Goal: Task Accomplishment & Management: Manage account settings

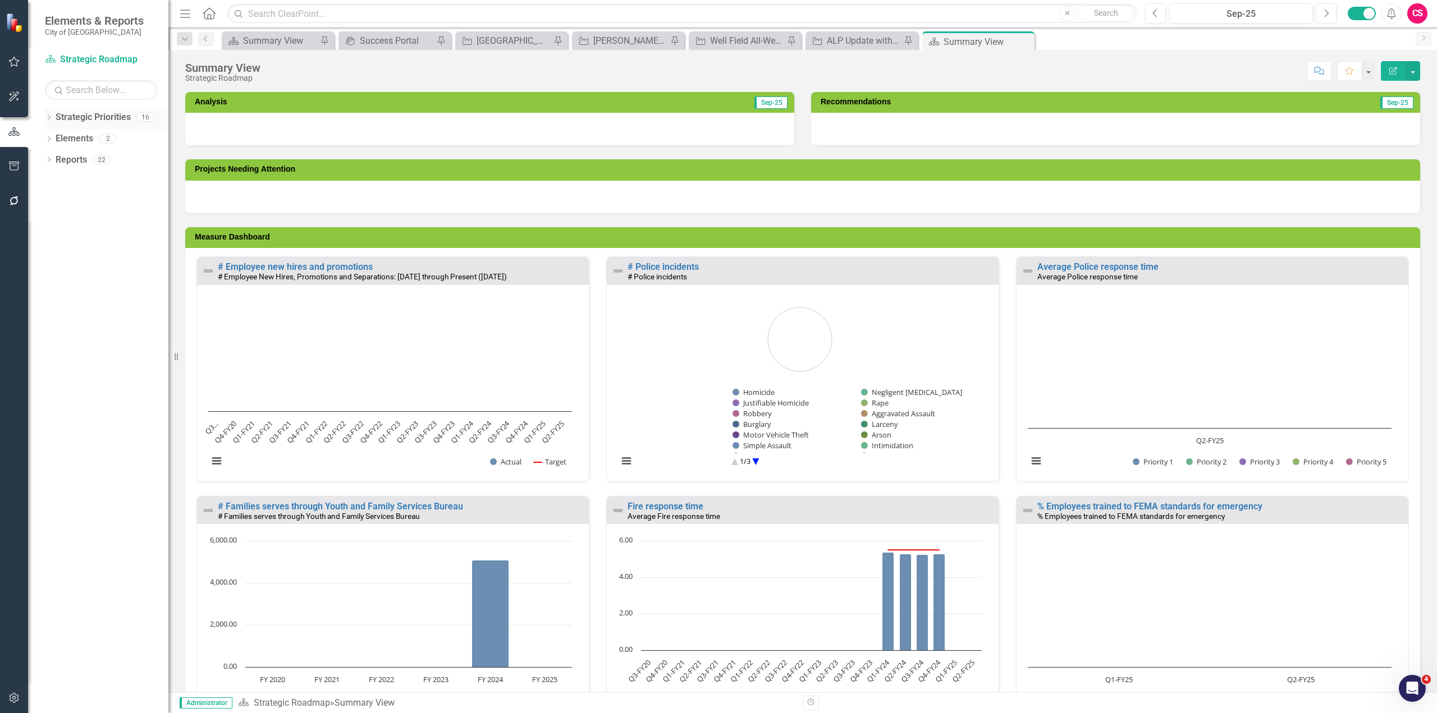
click at [51, 121] on div "Dropdown" at bounding box center [49, 119] width 8 height 10
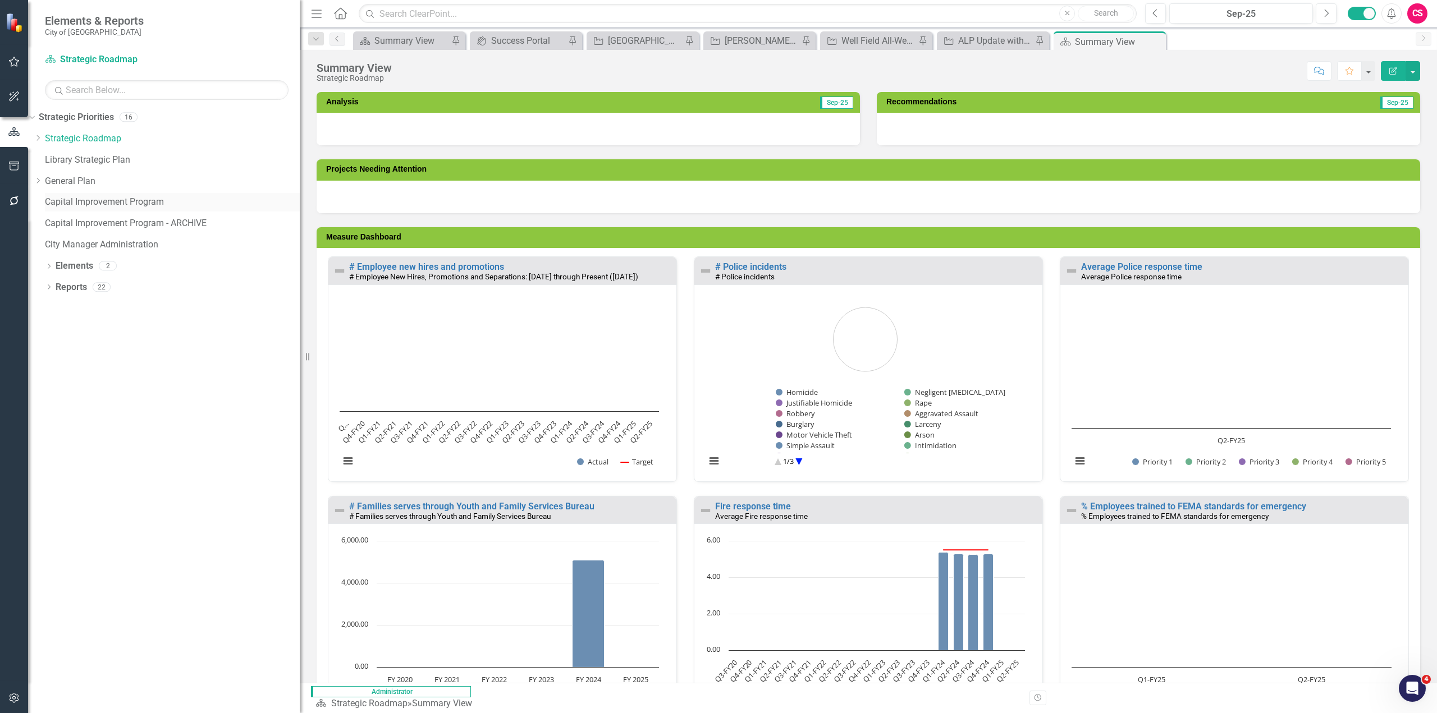
drag, startPoint x: 175, startPoint y: 188, endPoint x: 131, endPoint y: 209, distance: 49.0
click at [300, 195] on div "Resize" at bounding box center [304, 356] width 9 height 713
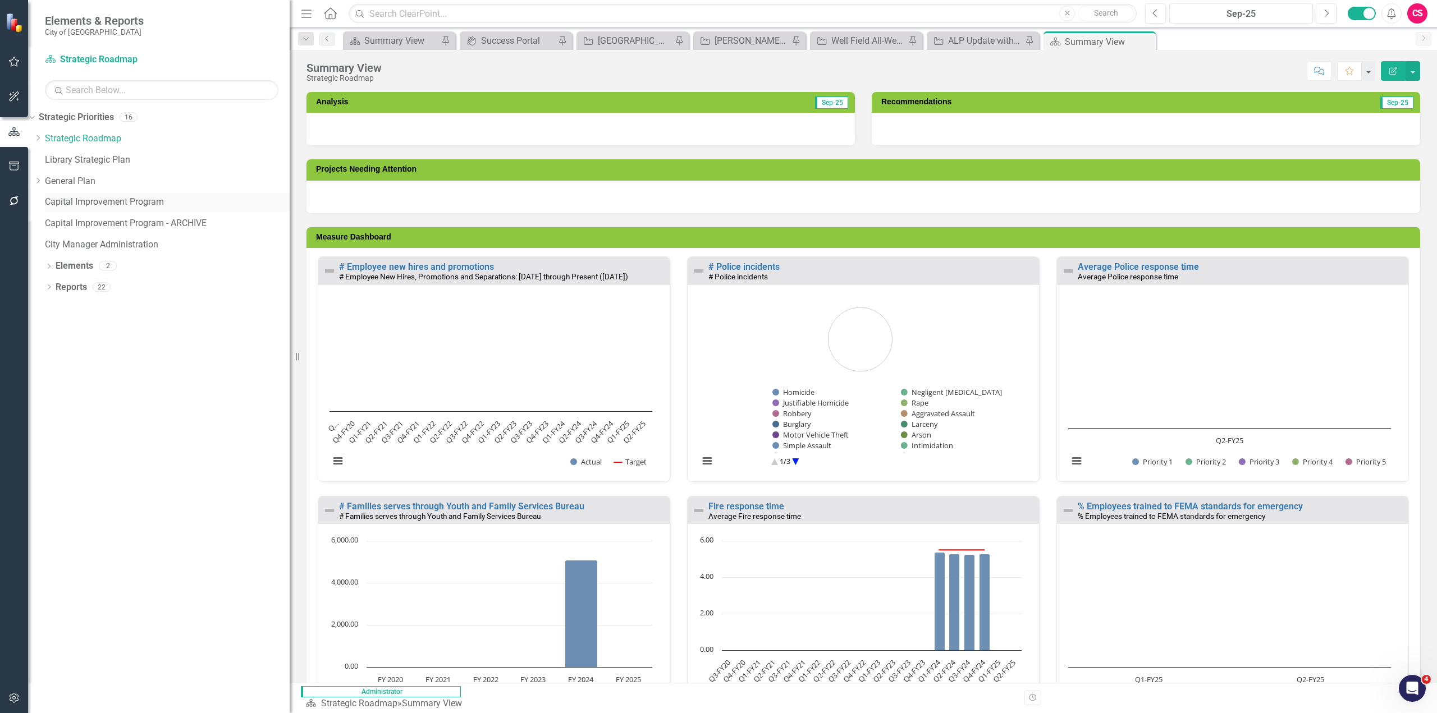
click at [131, 209] on link "Capital Improvement Program" at bounding box center [167, 202] width 245 height 13
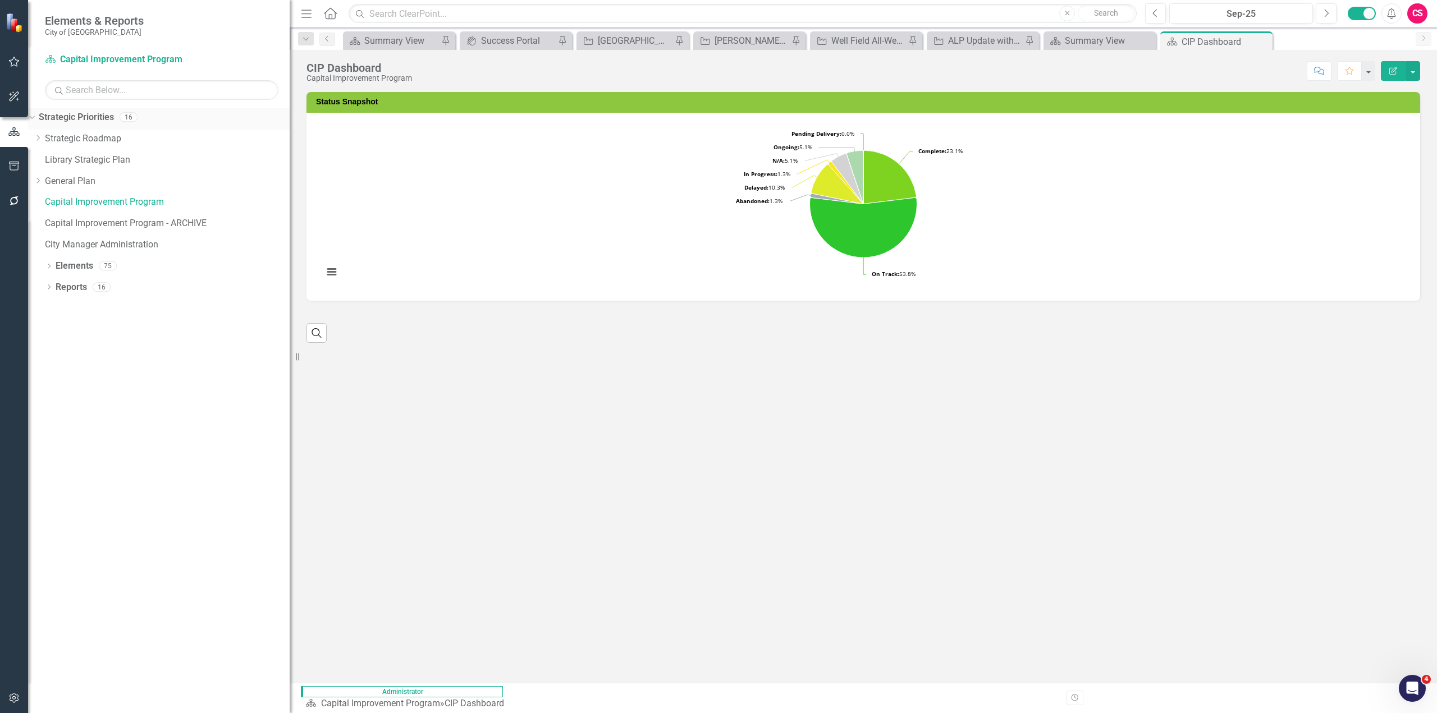
click at [102, 117] on link "Strategic Priorities" at bounding box center [76, 117] width 75 height 13
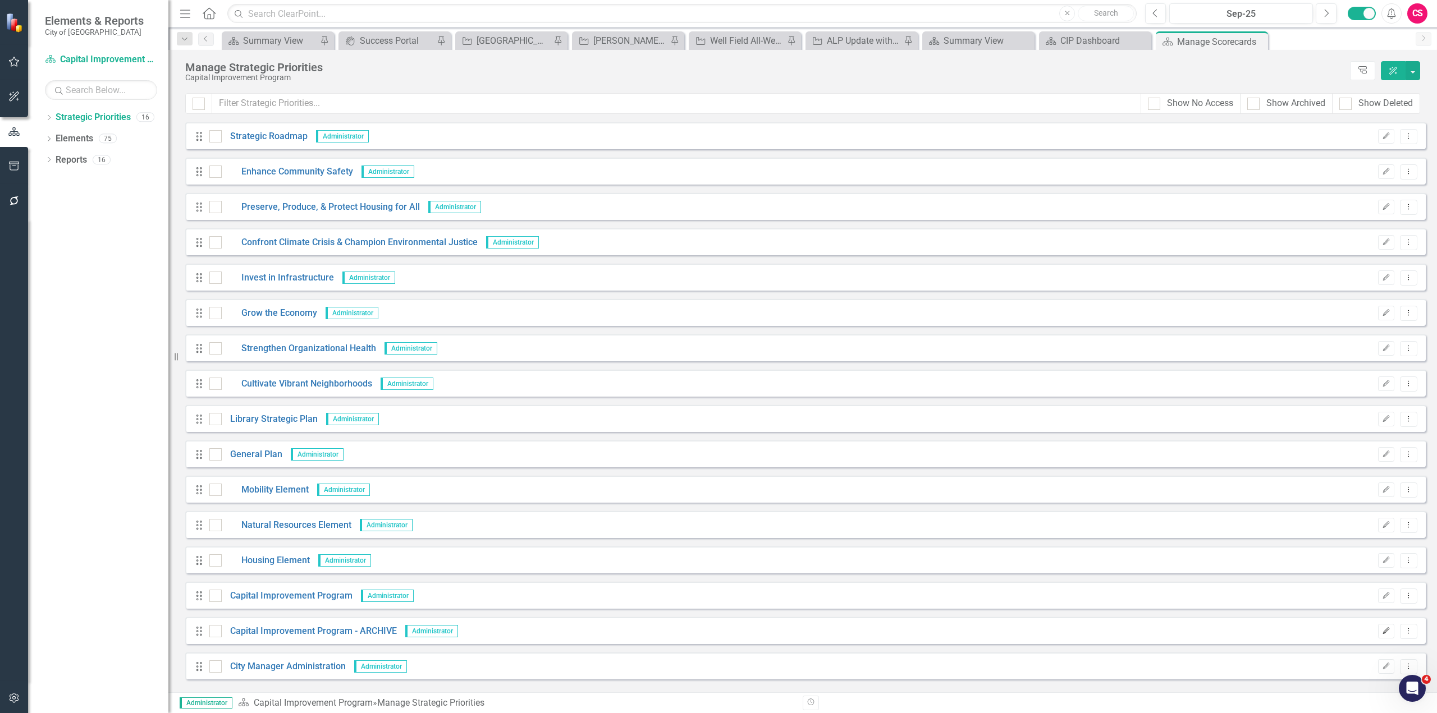
click at [1388, 633] on icon "Edit" at bounding box center [1386, 631] width 8 height 7
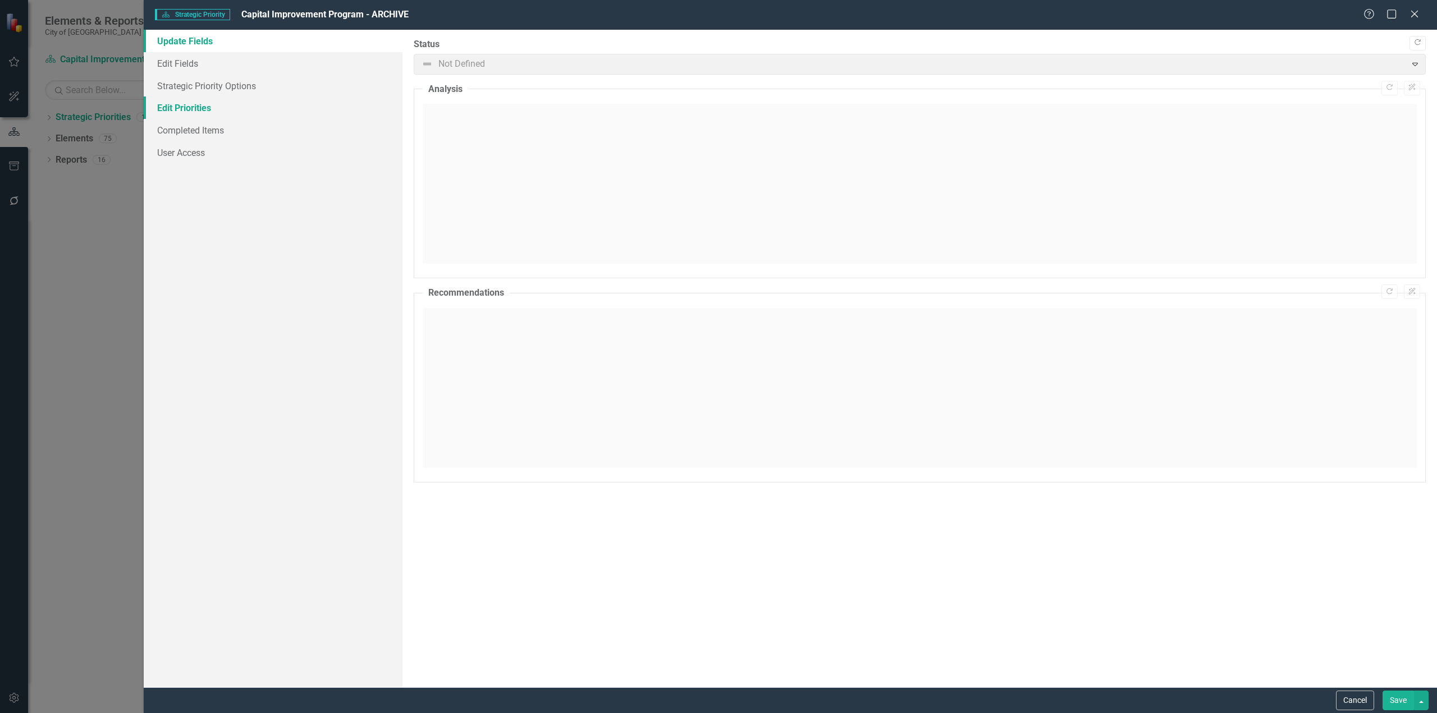
click at [226, 111] on link "Edit Priorities" at bounding box center [273, 108] width 259 height 22
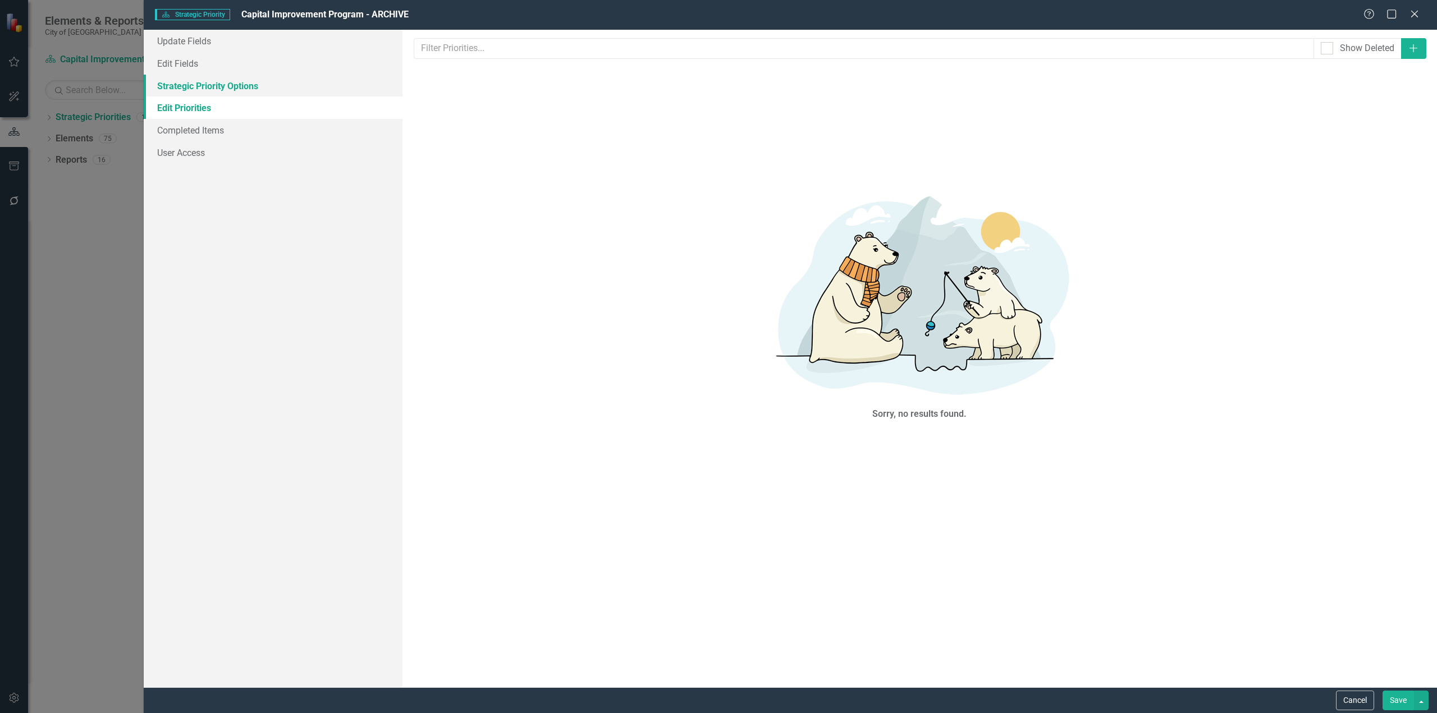
click at [223, 93] on link "Strategic Priority Options" at bounding box center [273, 86] width 259 height 22
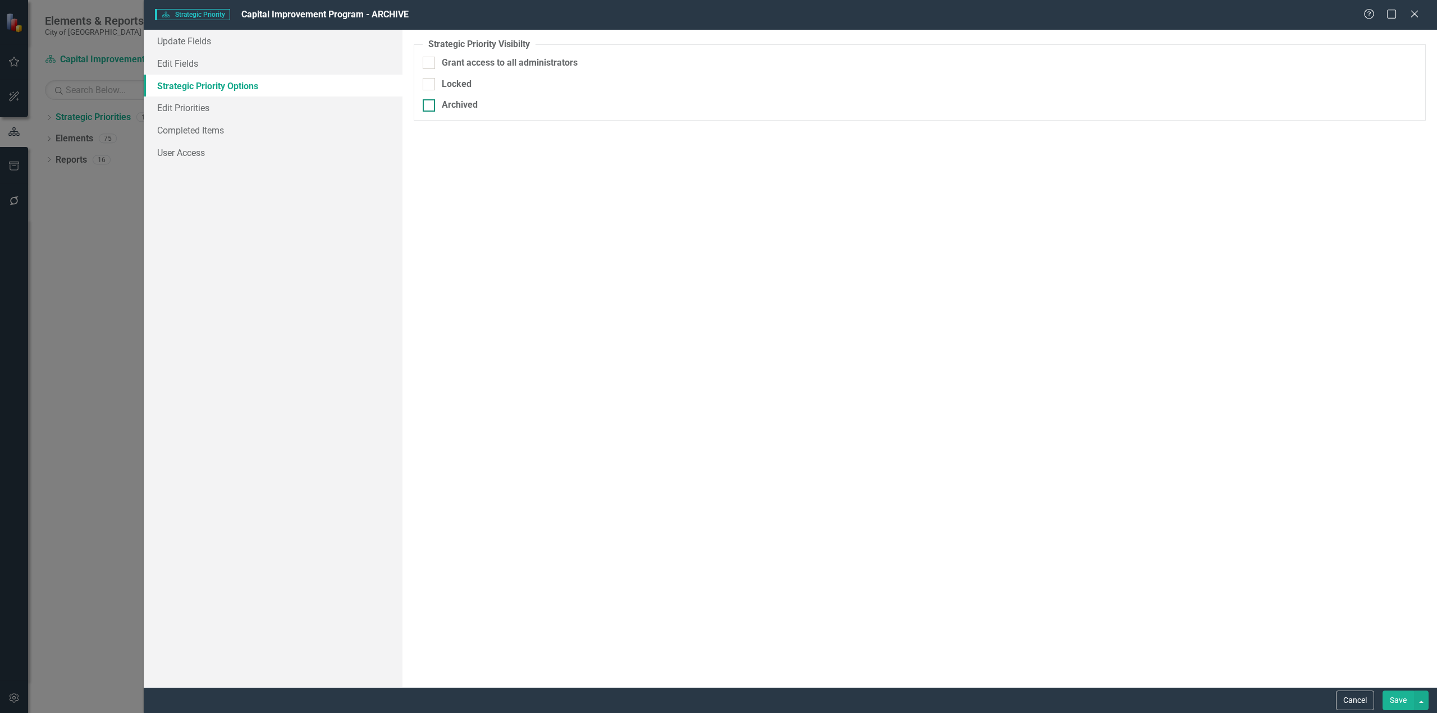
click at [460, 109] on div "Archived" at bounding box center [460, 105] width 36 height 13
click at [430, 107] on input "Archived" at bounding box center [426, 102] width 7 height 7
checkbox input "true"
click at [1406, 700] on button "Save" at bounding box center [1397, 701] width 31 height 20
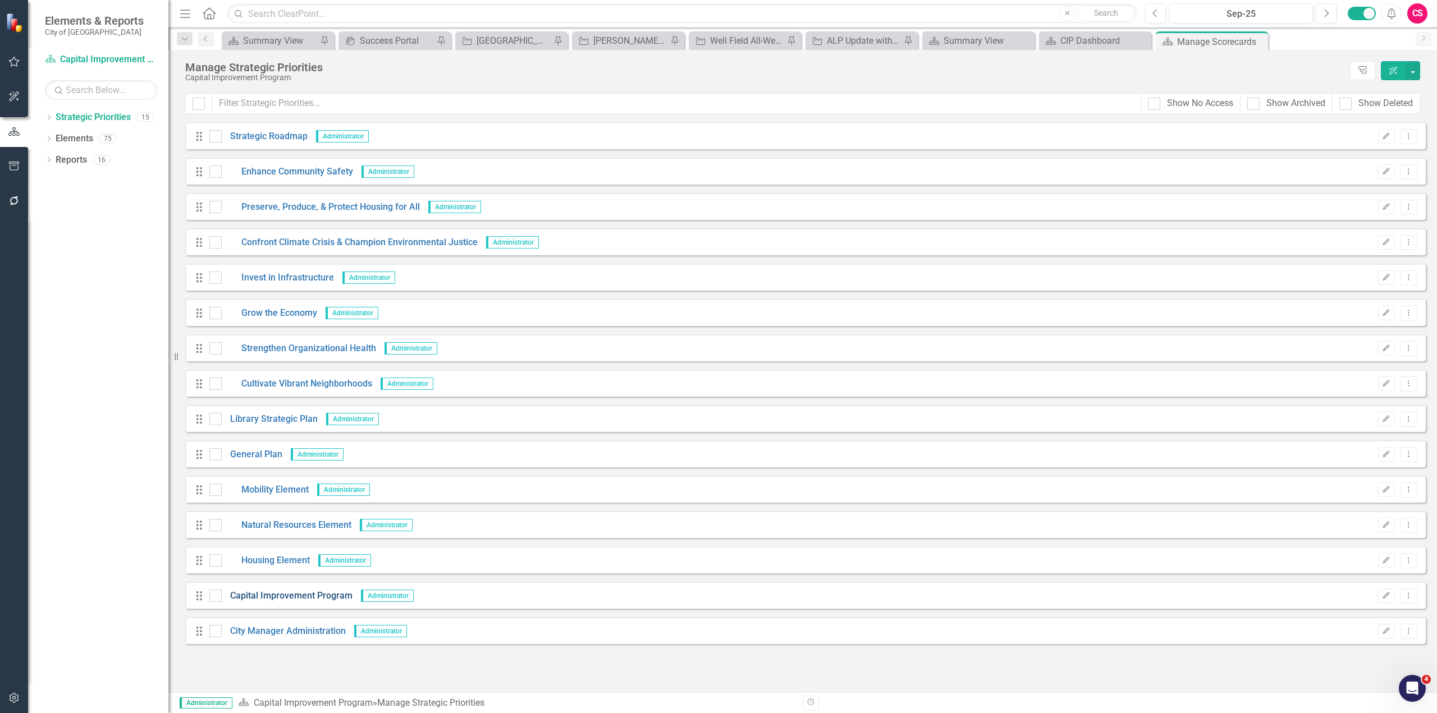
click at [301, 593] on link "Capital Improvement Program" at bounding box center [287, 596] width 131 height 13
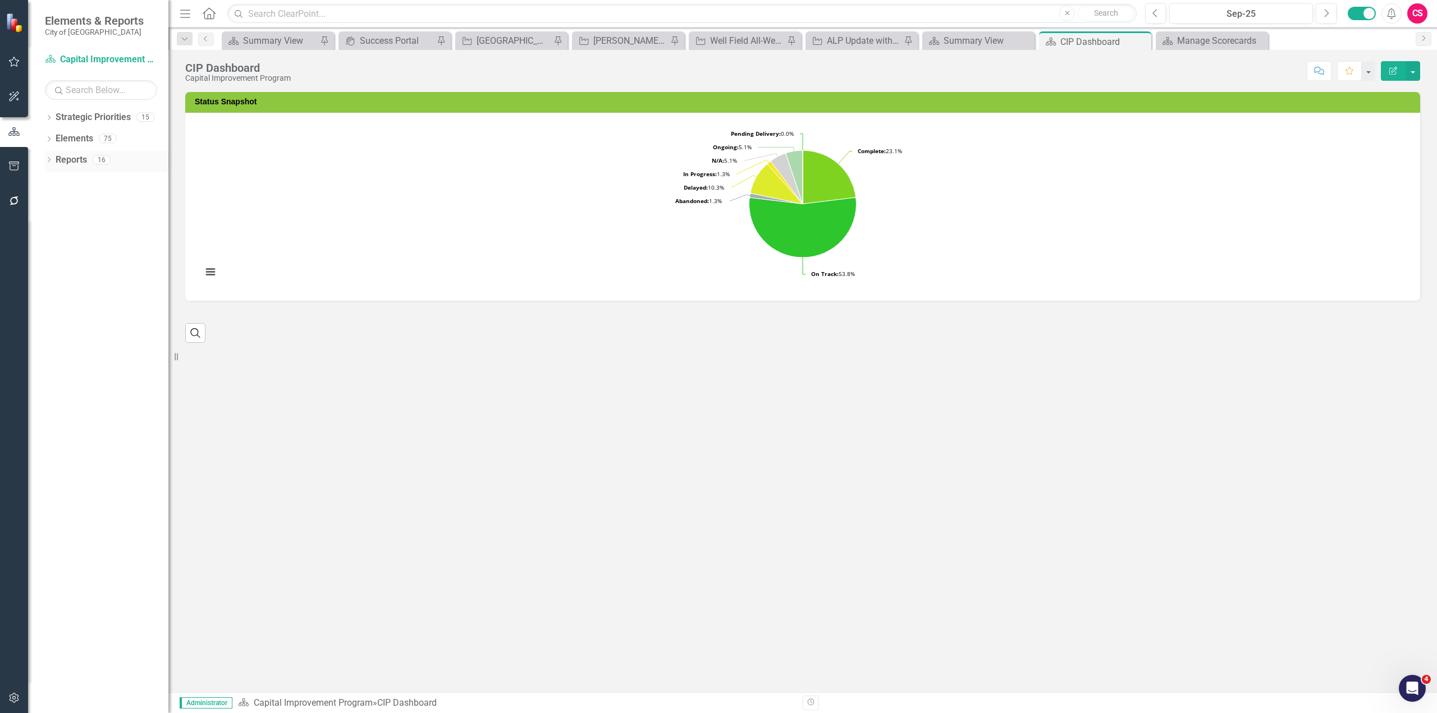
click at [76, 163] on link "Reports" at bounding box center [71, 160] width 31 height 13
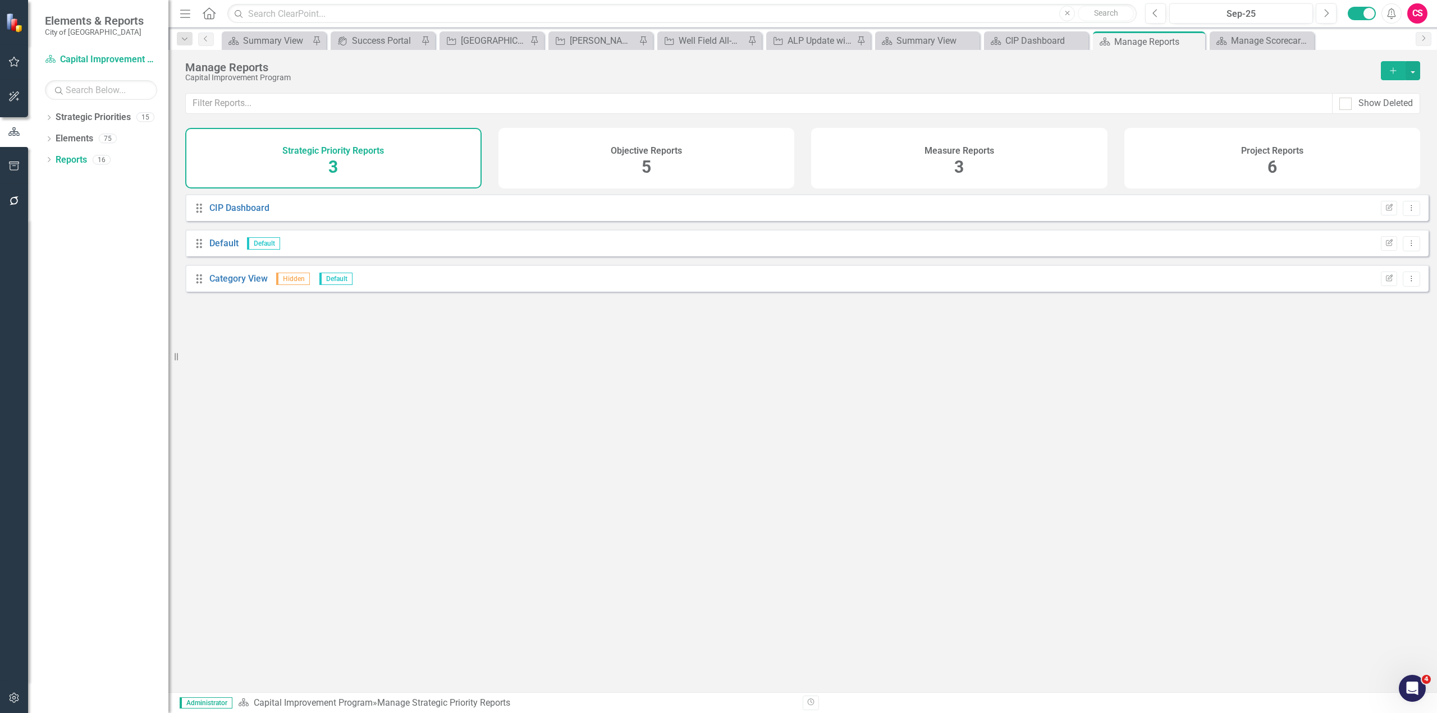
click at [1258, 169] on div "Project Reports 6" at bounding box center [1272, 158] width 296 height 61
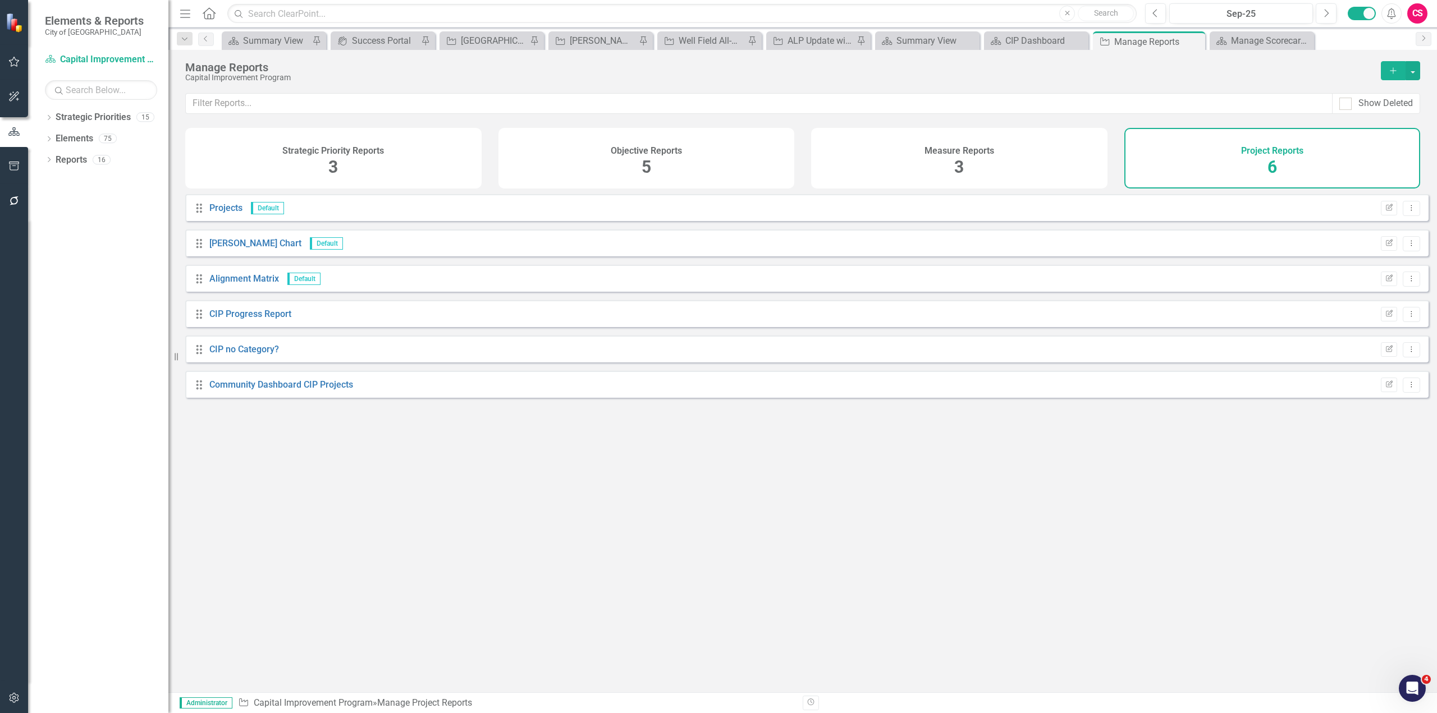
click at [1393, 68] on icon "button" at bounding box center [1392, 70] width 6 height 6
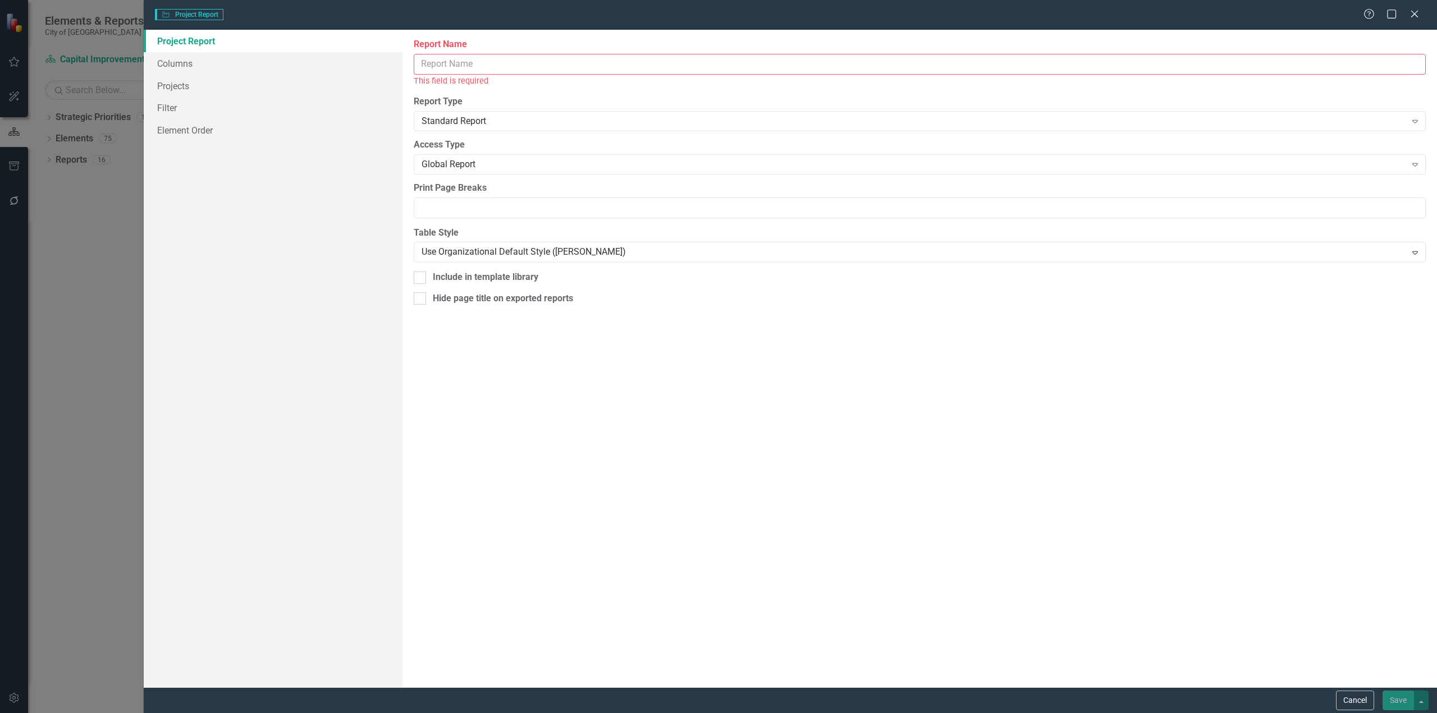
click at [617, 75] on div "This field is required" at bounding box center [920, 81] width 1012 height 13
click at [610, 65] on input "Report Name" at bounding box center [920, 64] width 1012 height 21
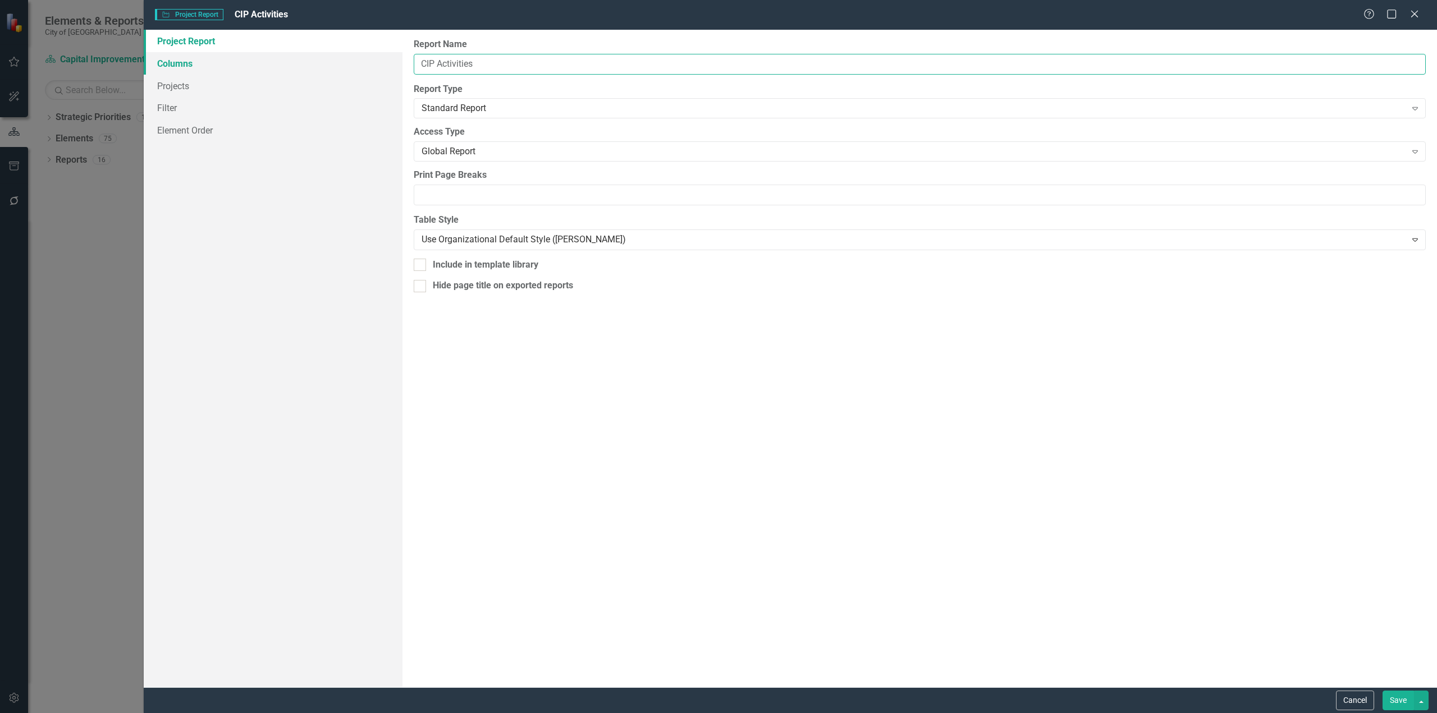
type input "CIP Activities"
drag, startPoint x: 215, startPoint y: 68, endPoint x: 262, endPoint y: 62, distance: 47.6
click at [215, 68] on link "Columns" at bounding box center [273, 63] width 259 height 22
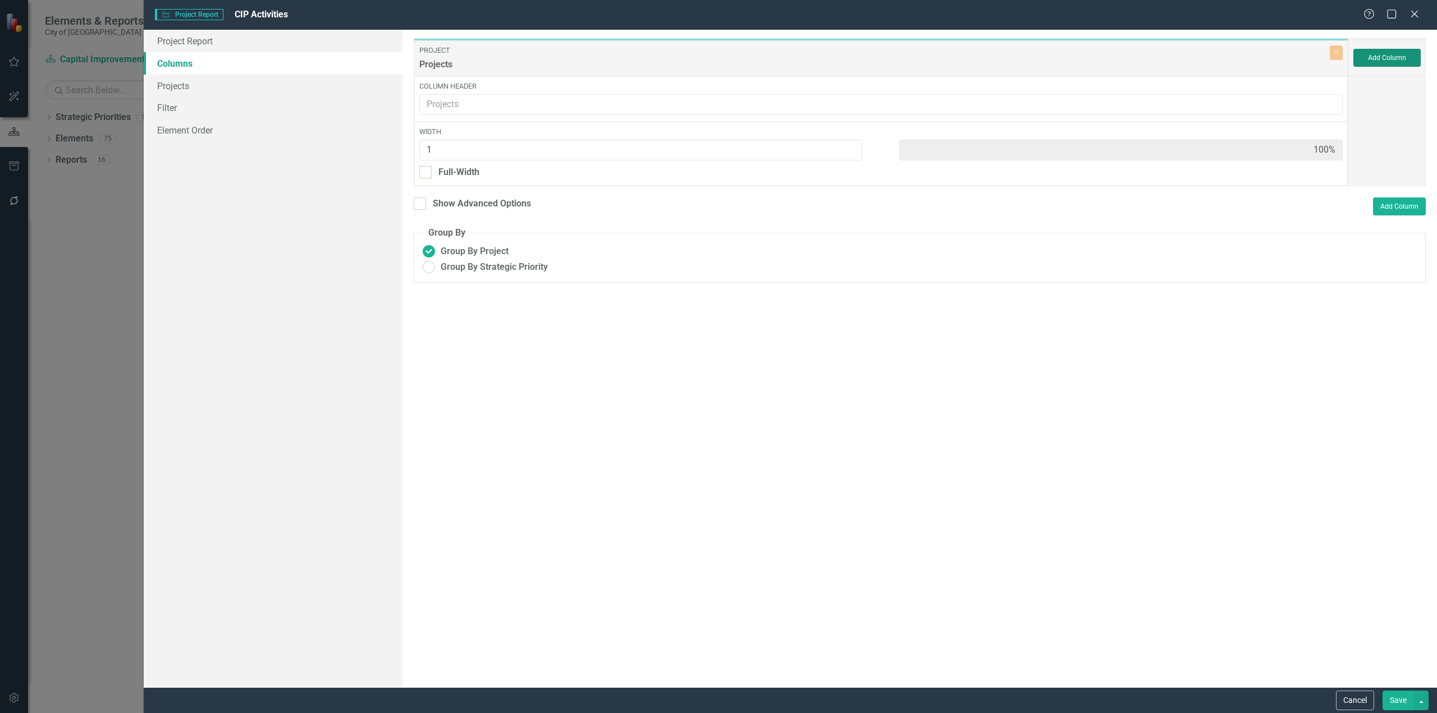
click at [1369, 53] on button "Add Column" at bounding box center [1386, 58] width 67 height 18
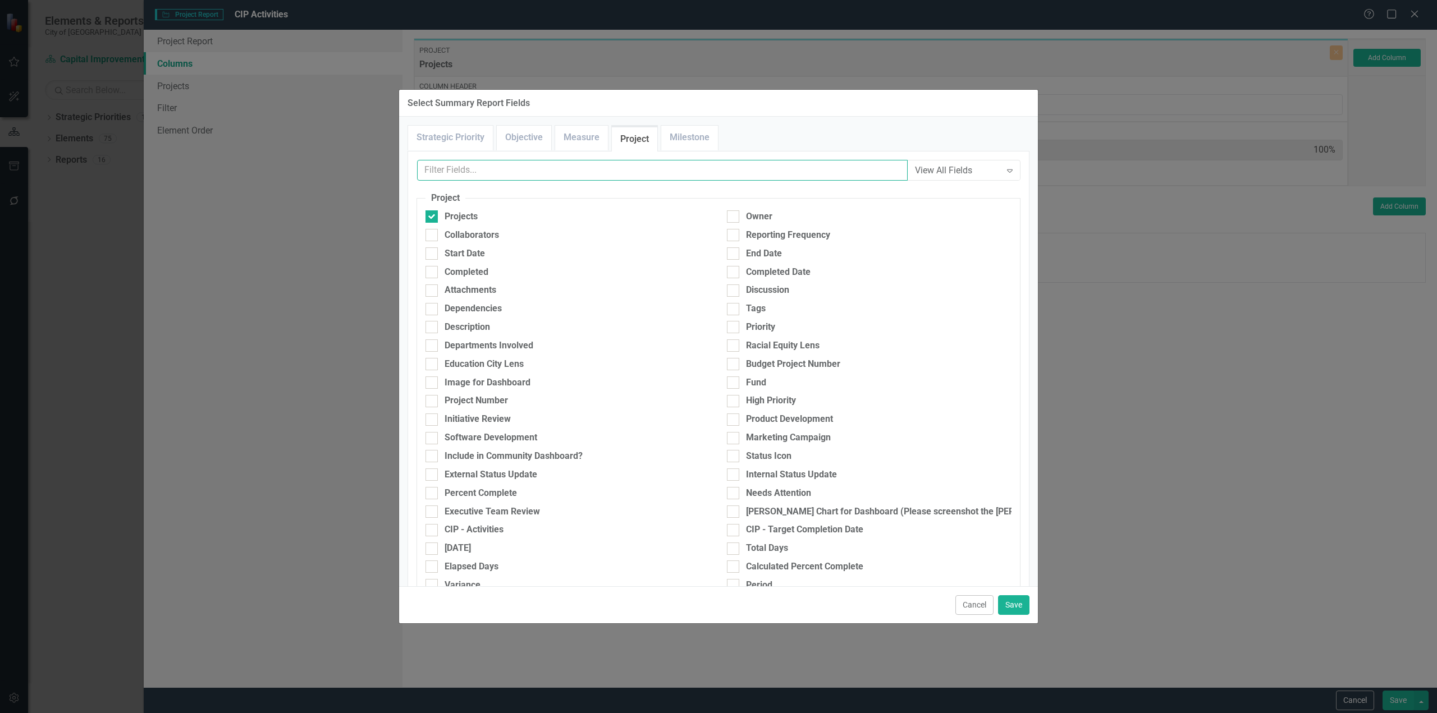
click at [592, 180] on input "text" at bounding box center [662, 170] width 490 height 21
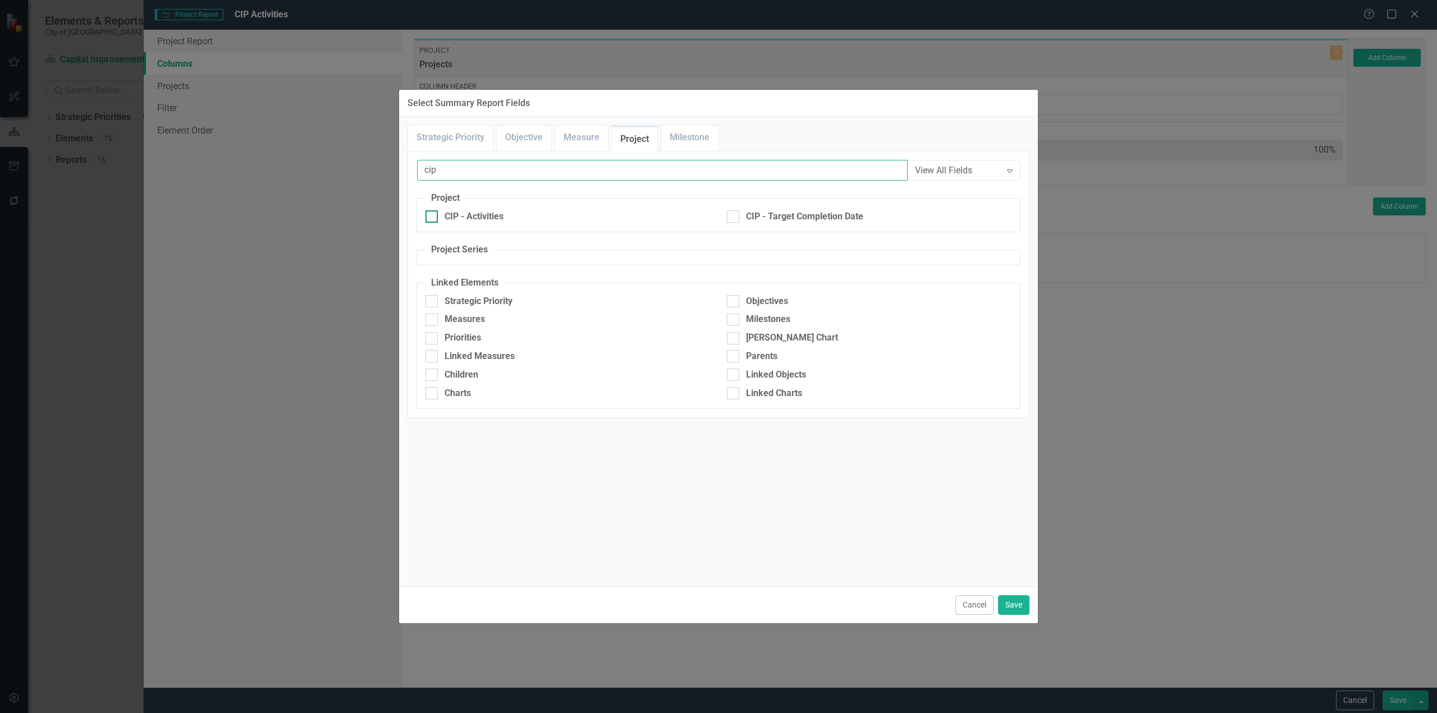
type input "cip"
click at [498, 222] on div "CIP - Activities" at bounding box center [473, 216] width 59 height 13
click at [433, 218] on input "CIP - Activities" at bounding box center [428, 213] width 7 height 7
checkbox input "true"
click at [1020, 607] on button "Save" at bounding box center [1013, 605] width 31 height 20
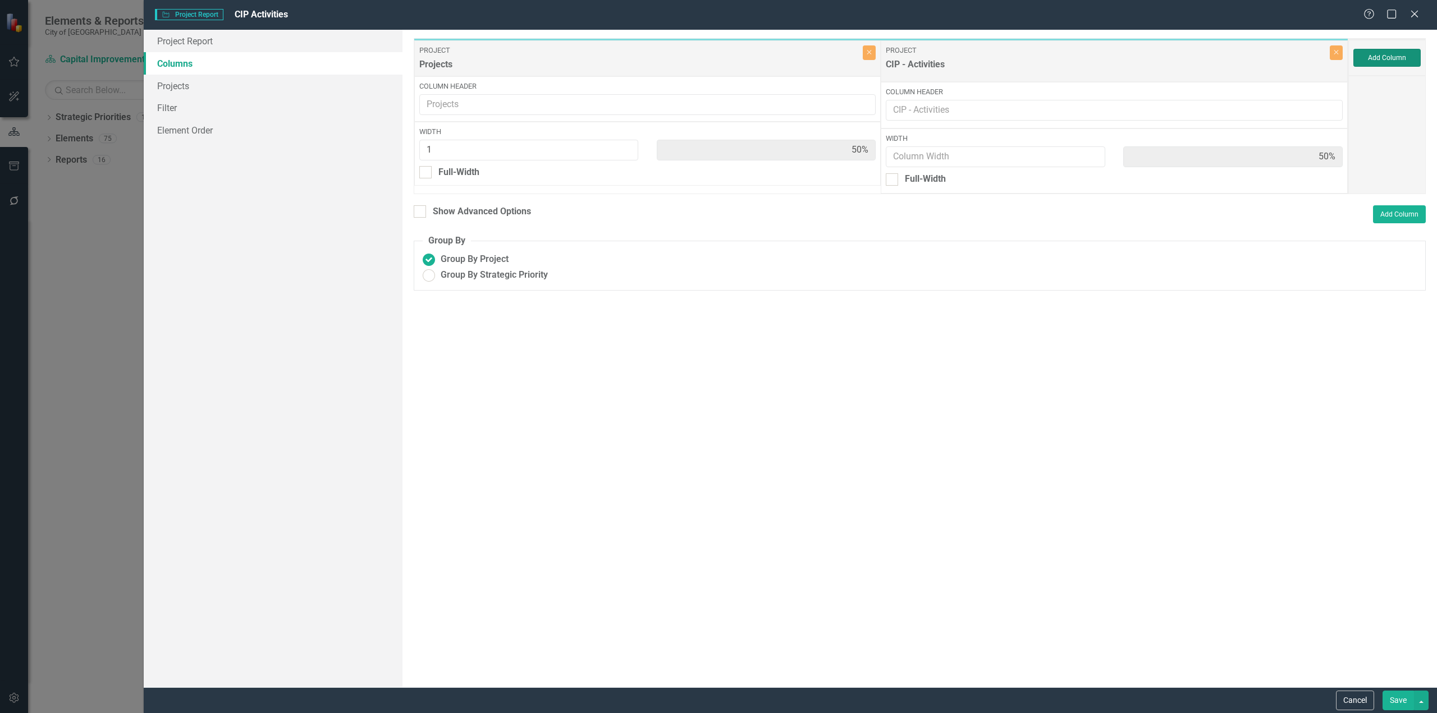
type input "50%"
type input "1"
click at [455, 210] on div "Show Advanced Options" at bounding box center [472, 206] width 117 height 16
click at [451, 206] on div "Show Advanced Options" at bounding box center [482, 204] width 98 height 13
click at [421, 205] on input "Show Advanced Options" at bounding box center [417, 201] width 7 height 7
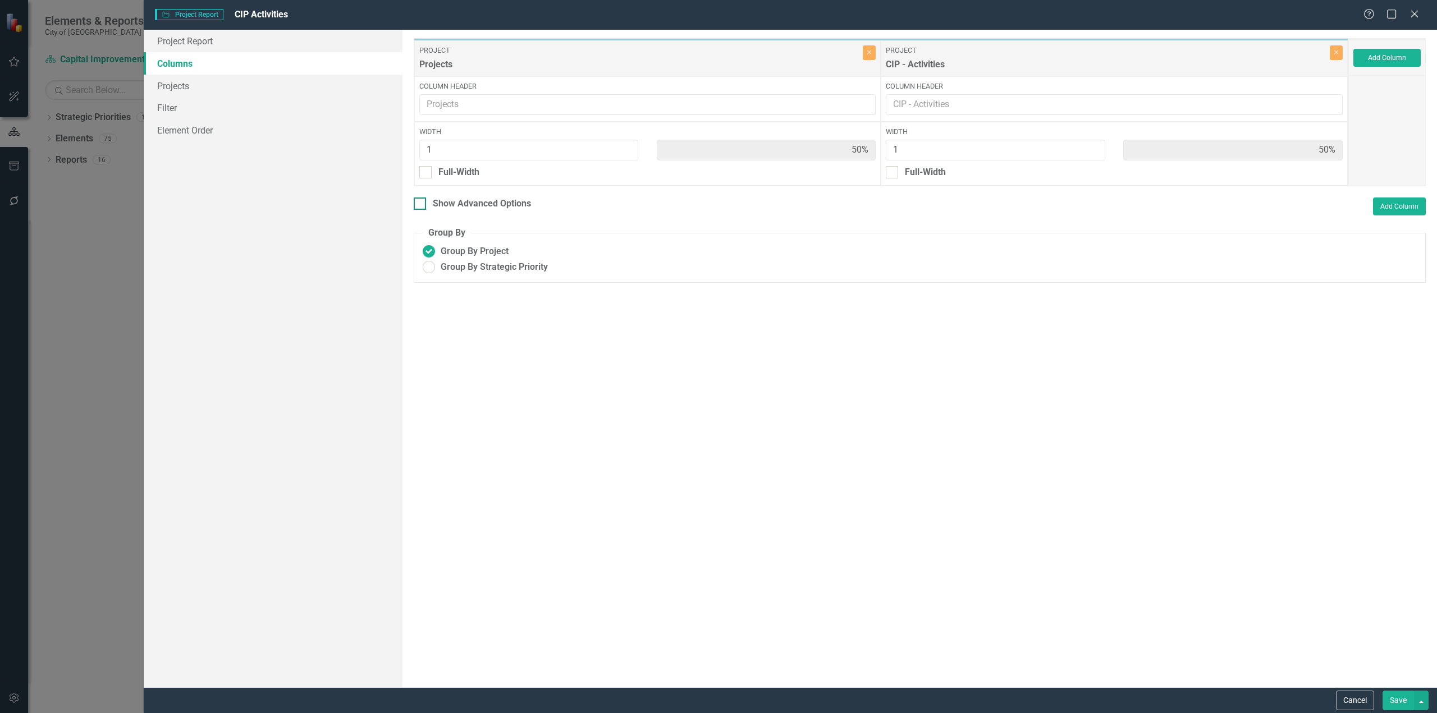
checkbox input "true"
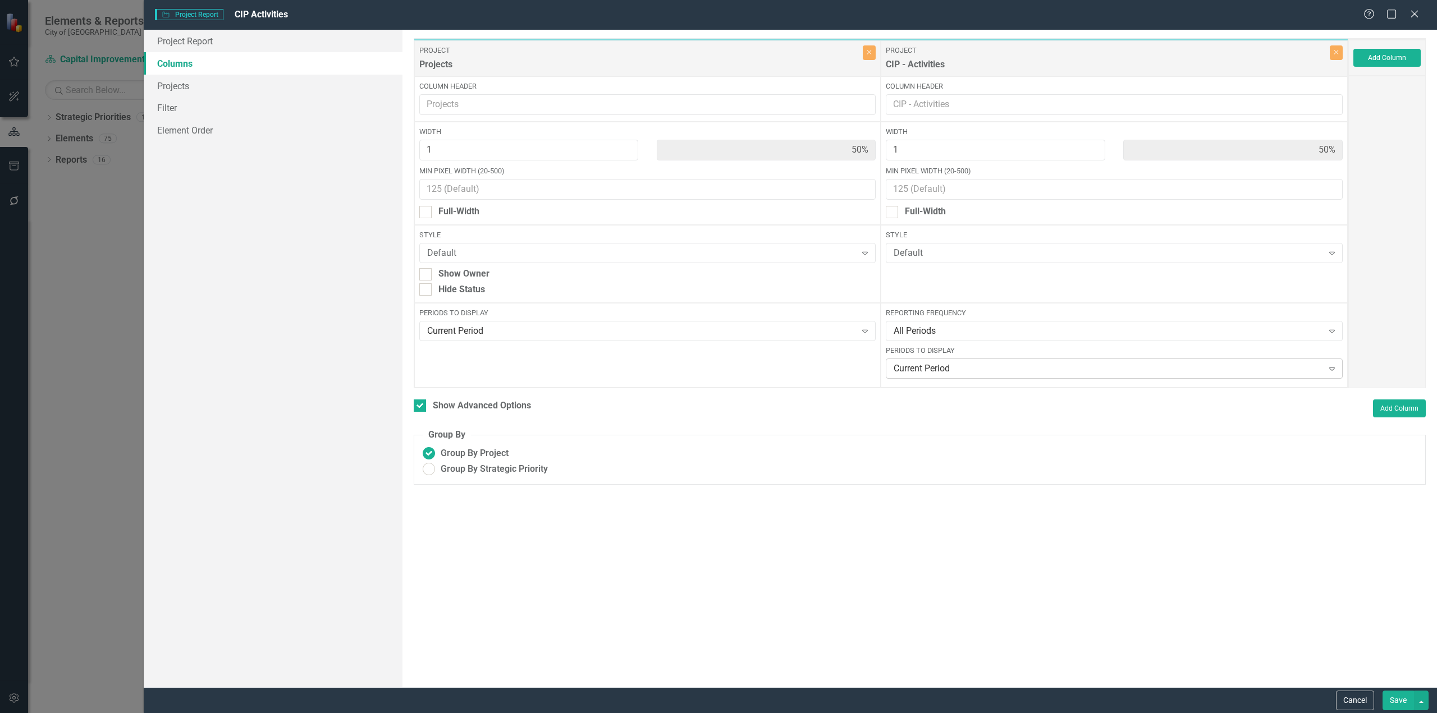
click at [962, 368] on div "Current Period" at bounding box center [1107, 368] width 429 height 13
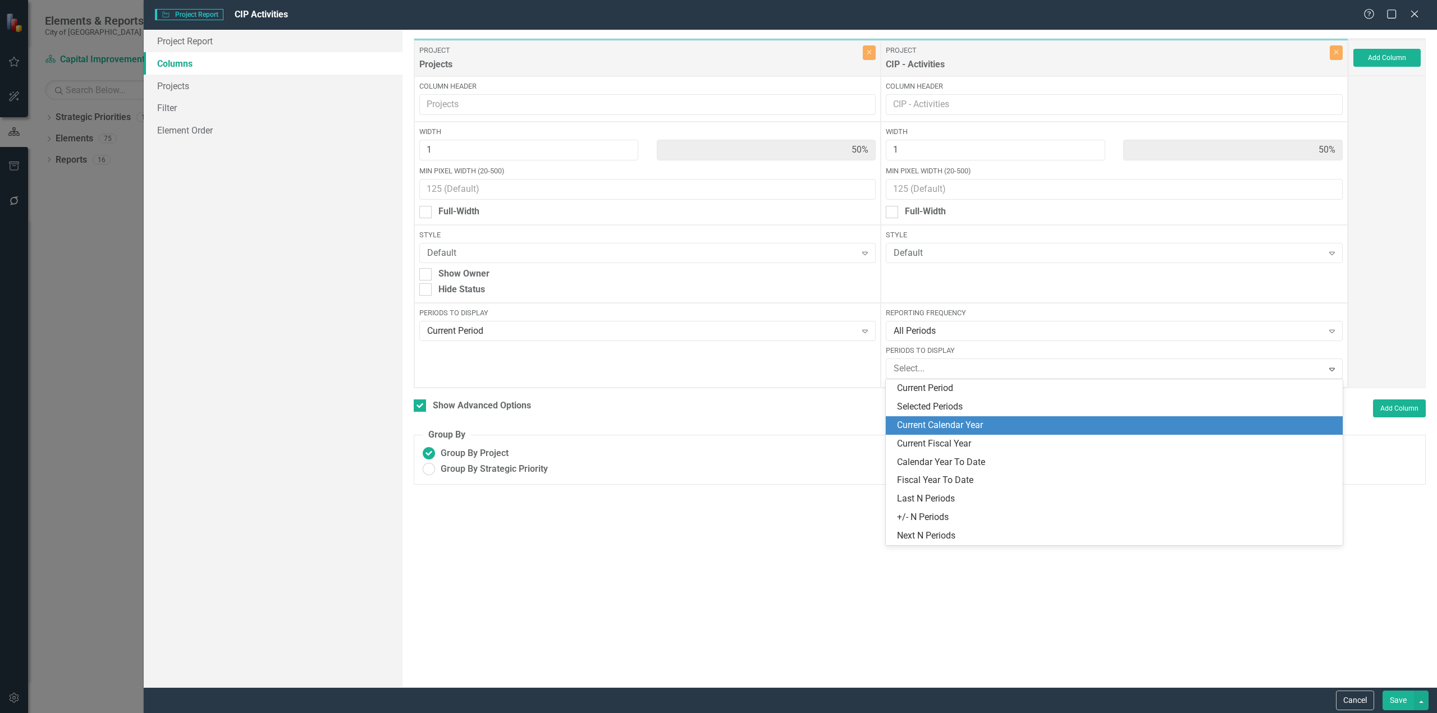
click at [957, 430] on div "Current Calendar Year" at bounding box center [1116, 425] width 439 height 13
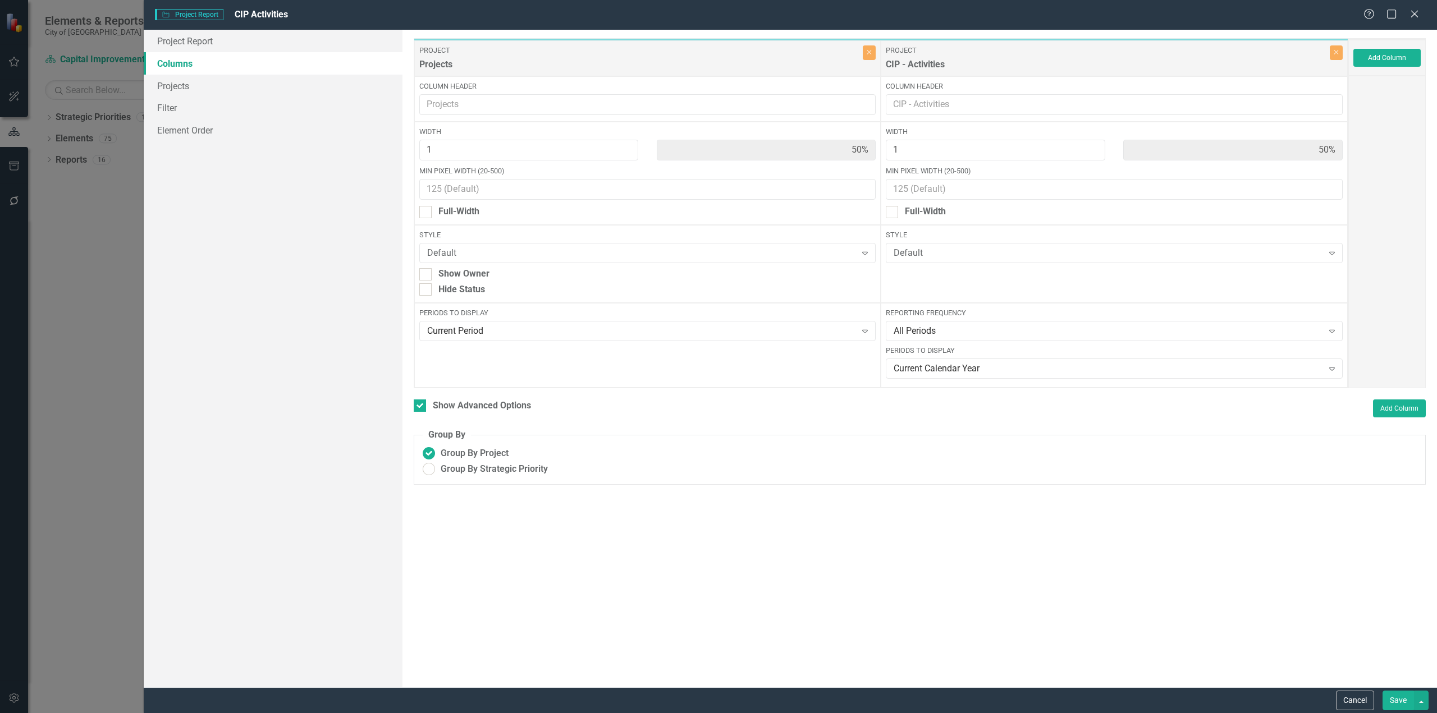
click at [1411, 701] on button "Save" at bounding box center [1397, 701] width 31 height 20
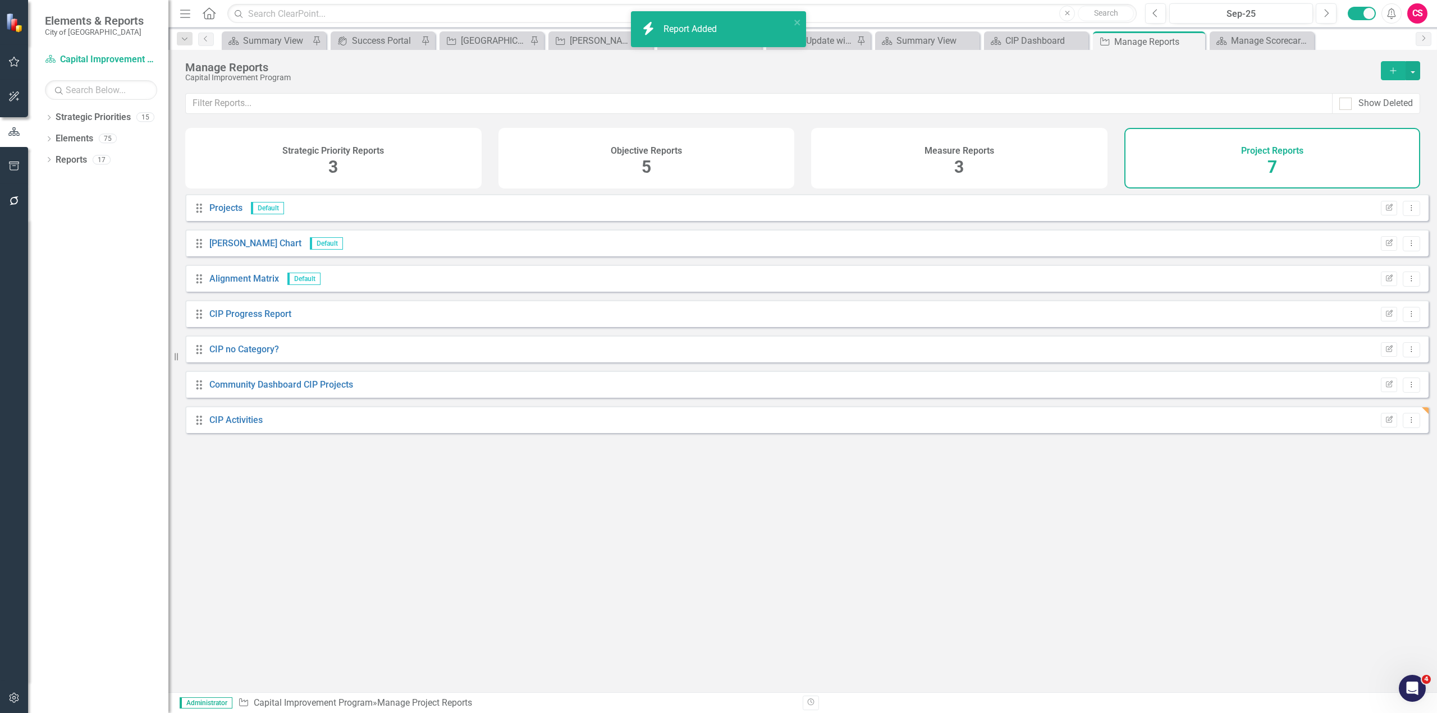
click at [246, 427] on div "CIP Activities" at bounding box center [235, 420] width 53 height 13
click at [239, 425] on link "CIP Activities" at bounding box center [235, 420] width 53 height 11
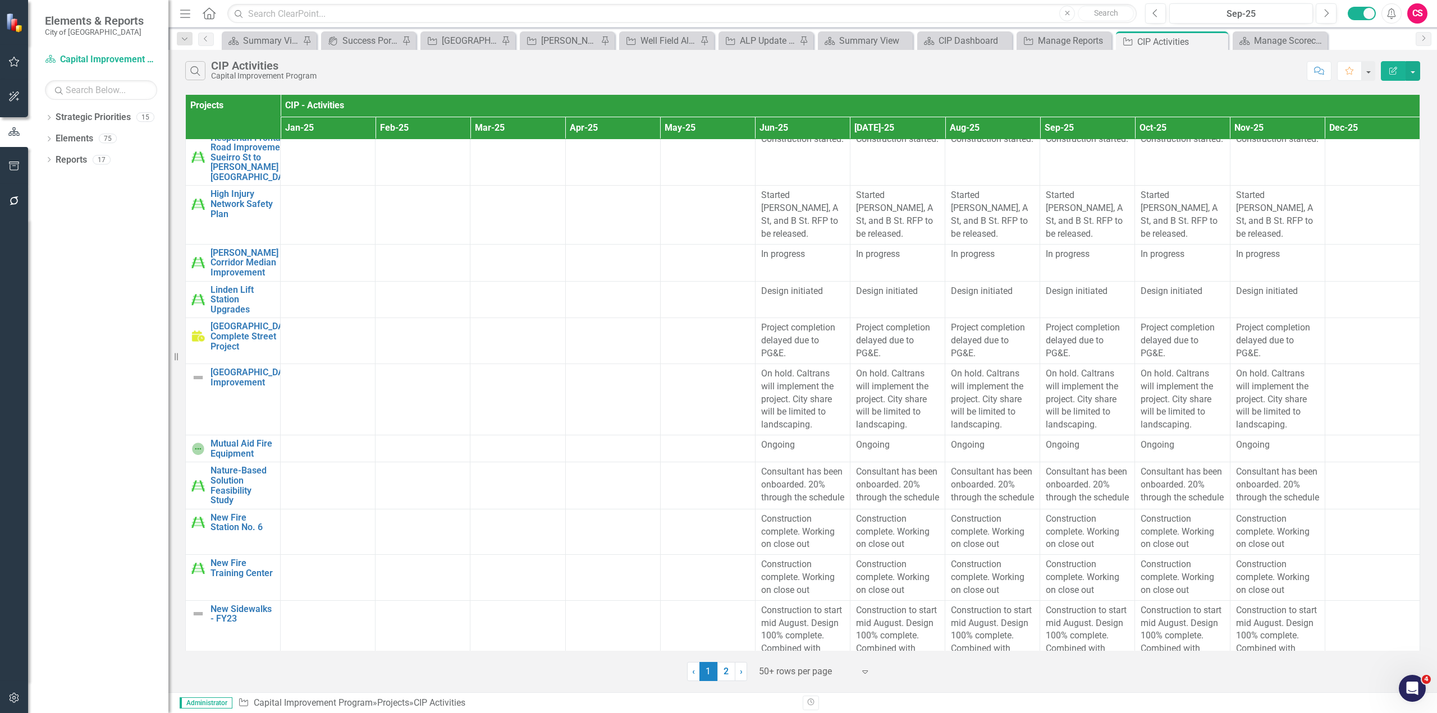
scroll to position [1627, 0]
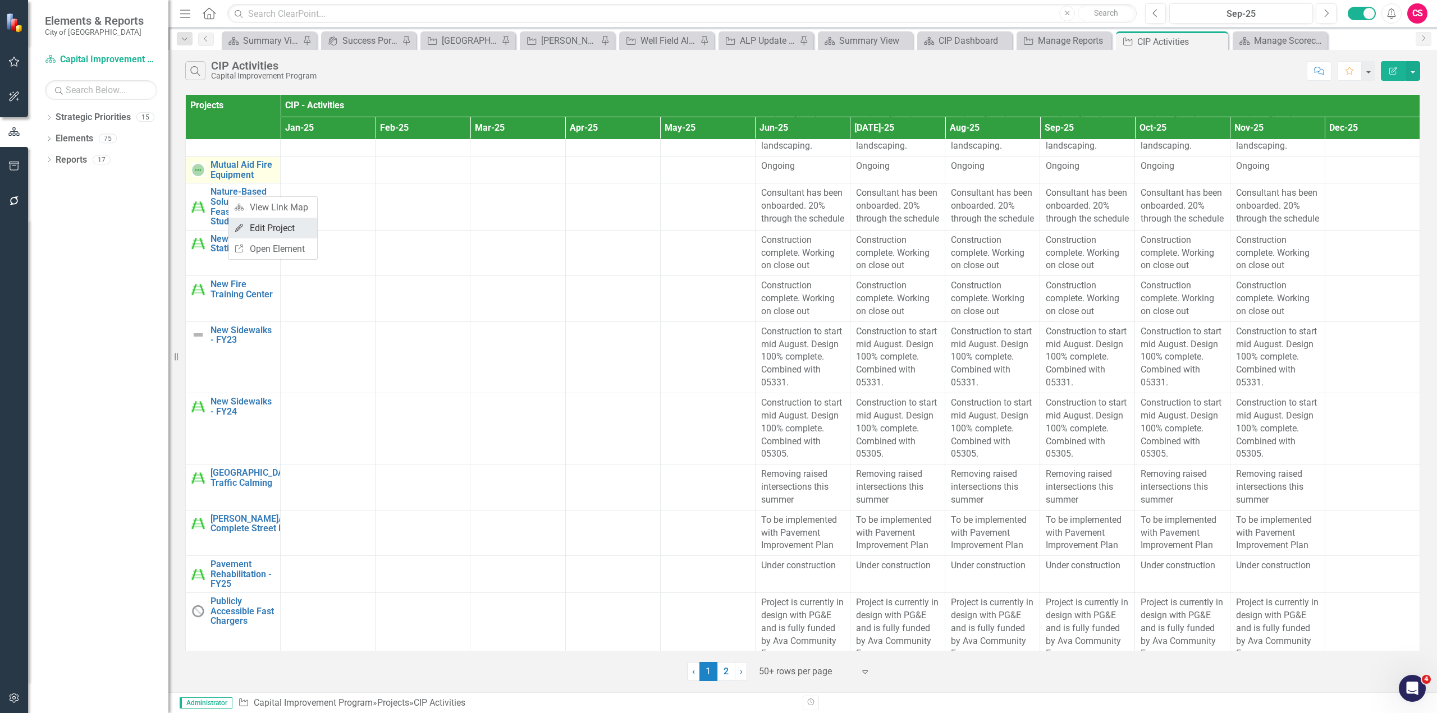
click at [247, 226] on link "Edit Edit Project" at bounding box center [272, 228] width 89 height 21
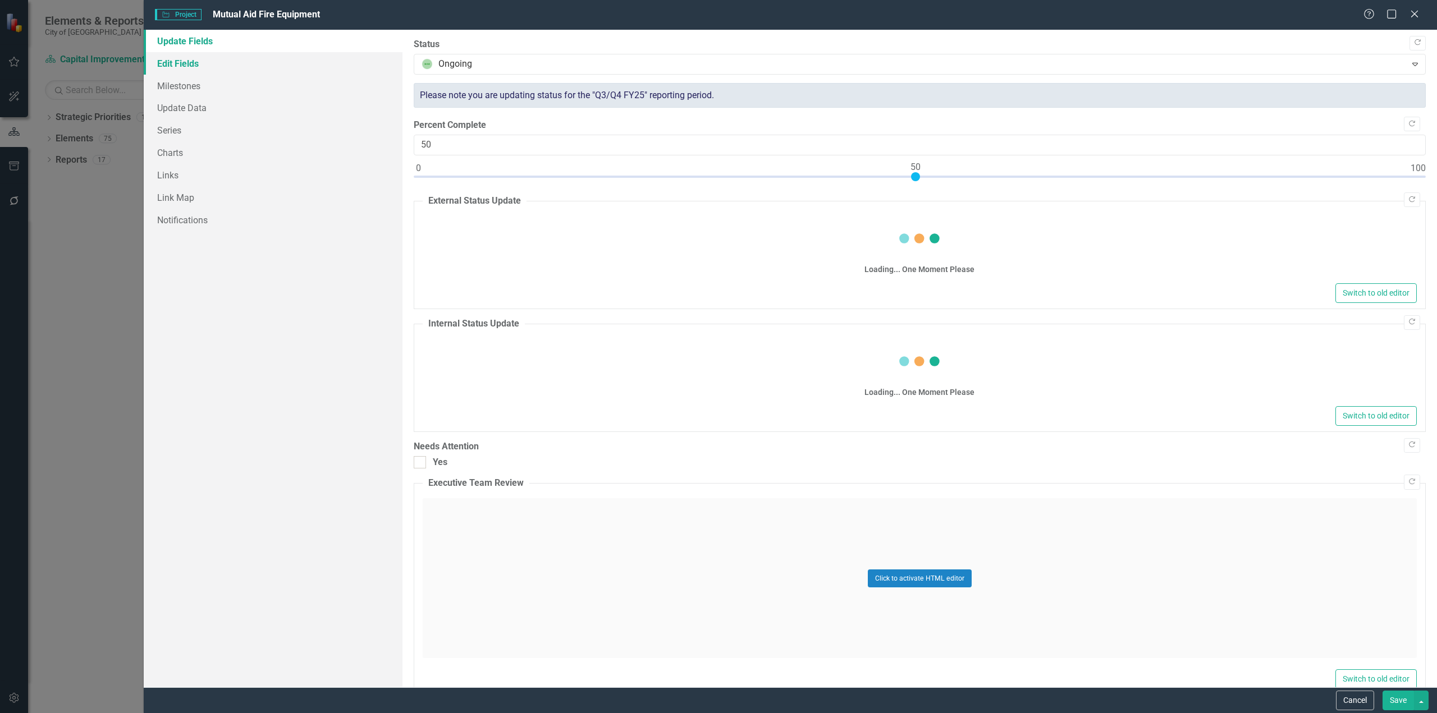
drag, startPoint x: 187, startPoint y: 62, endPoint x: 206, endPoint y: 58, distance: 20.0
click at [187, 62] on link "Edit Fields" at bounding box center [273, 63] width 259 height 22
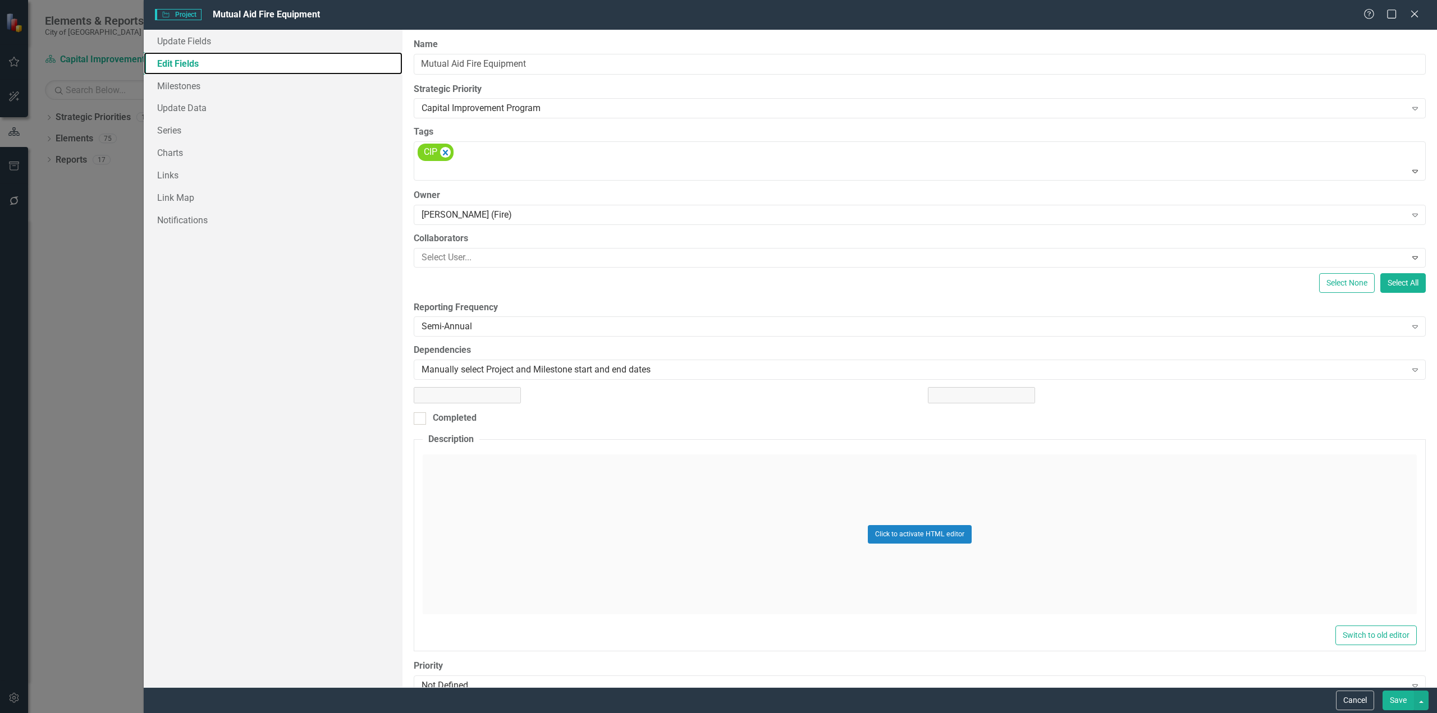
scroll to position [0, 0]
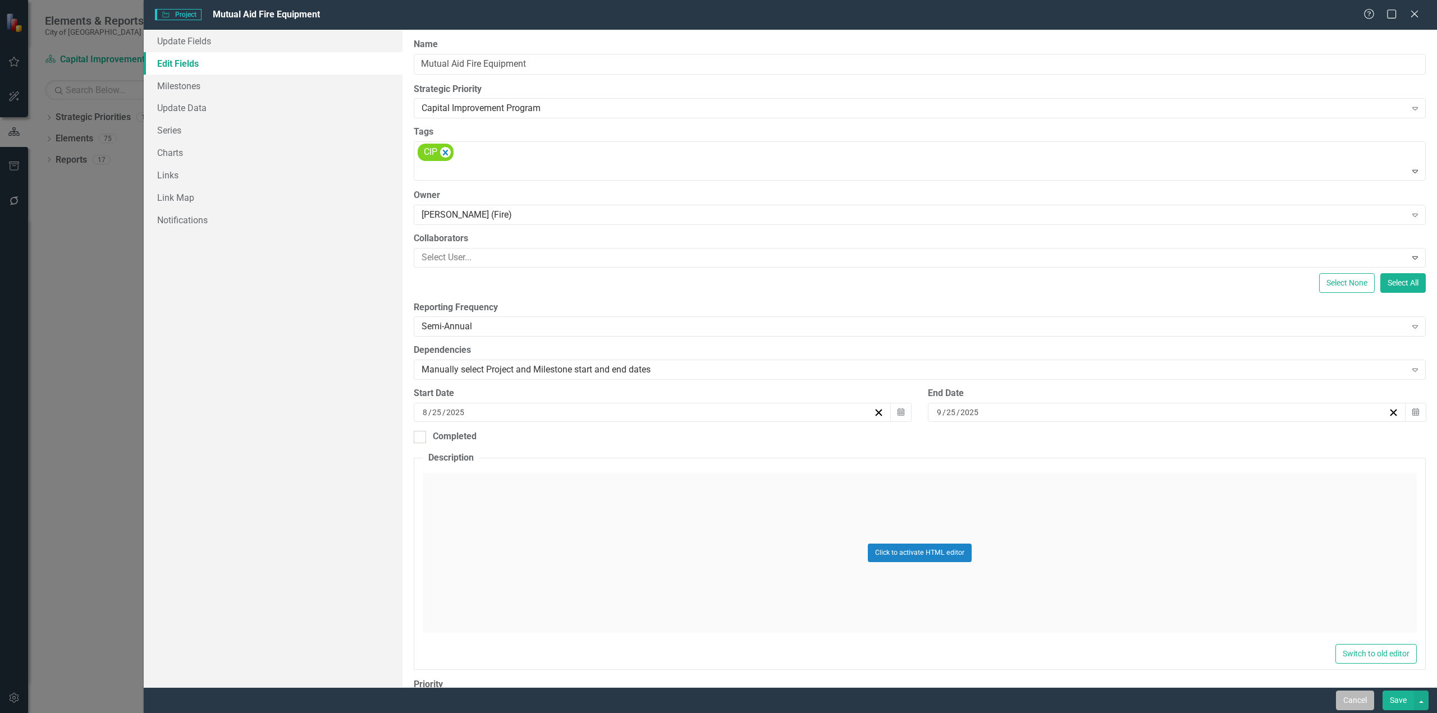
click at [1346, 697] on button "Cancel" at bounding box center [1354, 701] width 38 height 20
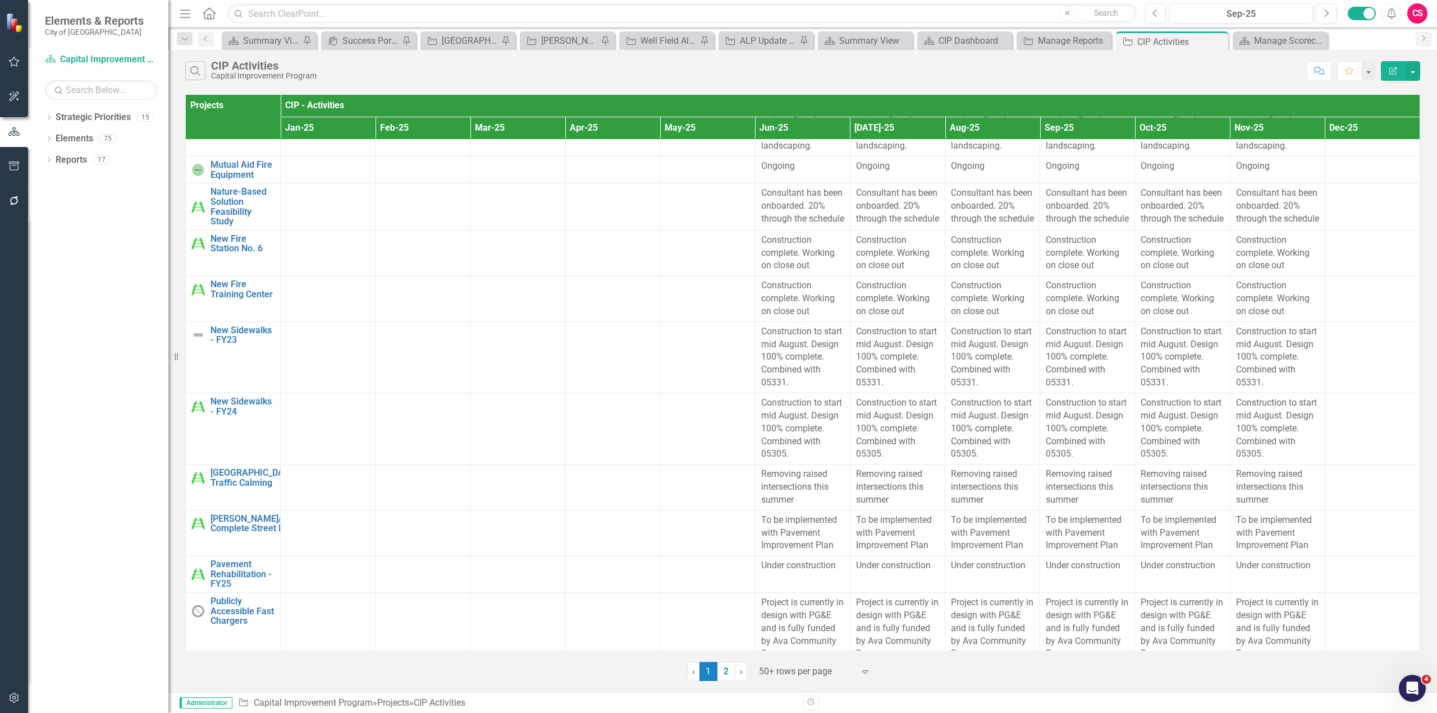
click at [1397, 72] on icon "Edit Report" at bounding box center [1393, 71] width 10 height 8
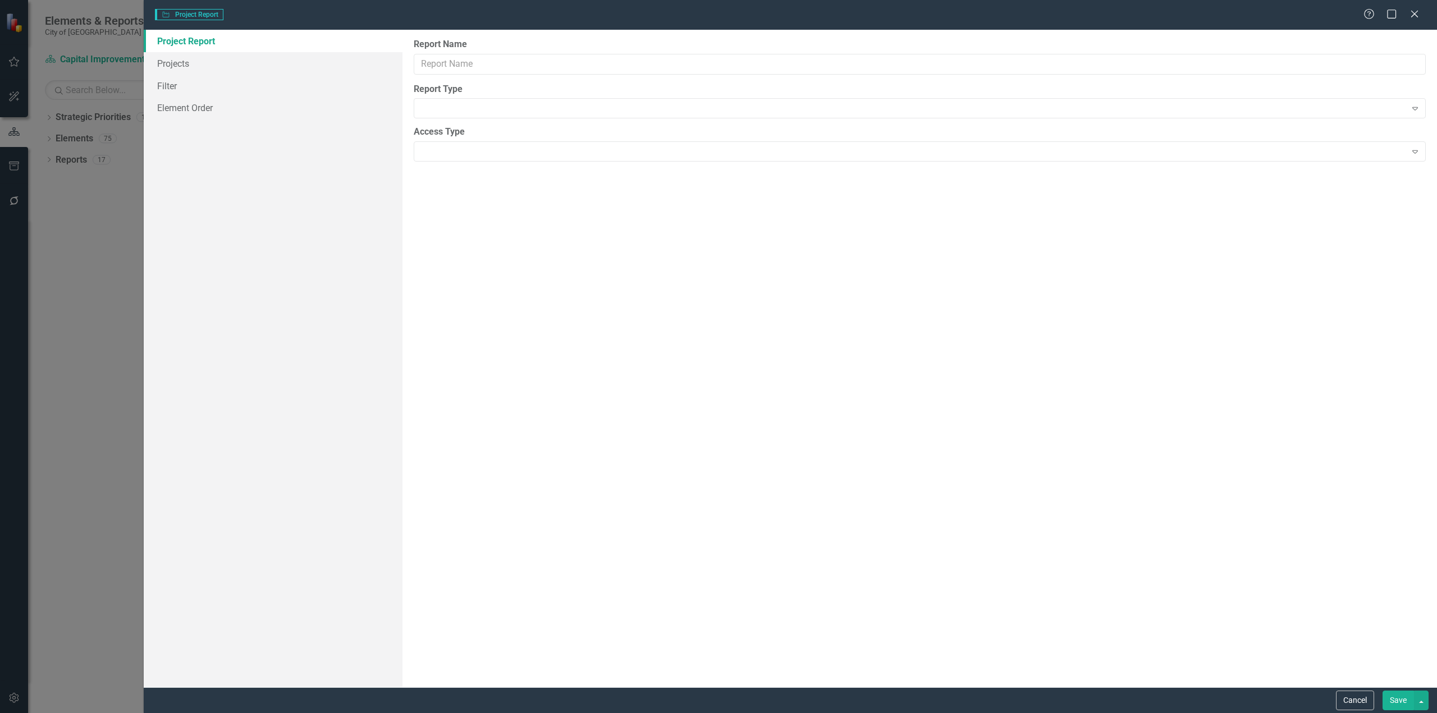
type input "CIP Activities"
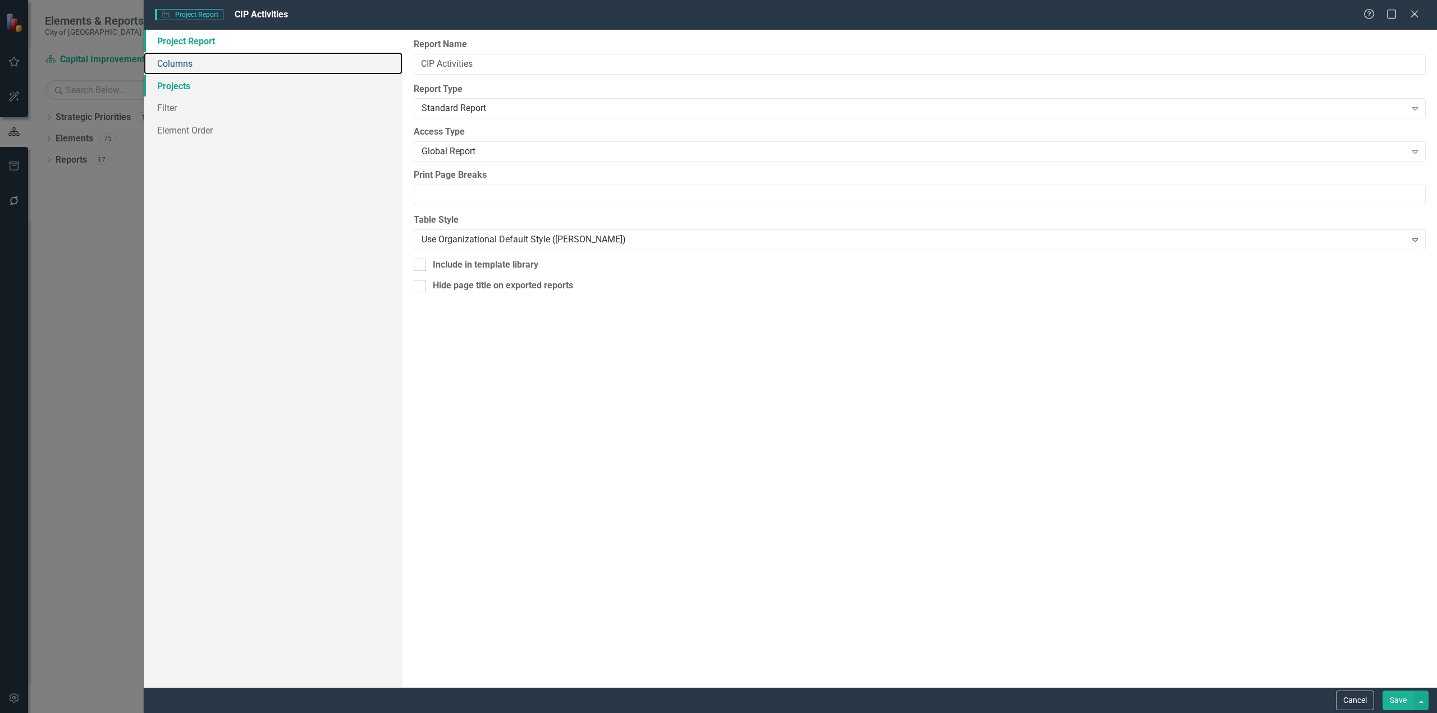
click at [284, 67] on link "Columns" at bounding box center [273, 63] width 259 height 22
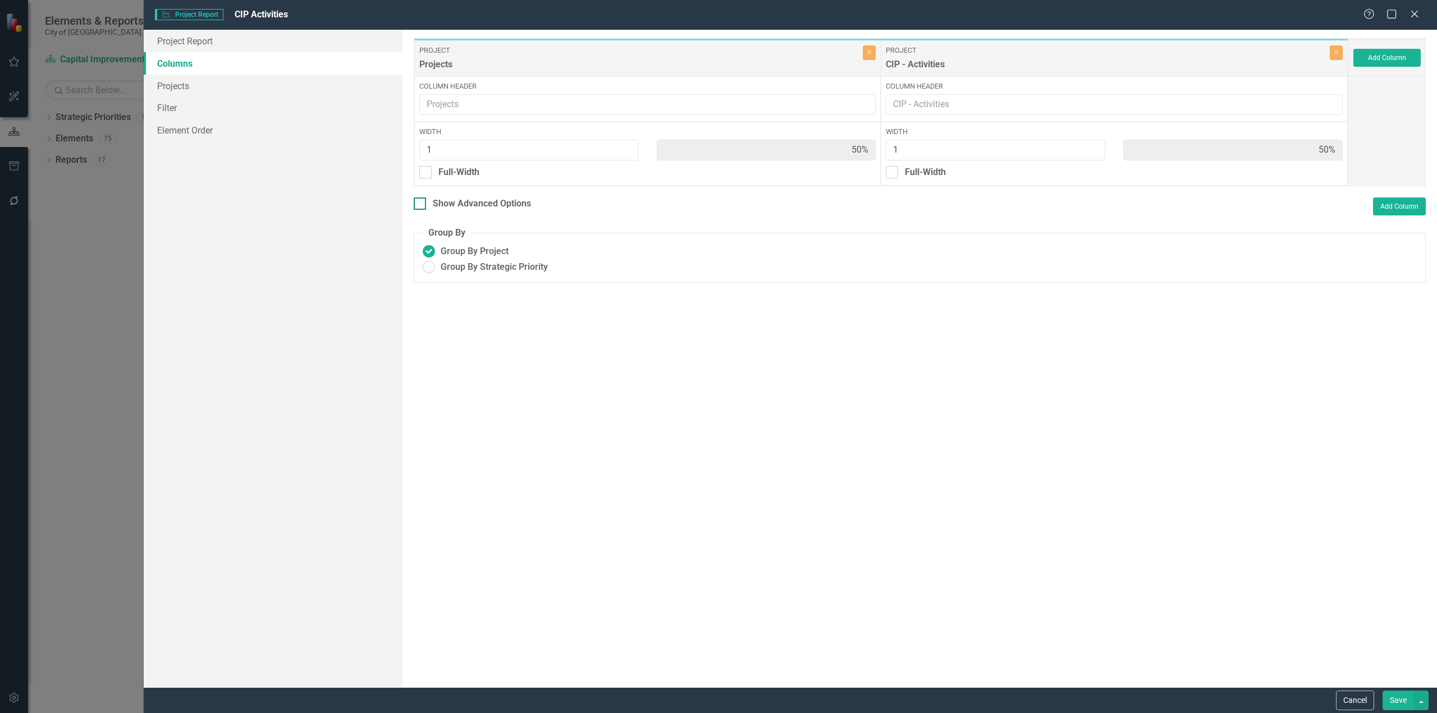
click at [449, 199] on div "Show Advanced Options" at bounding box center [482, 204] width 98 height 13
click at [421, 199] on input "Show Advanced Options" at bounding box center [417, 201] width 7 height 7
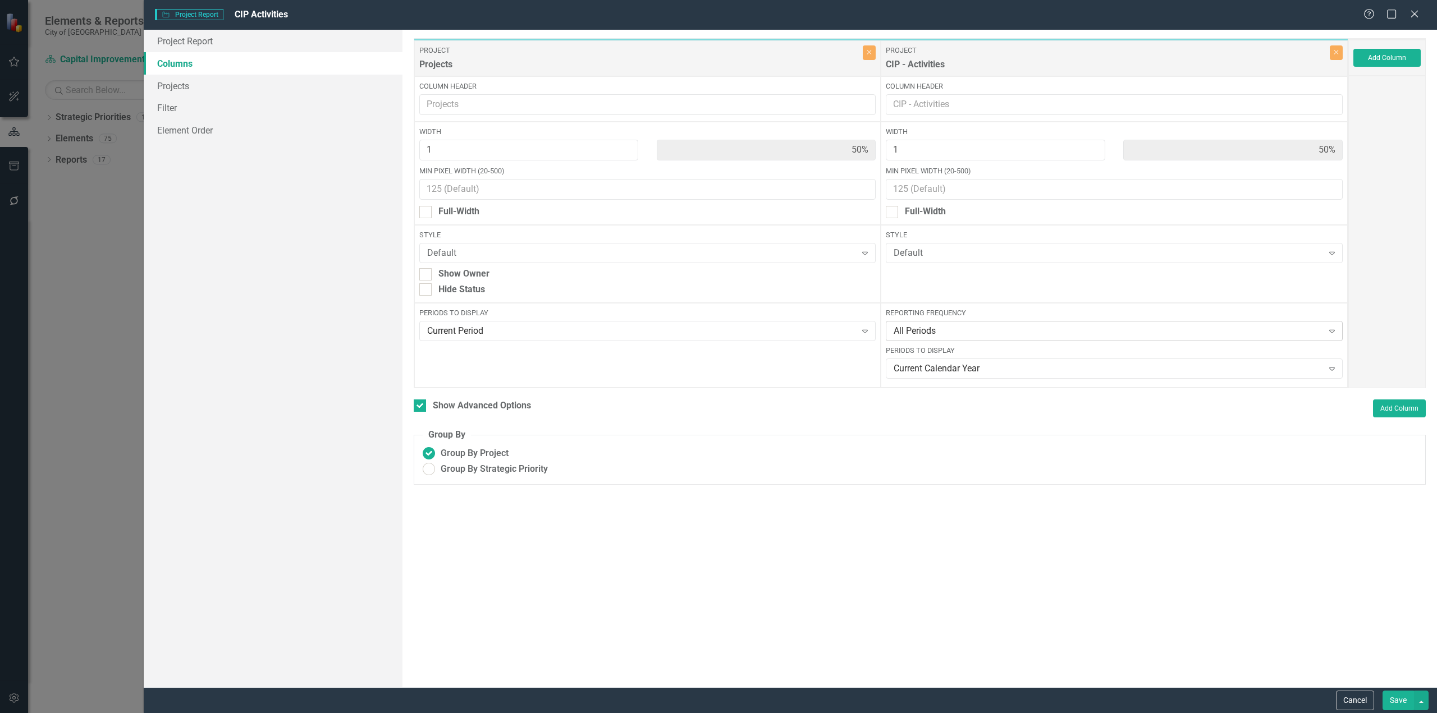
click at [973, 331] on div "All Periods" at bounding box center [1107, 331] width 429 height 13
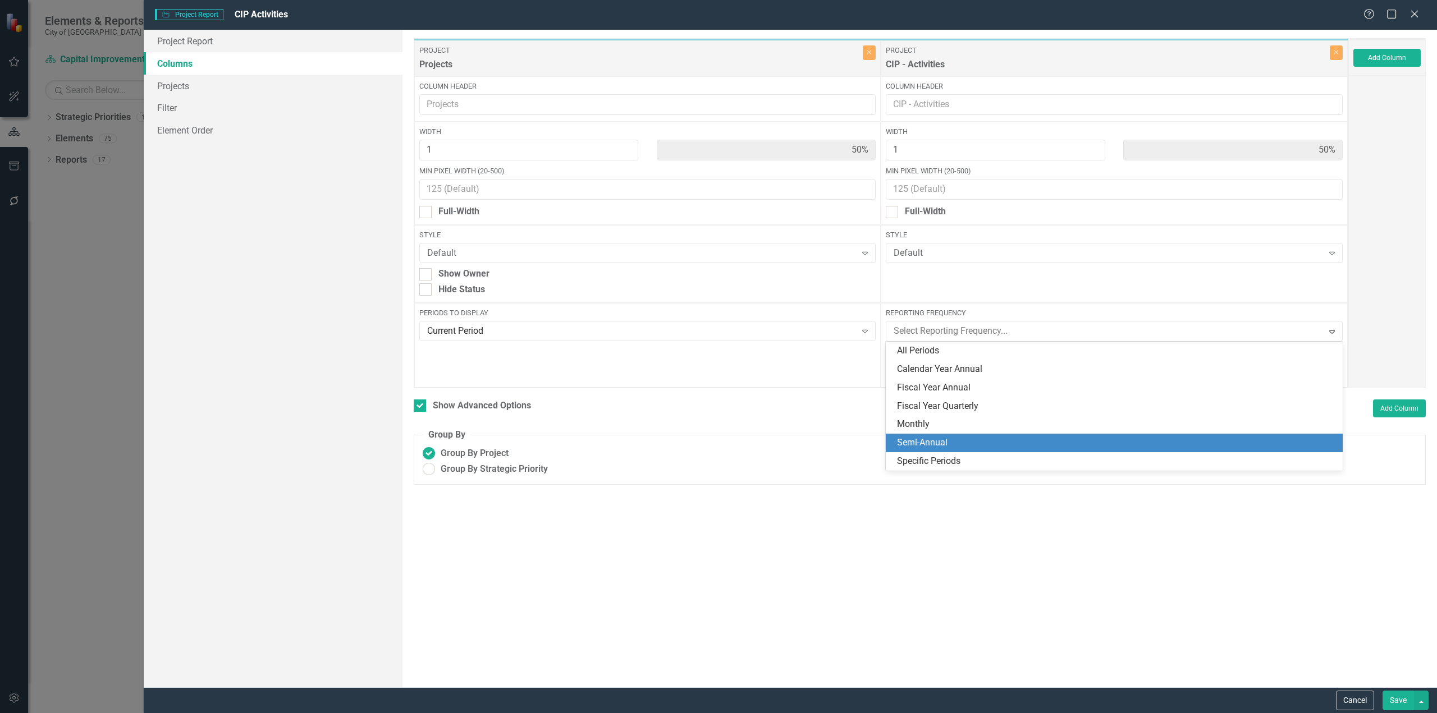
click at [919, 446] on div "Semi-Annual" at bounding box center [1116, 443] width 439 height 13
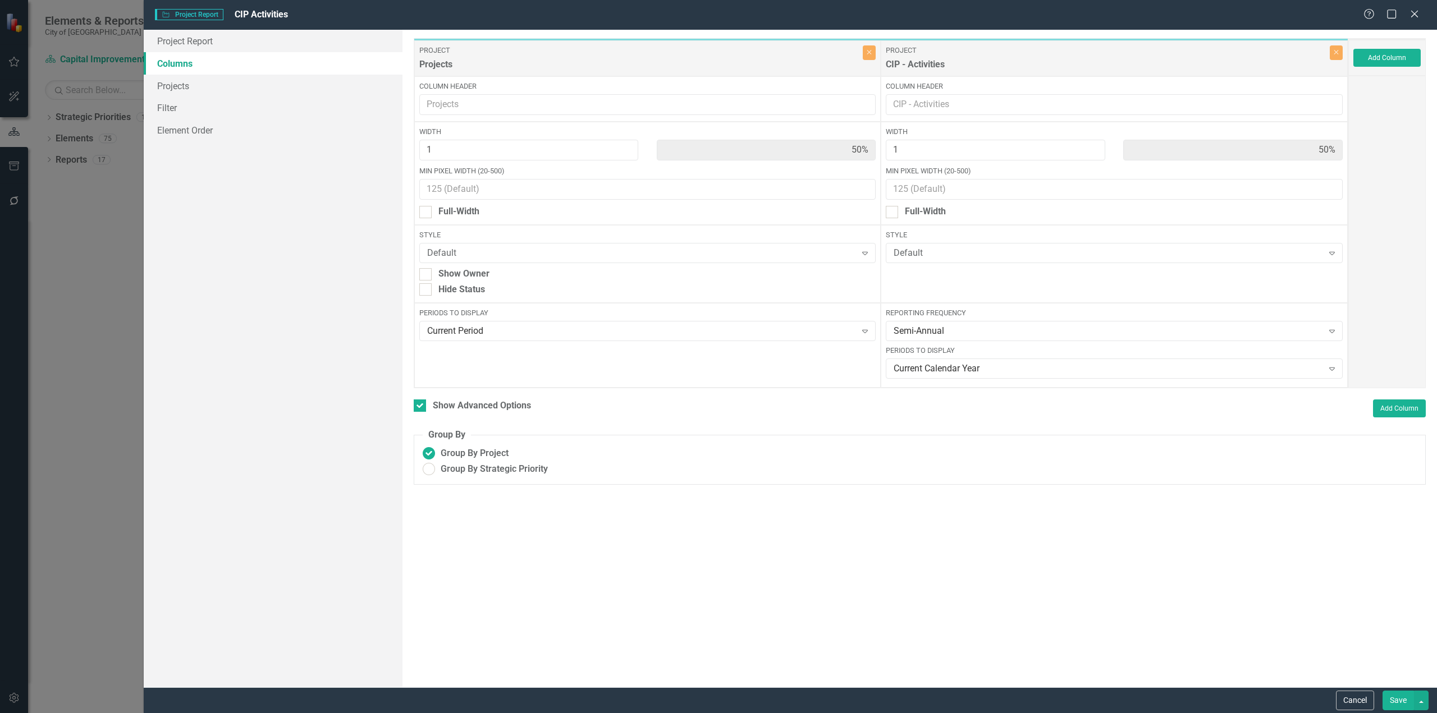
click at [1396, 705] on button "Save" at bounding box center [1397, 701] width 31 height 20
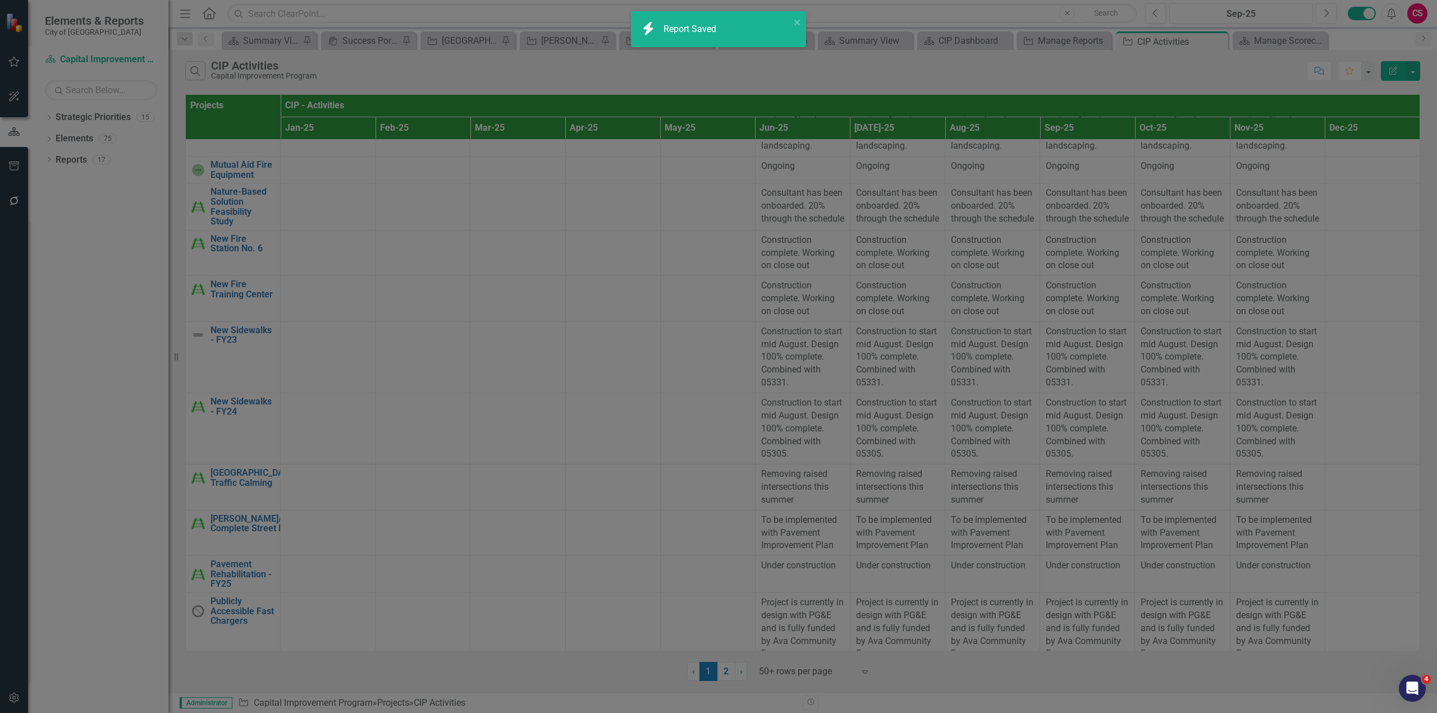
checkbox input "false"
radio input "false"
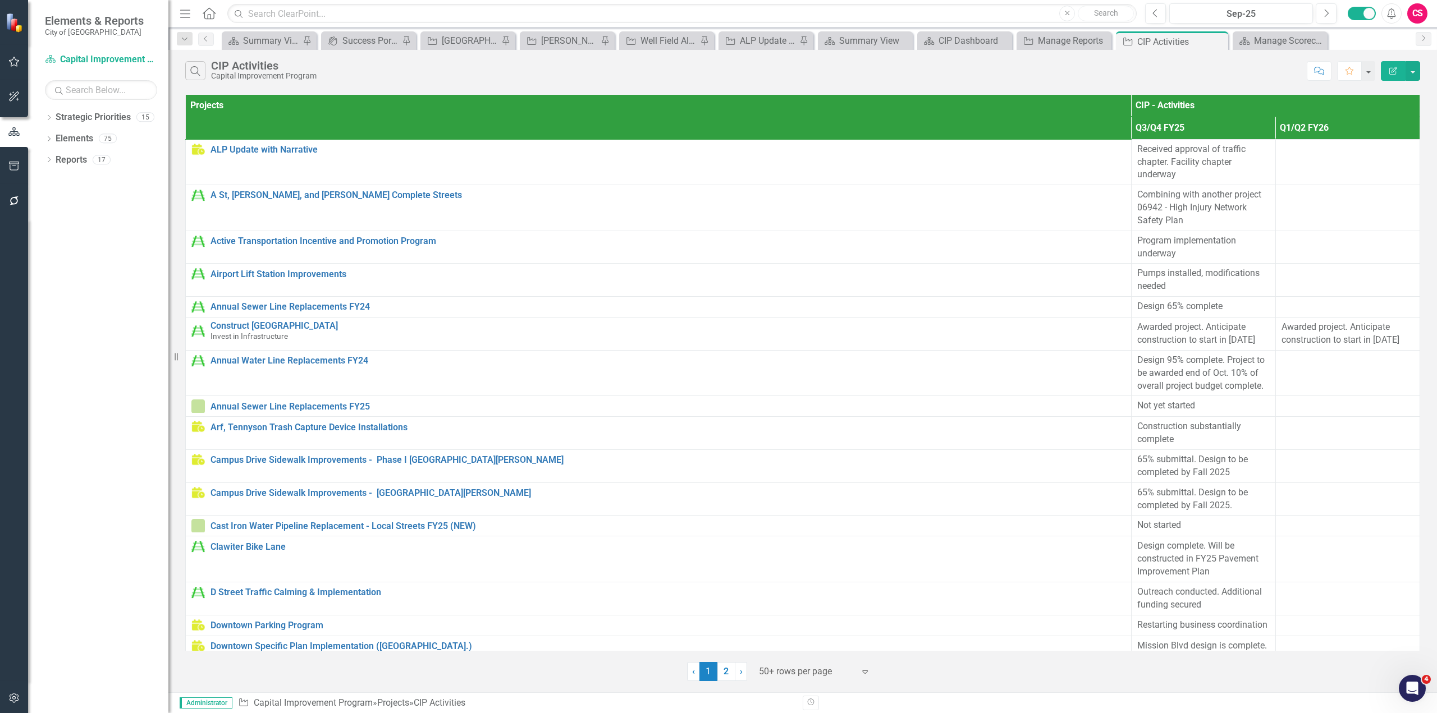
click at [1390, 72] on icon "Edit Report" at bounding box center [1393, 71] width 10 height 8
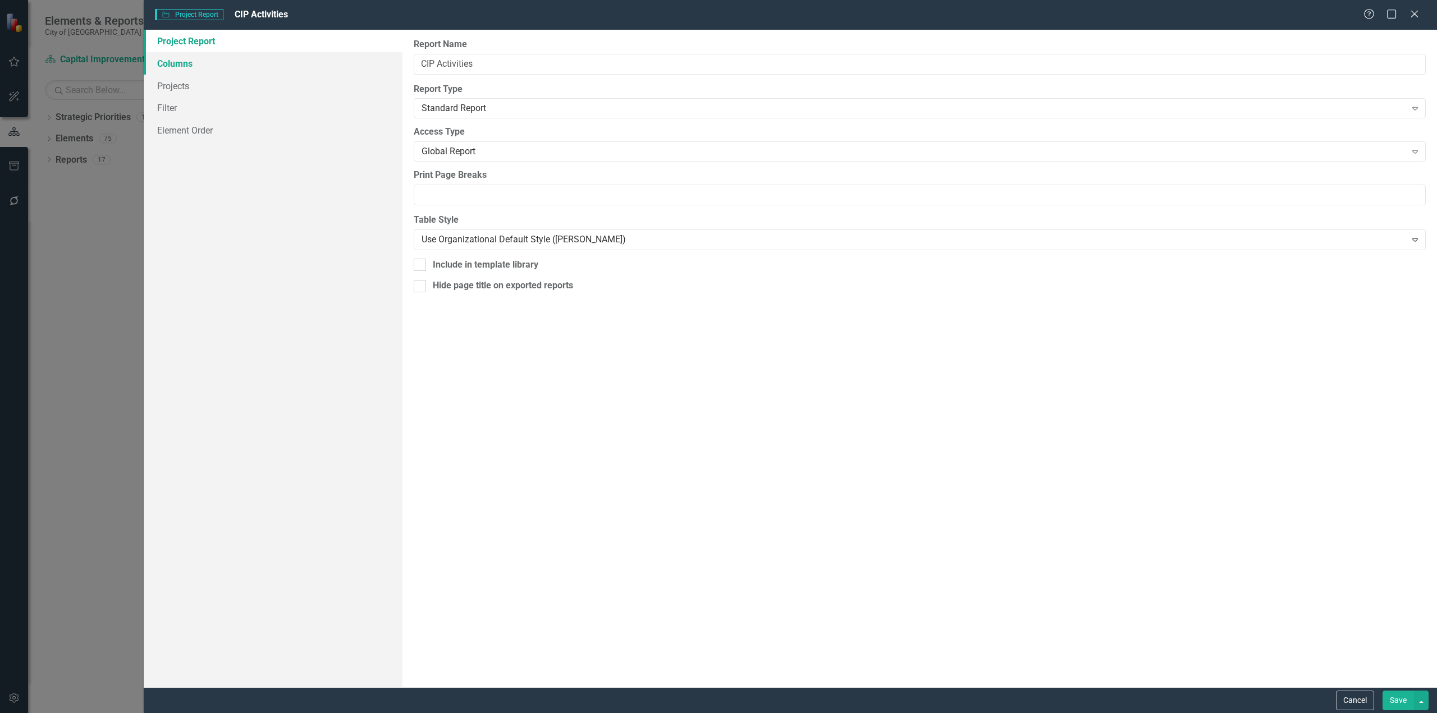
click at [185, 61] on link "Columns" at bounding box center [273, 63] width 259 height 22
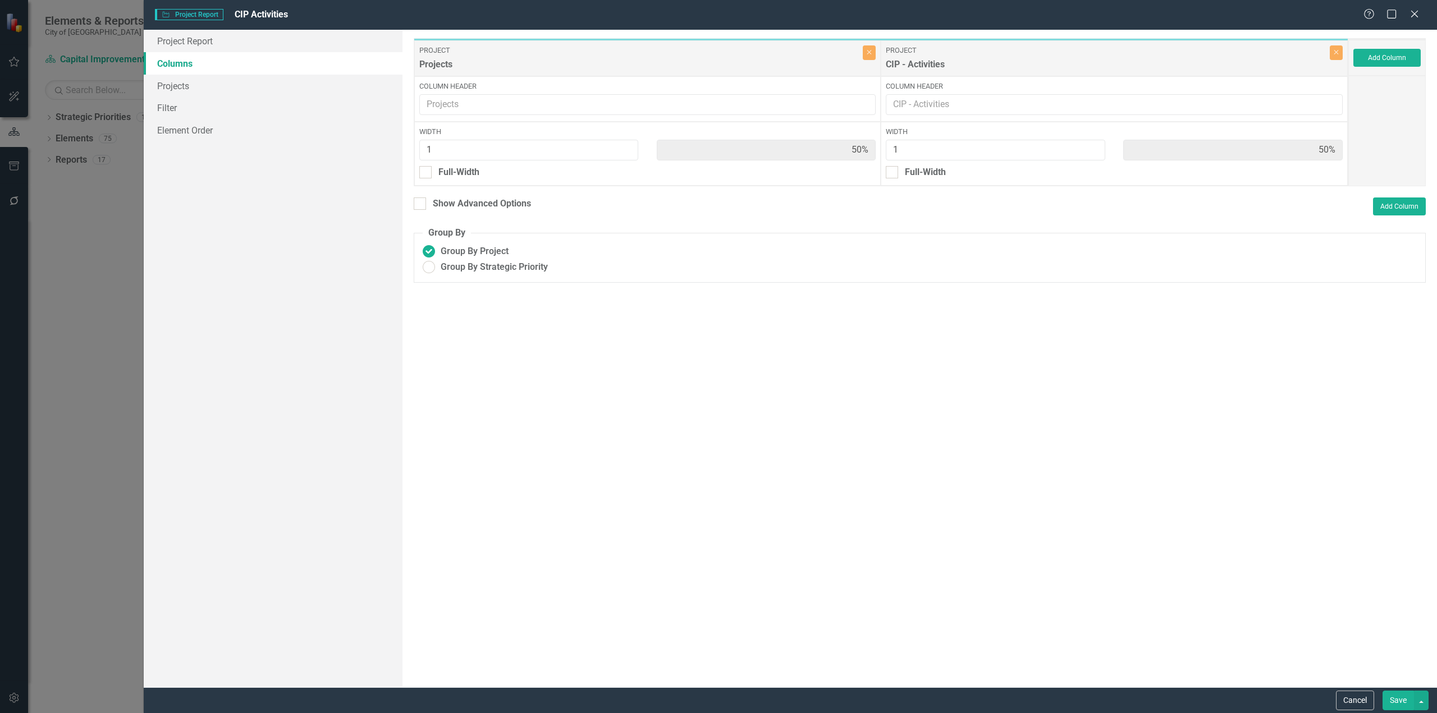
click at [501, 210] on div "Show Advanced Options" at bounding box center [472, 206] width 117 height 16
click at [494, 200] on div "Show Advanced Options" at bounding box center [482, 204] width 98 height 13
click at [421, 200] on input "Show Advanced Options" at bounding box center [417, 201] width 7 height 7
checkbox input "true"
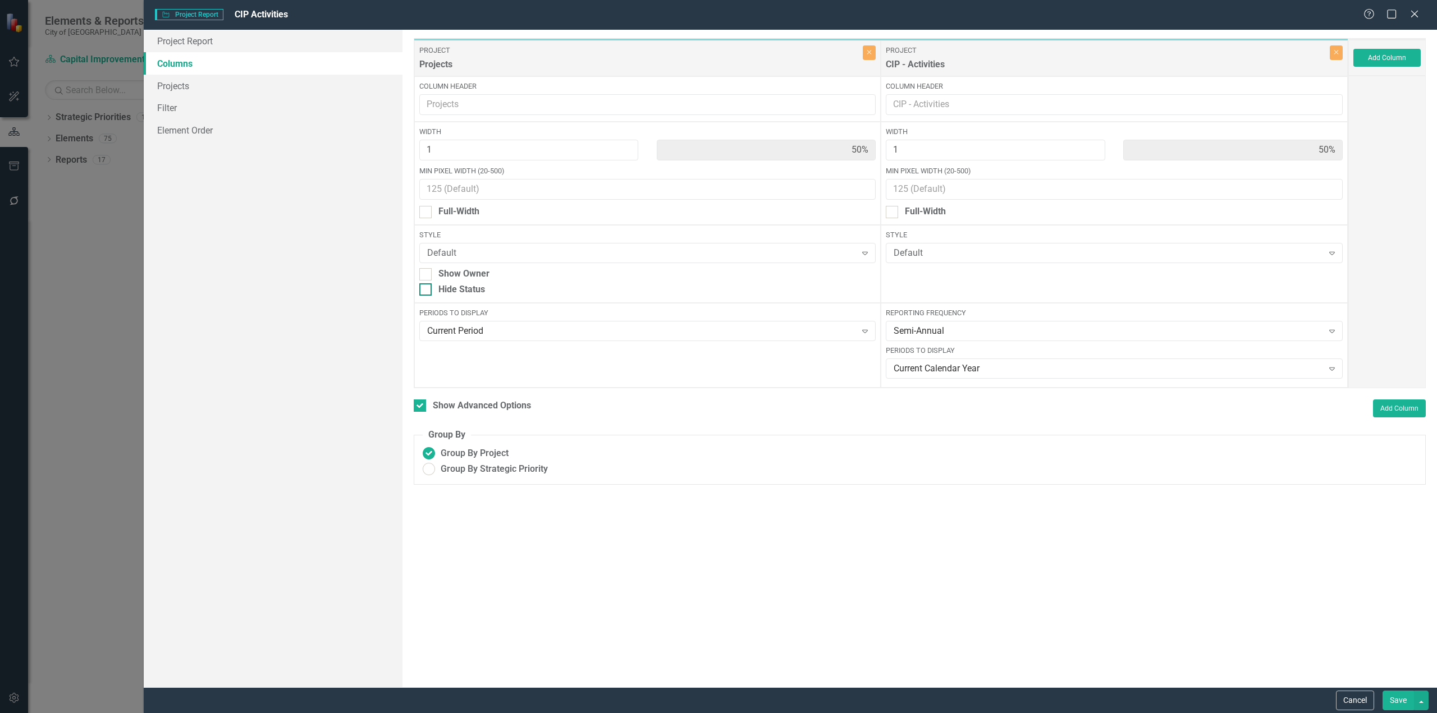
click at [449, 288] on div "Hide Status" at bounding box center [461, 289] width 47 height 13
click at [426, 288] on input "Hide Status" at bounding box center [422, 286] width 7 height 7
checkbox input "true"
click at [969, 333] on div "Semi-Annual" at bounding box center [1107, 331] width 429 height 13
click at [942, 289] on div "Style Default Expand" at bounding box center [1113, 264] width 467 height 78
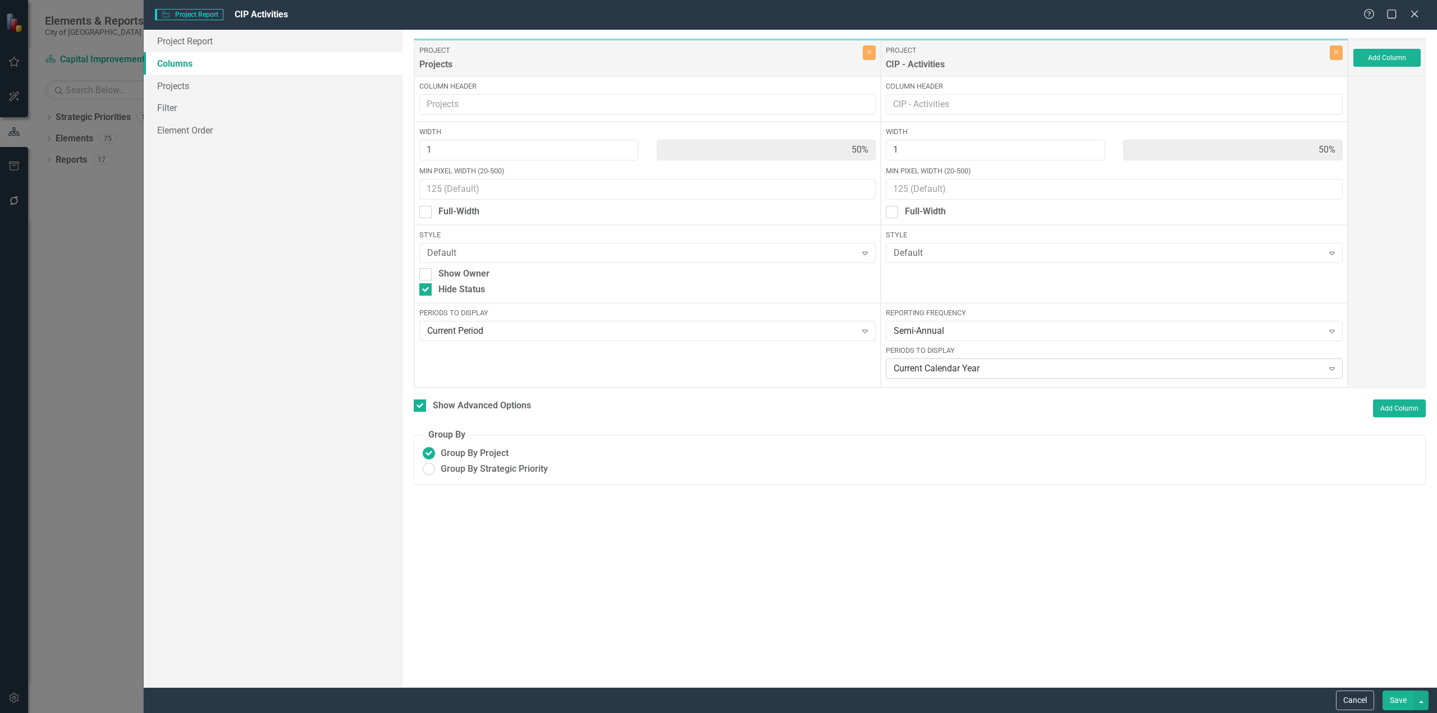
click at [969, 370] on div "Current Calendar Year" at bounding box center [1107, 368] width 429 height 13
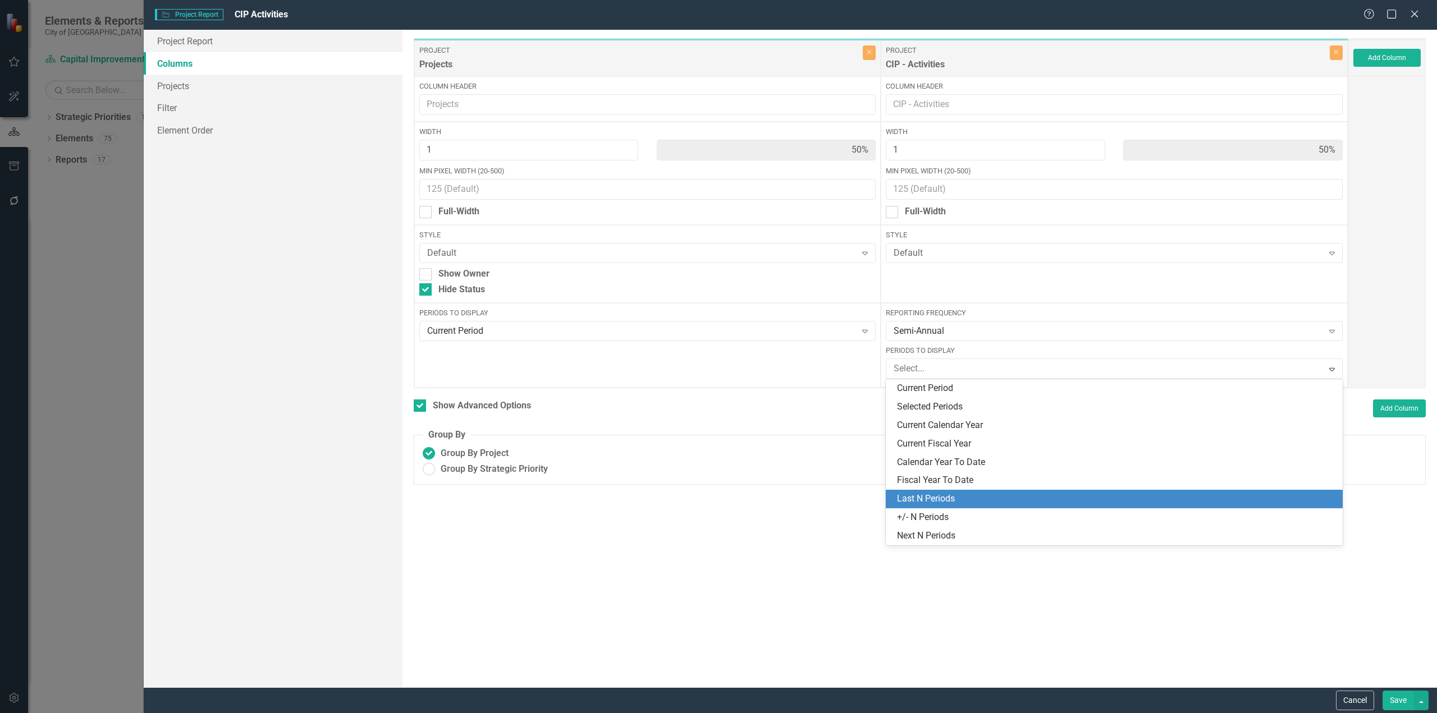
click at [928, 498] on div "Last N Periods" at bounding box center [1116, 499] width 439 height 13
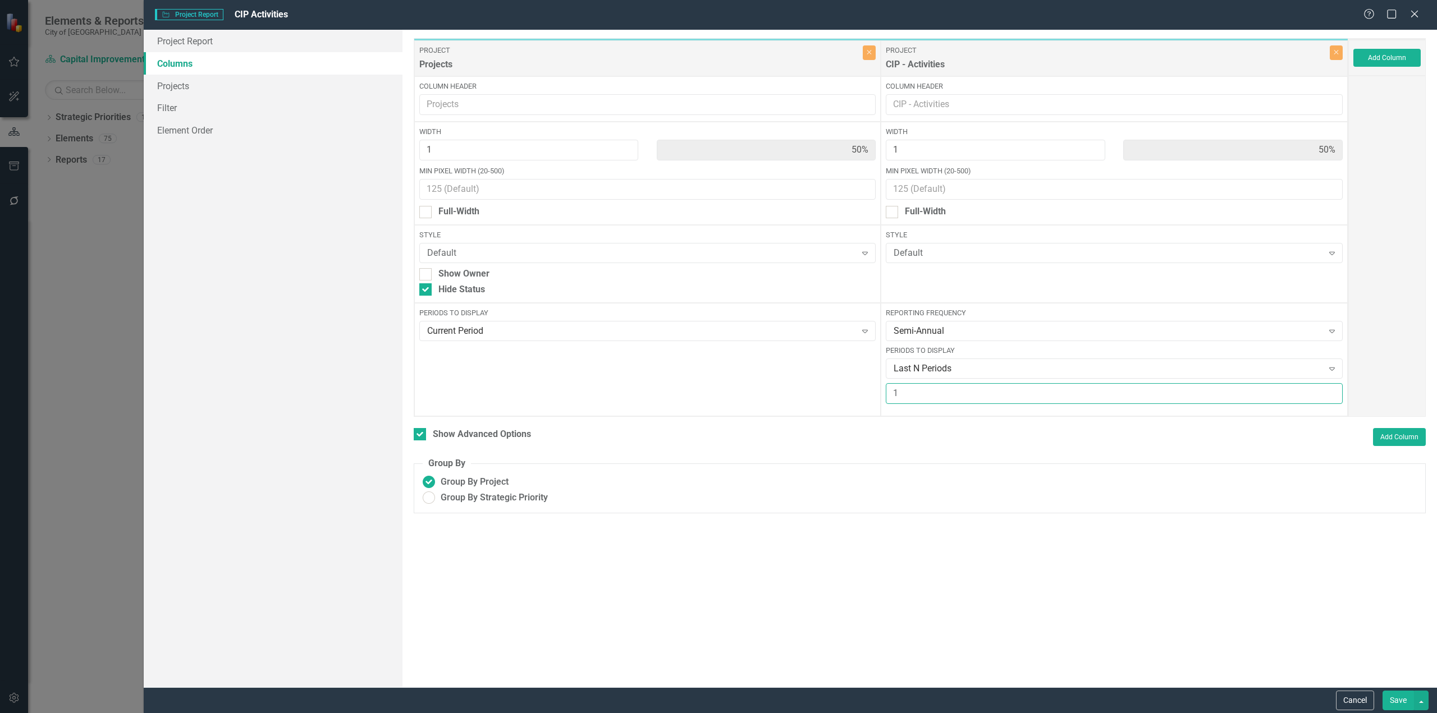
drag, startPoint x: 914, startPoint y: 391, endPoint x: 855, endPoint y: 398, distance: 59.9
click at [855, 398] on div "Project Projects Close Column Header Width 1 50% Min Pixel Width (20-500) Full-…" at bounding box center [881, 227] width 934 height 379
type input "4"
click at [1407, 693] on button "Save" at bounding box center [1397, 701] width 31 height 20
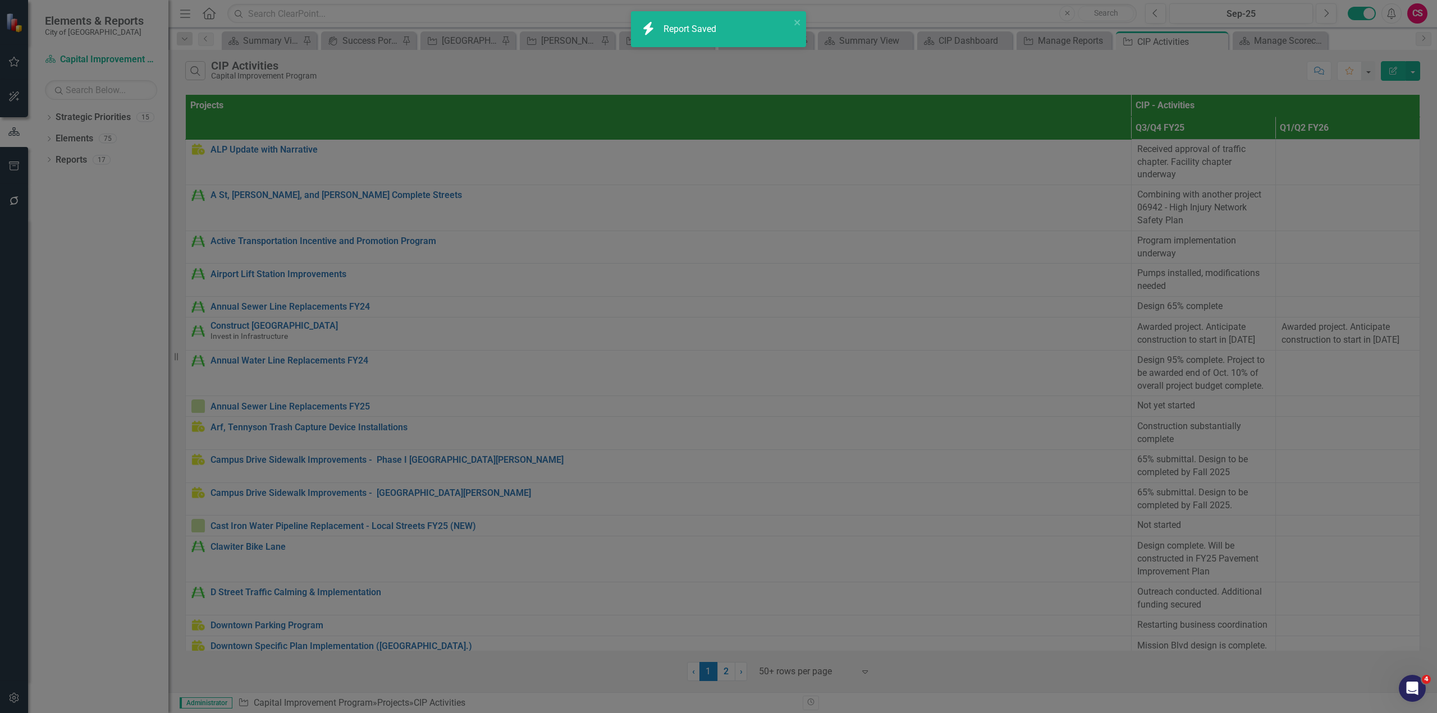
checkbox input "false"
radio input "false"
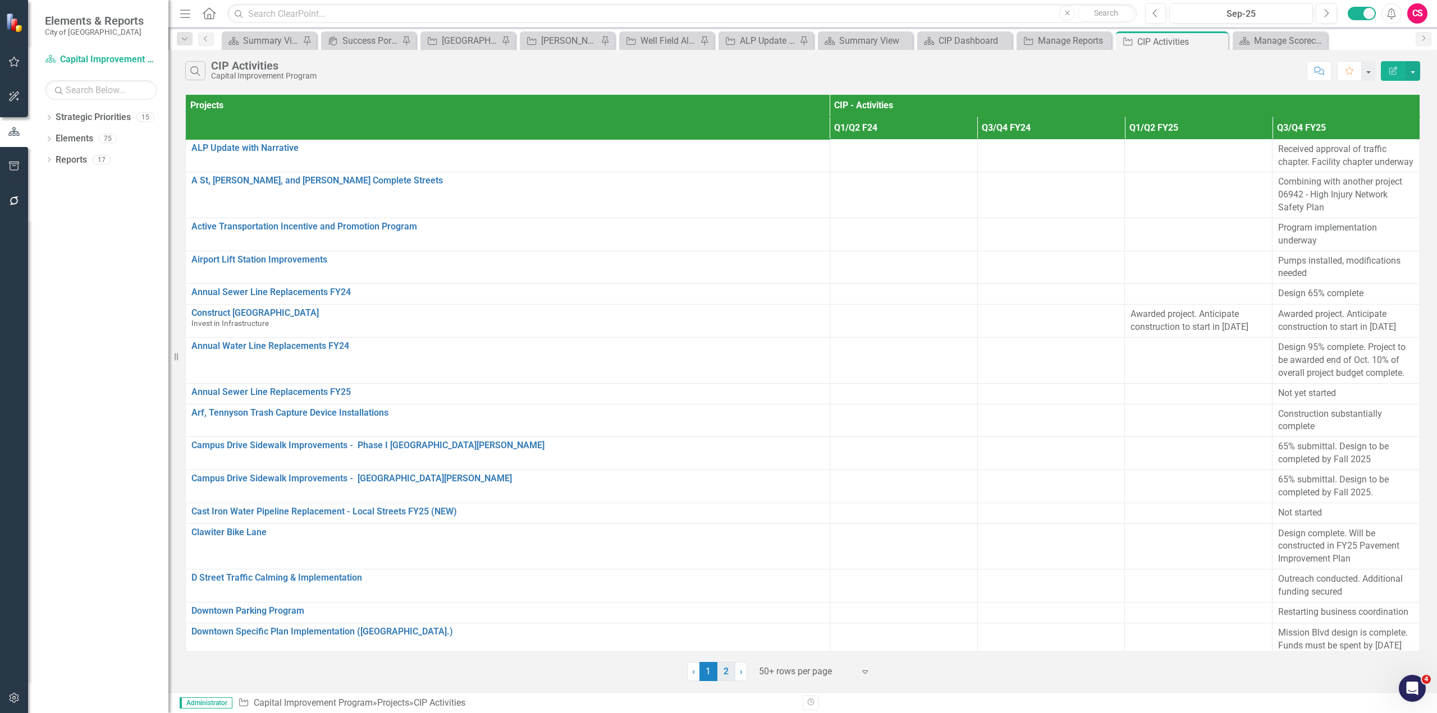
click at [731, 677] on link "2" at bounding box center [726, 671] width 18 height 19
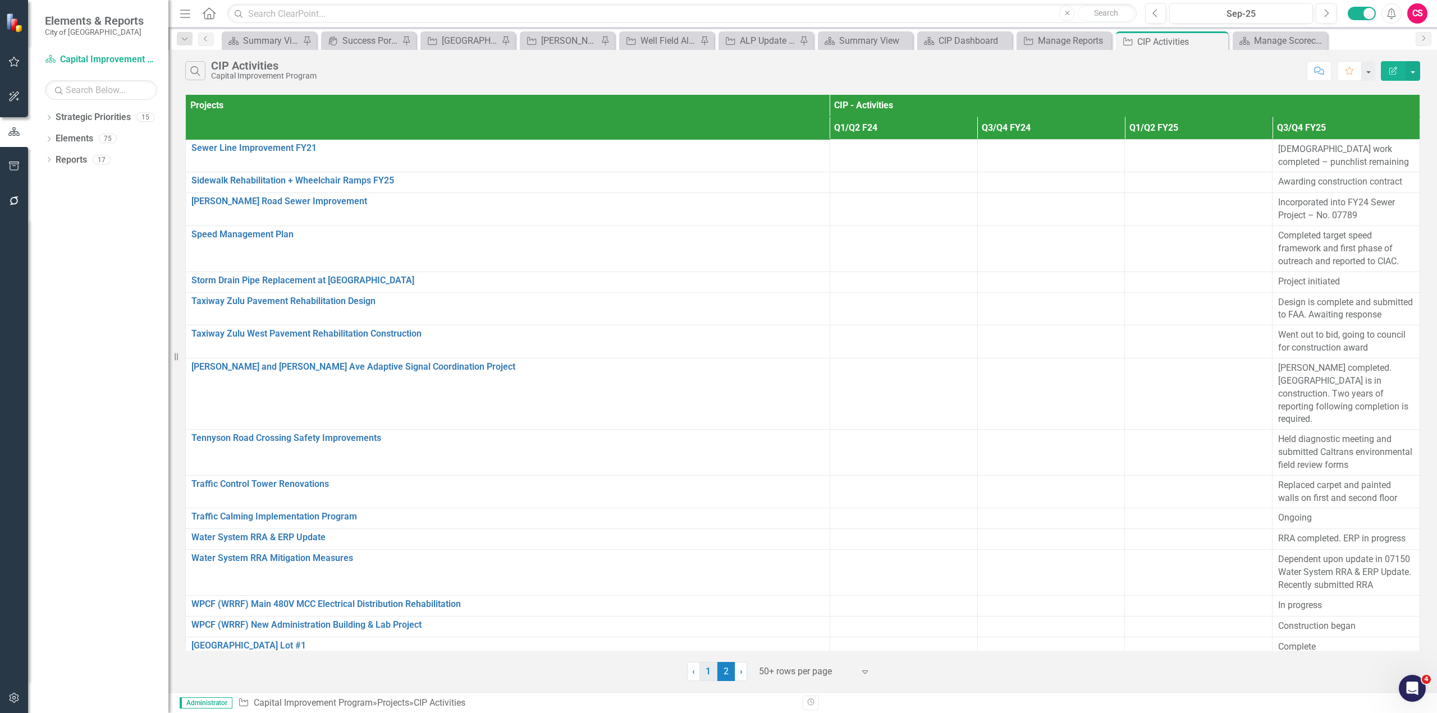
click at [705, 671] on link "1" at bounding box center [708, 671] width 18 height 19
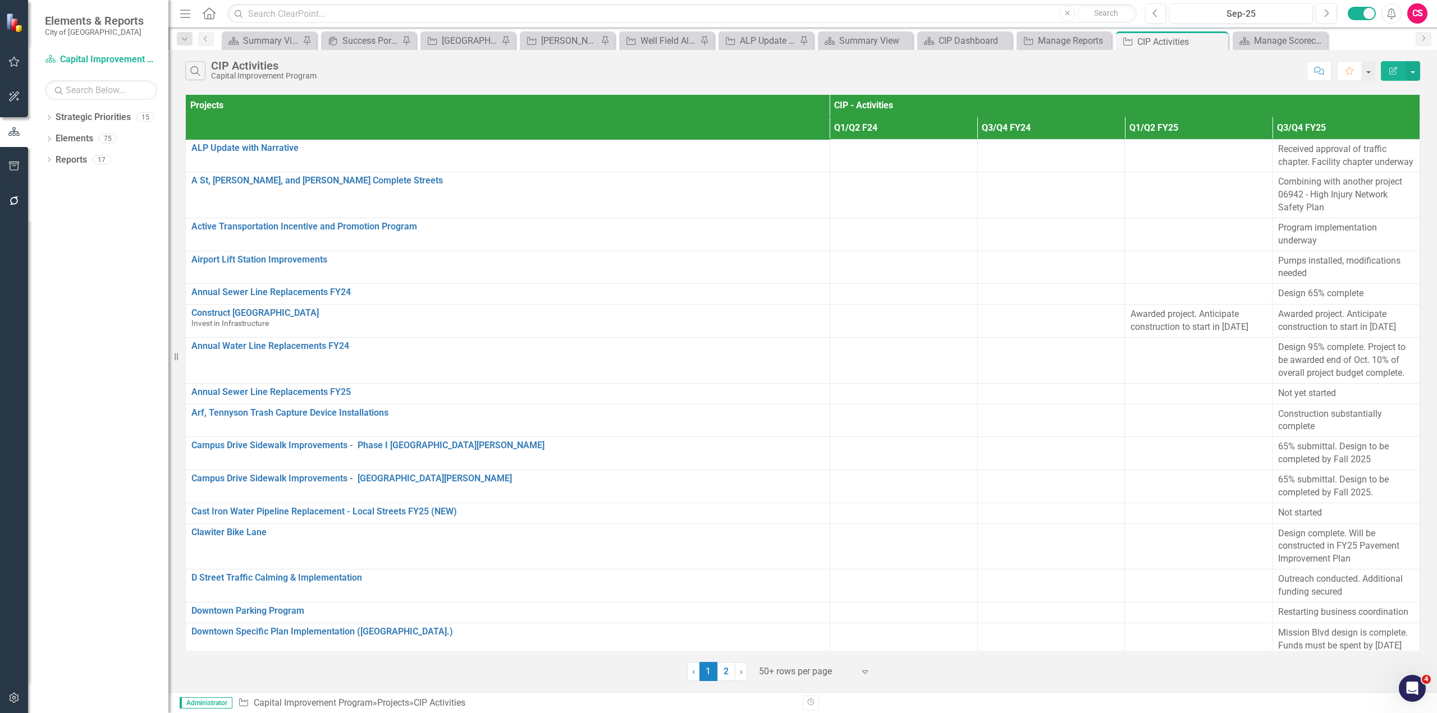
click at [1398, 74] on button "Edit Report" at bounding box center [1392, 71] width 25 height 20
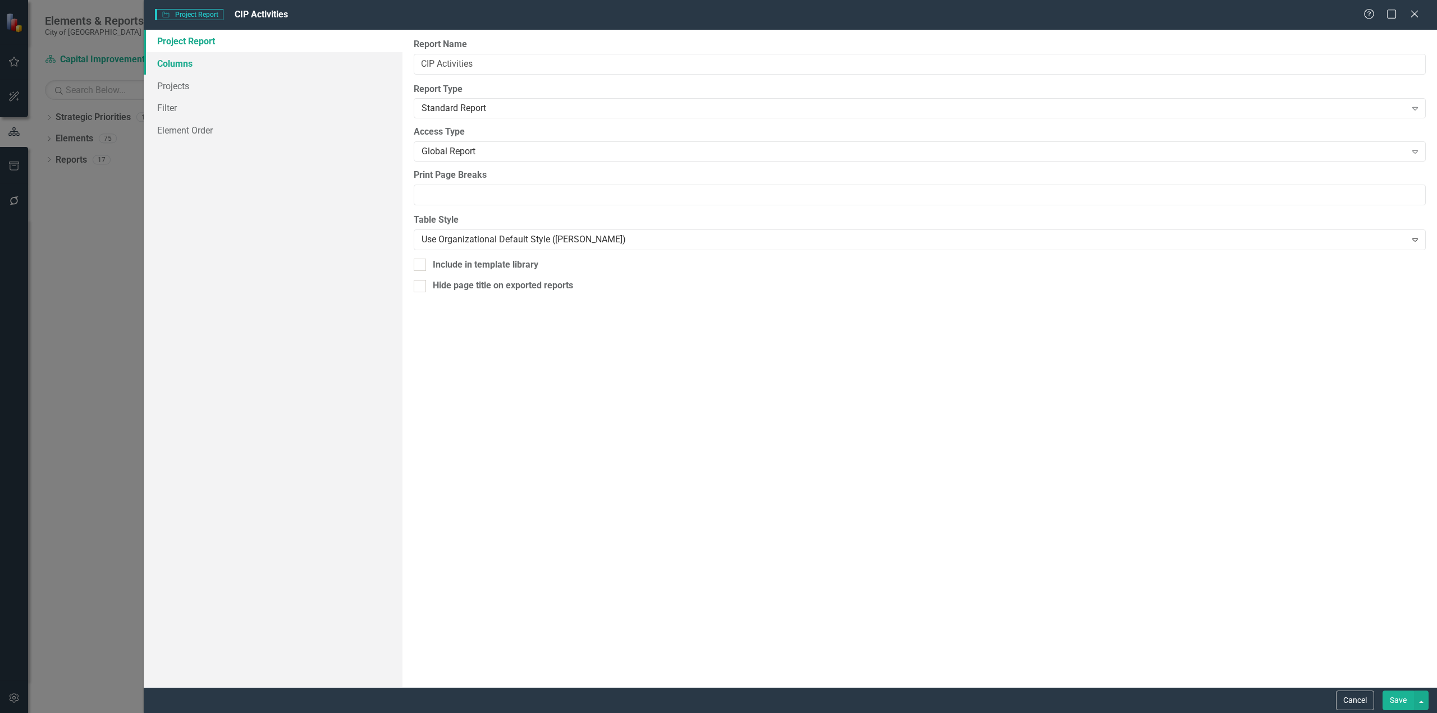
click at [183, 60] on link "Columns" at bounding box center [273, 63] width 259 height 22
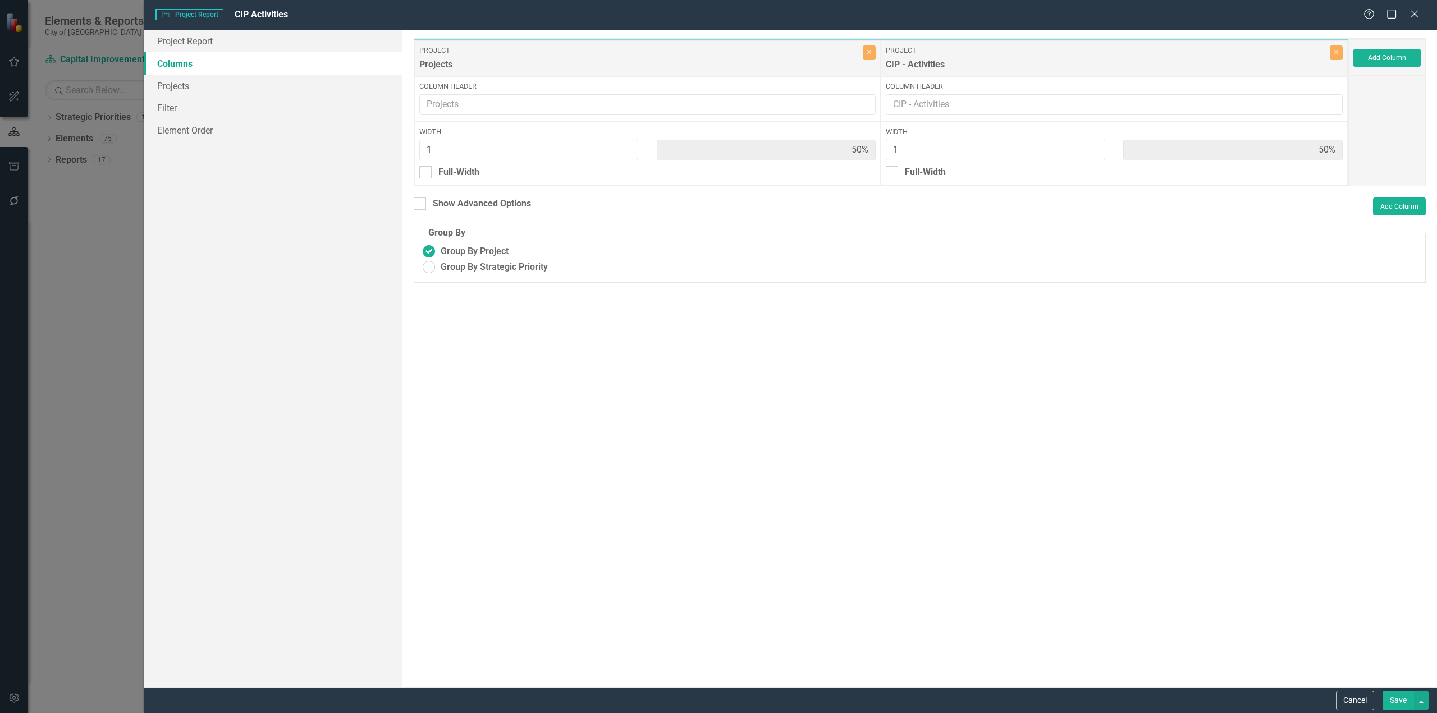
click at [1408, 45] on div "Add Column" at bounding box center [1386, 58] width 77 height 36
click at [1395, 58] on button "Add Column" at bounding box center [1386, 58] width 67 height 18
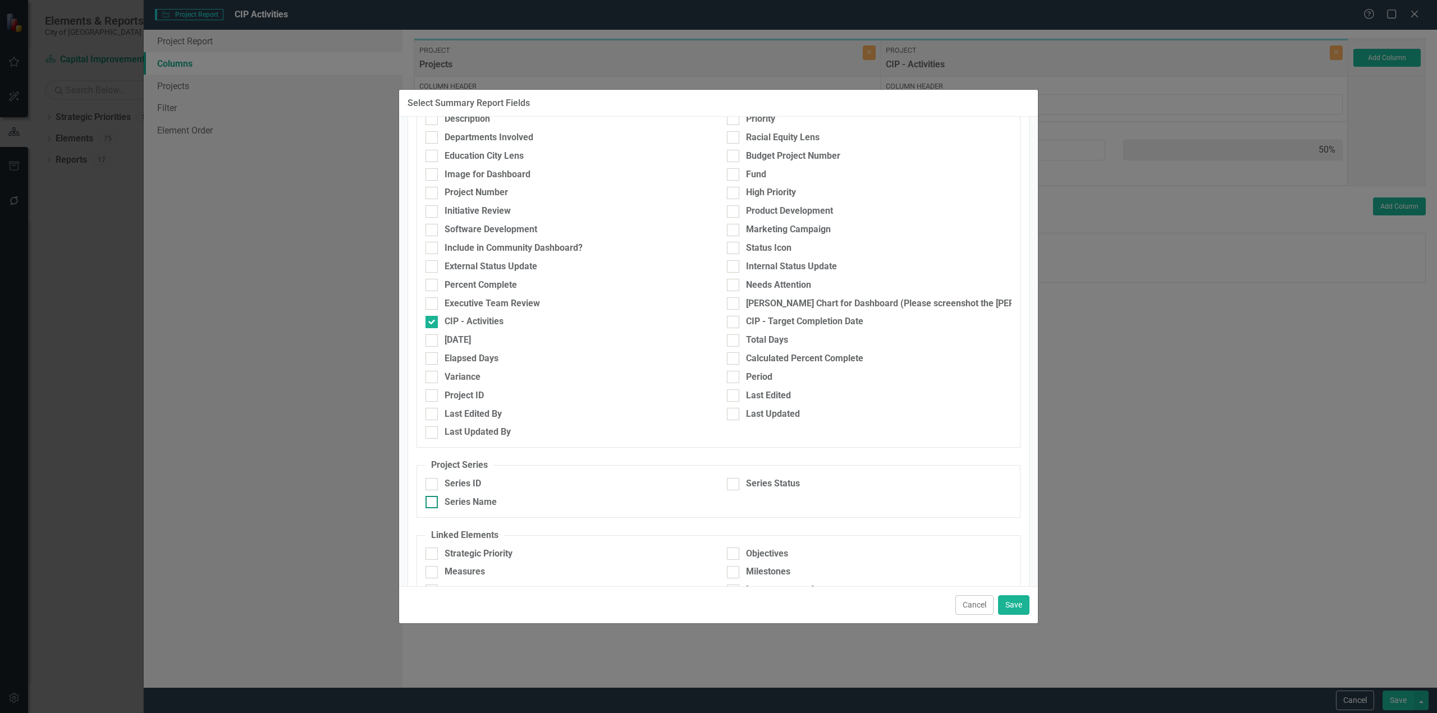
scroll to position [300, 0]
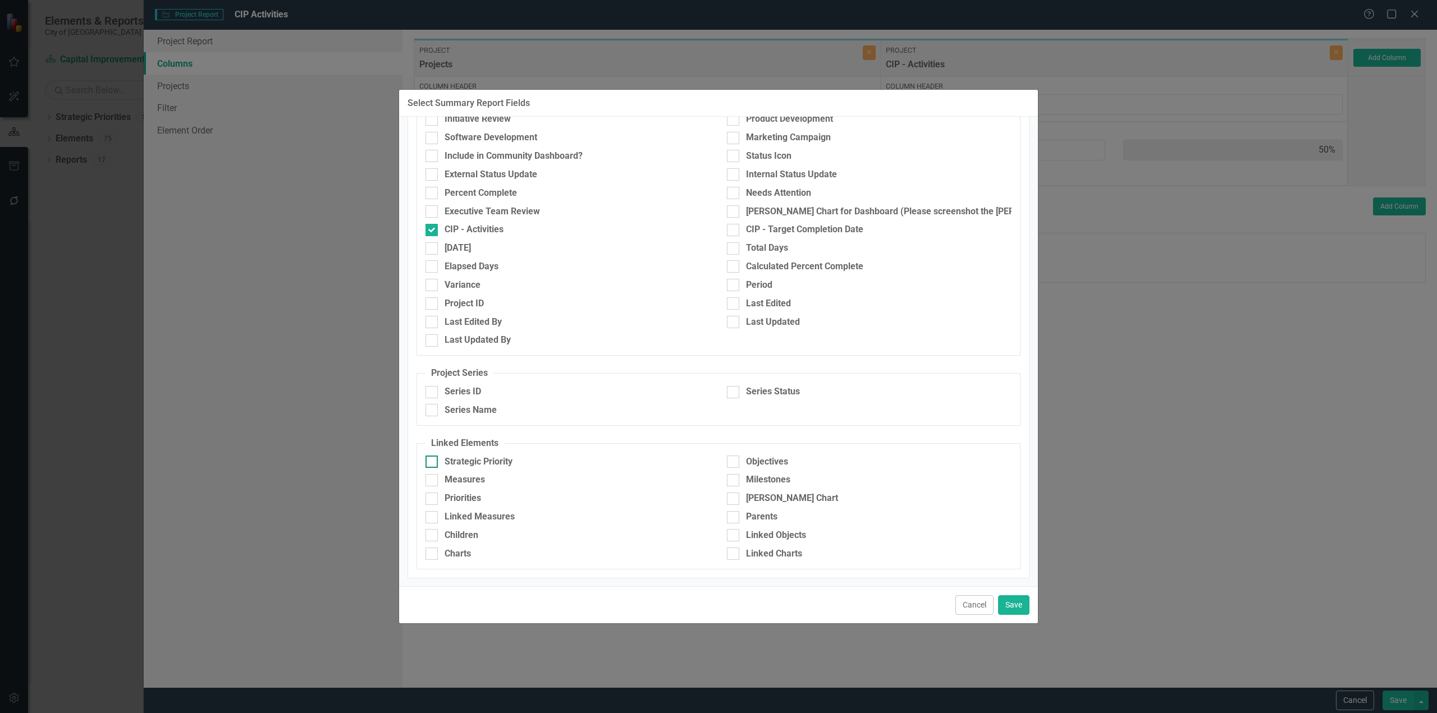
drag, startPoint x: 447, startPoint y: 455, endPoint x: 449, endPoint y: 463, distance: 9.3
click at [447, 455] on fieldset "Linked Elements Strategic Priority Objectives Measures Milestones Priorities [P…" at bounding box center [718, 503] width 604 height 132
click at [449, 463] on div "Strategic Priority" at bounding box center [478, 462] width 68 height 13
click at [433, 463] on input "Strategic Priority" at bounding box center [428, 459] width 7 height 7
checkbox input "true"
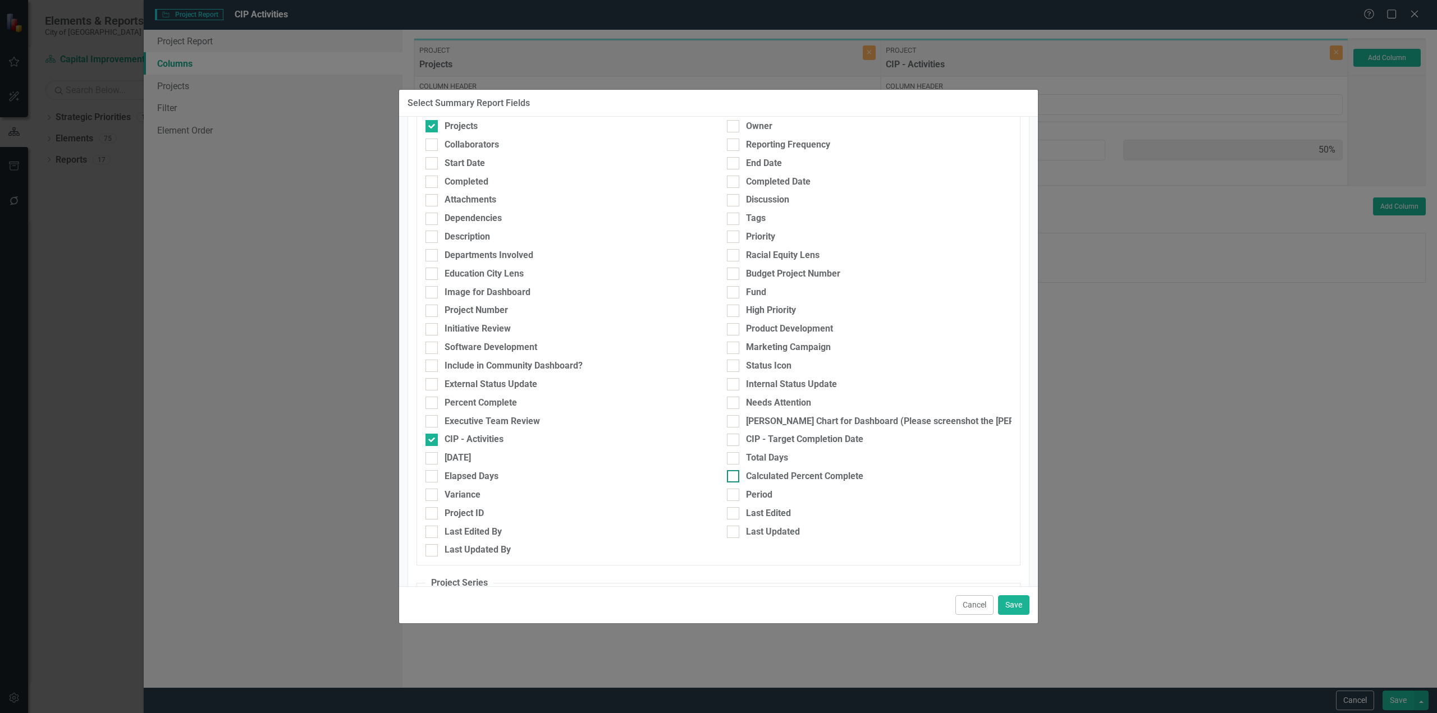
scroll to position [0, 0]
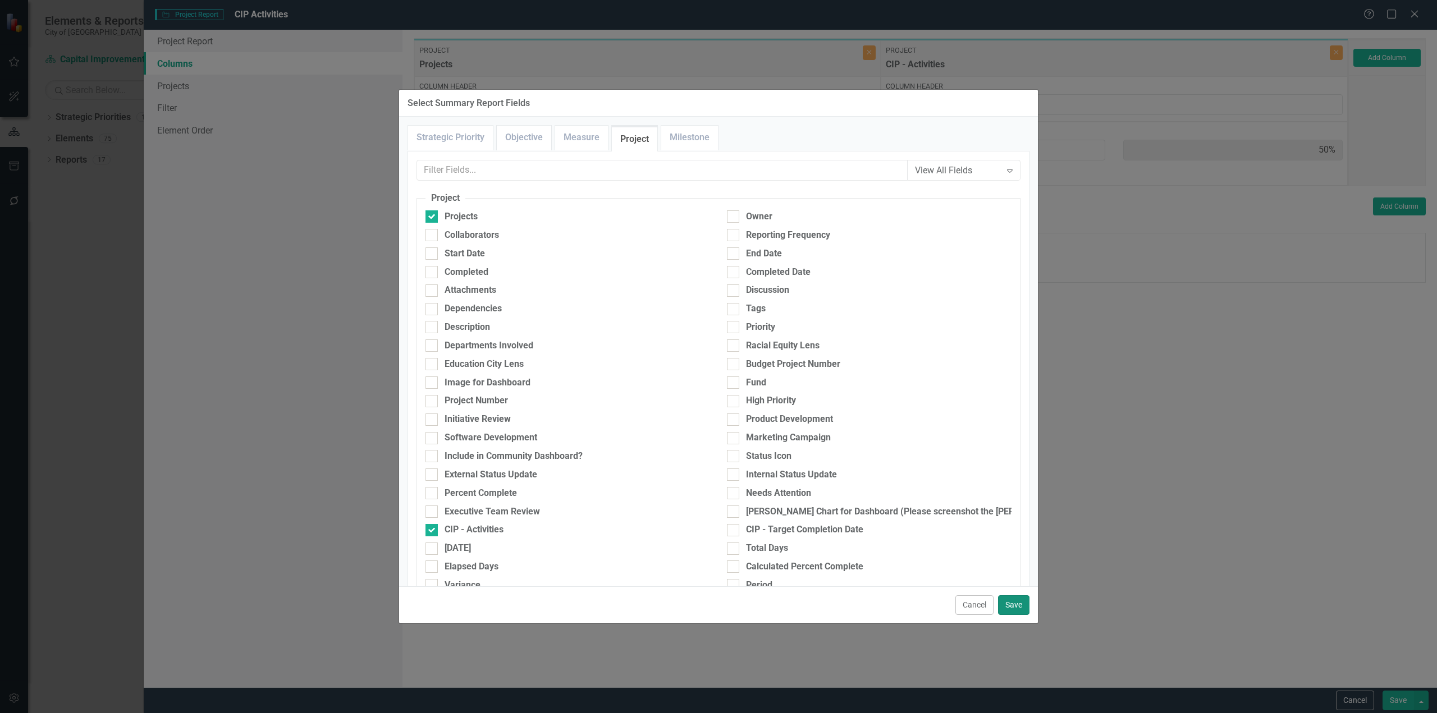
click at [1016, 608] on button "Save" at bounding box center [1013, 605] width 31 height 20
type input "33%"
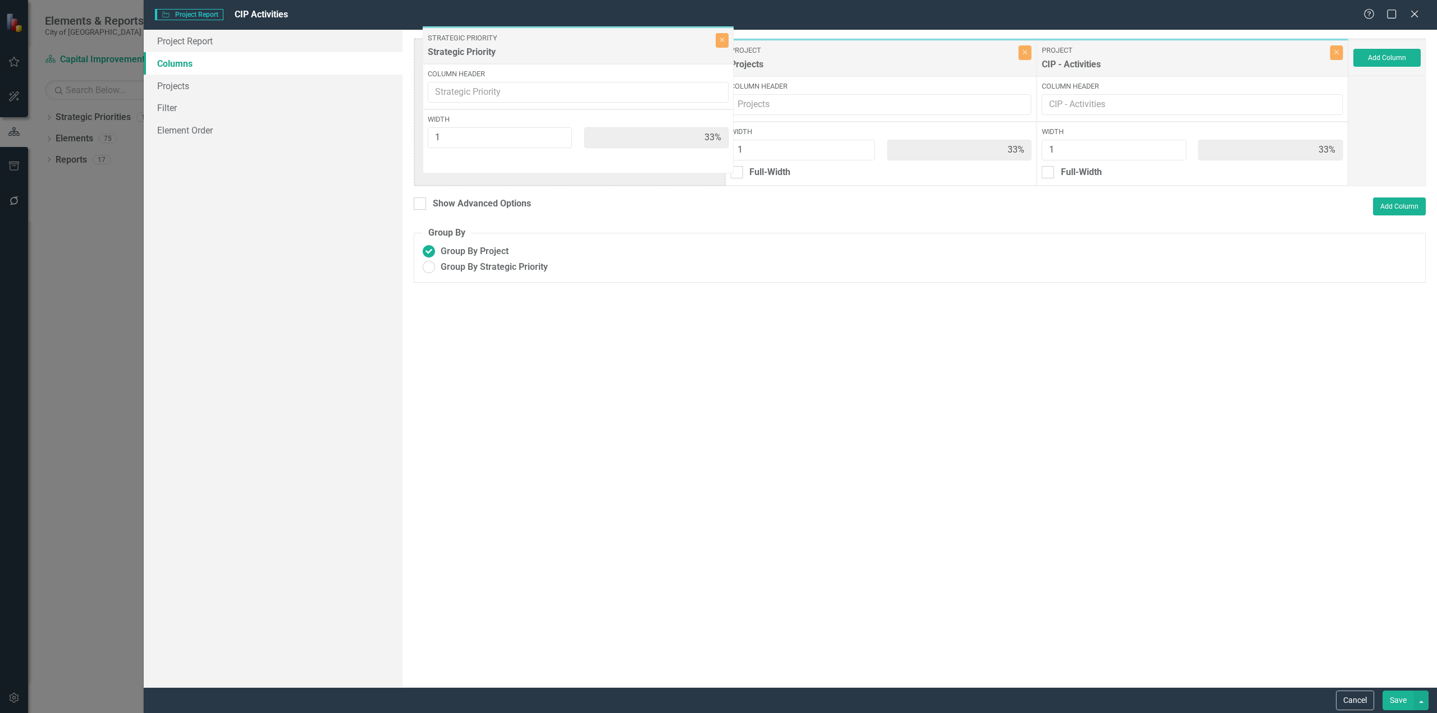
drag, startPoint x: 1142, startPoint y: 59, endPoint x: 548, endPoint y: 80, distance: 594.0
click at [528, 48] on div "Project Projects Close Column Header Width 1 33% Full-Width Project CIP - Activ…" at bounding box center [881, 112] width 934 height 148
click at [474, 209] on div "Show Advanced Options" at bounding box center [482, 204] width 98 height 13
click at [421, 205] on input "Show Advanced Options" at bounding box center [417, 201] width 7 height 7
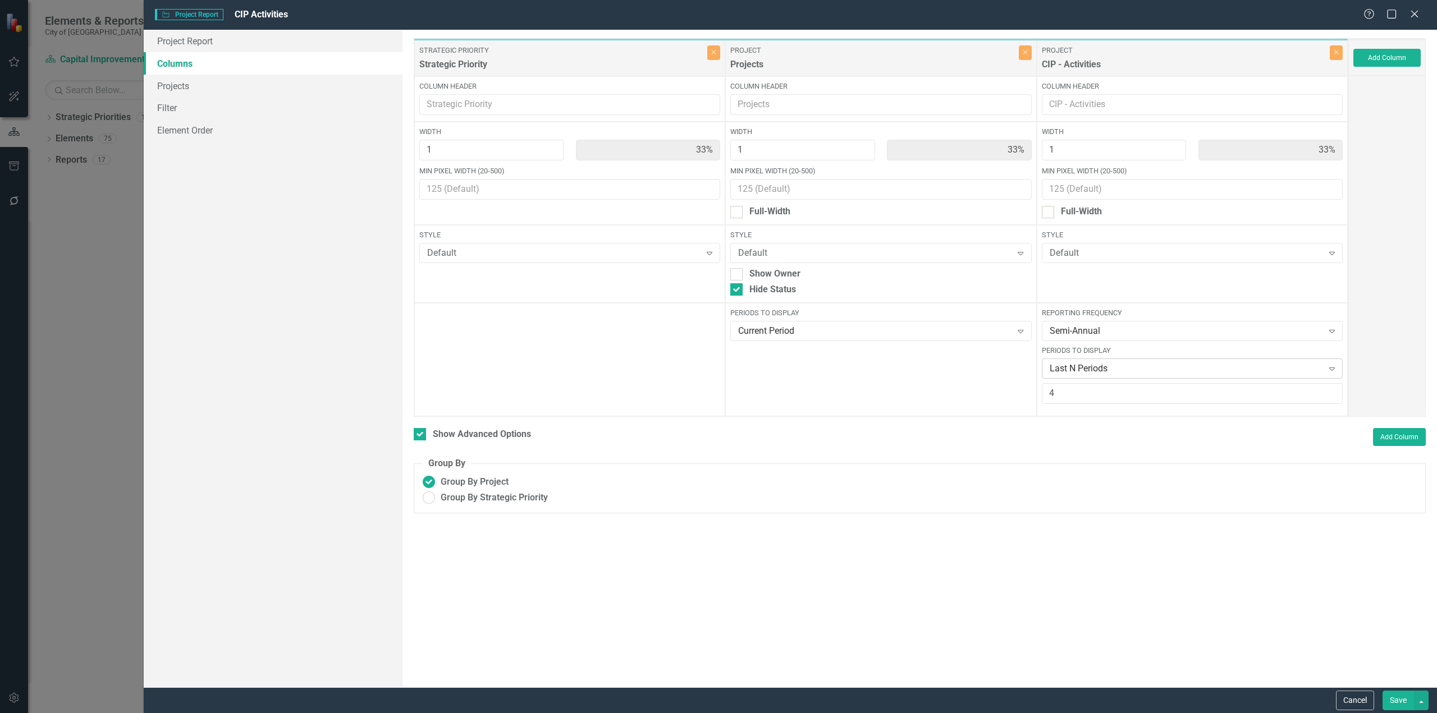
click at [1078, 362] on div "Last N Periods Expand" at bounding box center [1191, 369] width 301 height 20
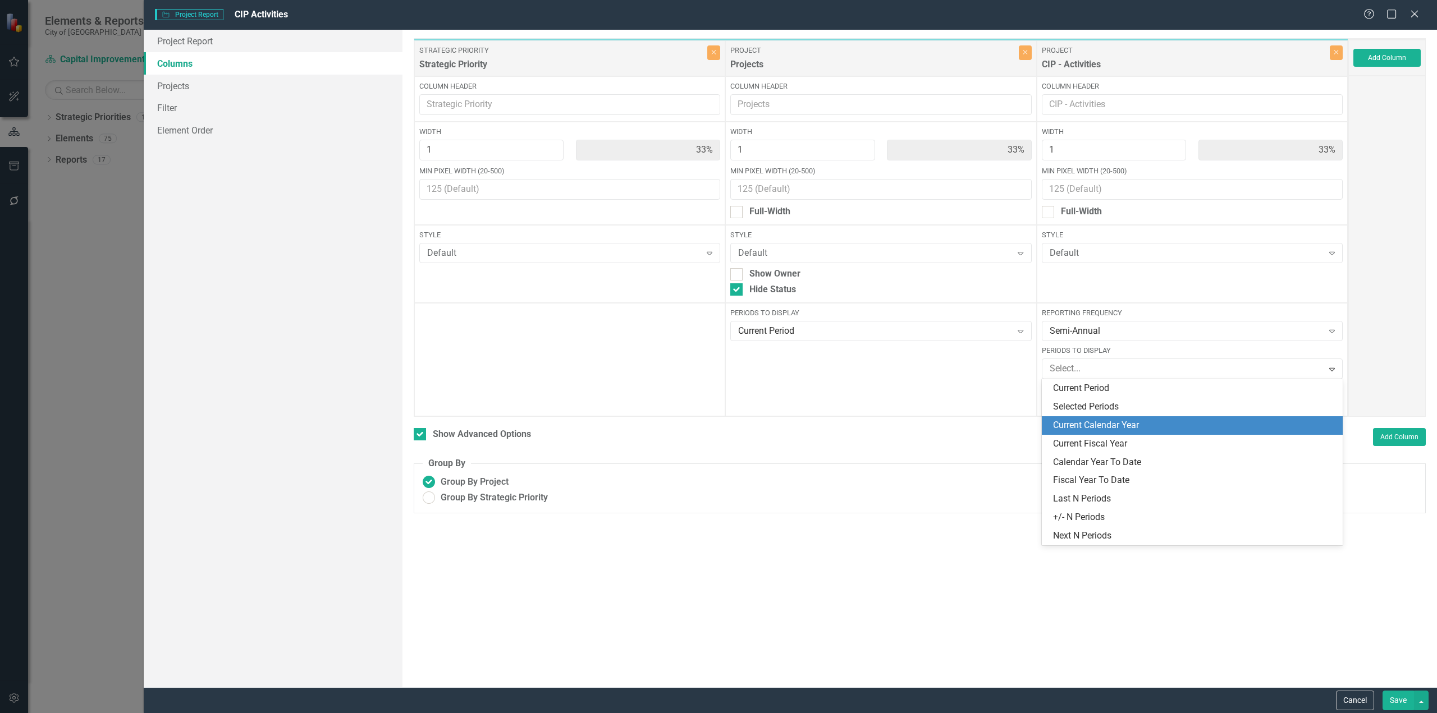
click at [1087, 424] on div "Current Calendar Year" at bounding box center [1194, 425] width 283 height 13
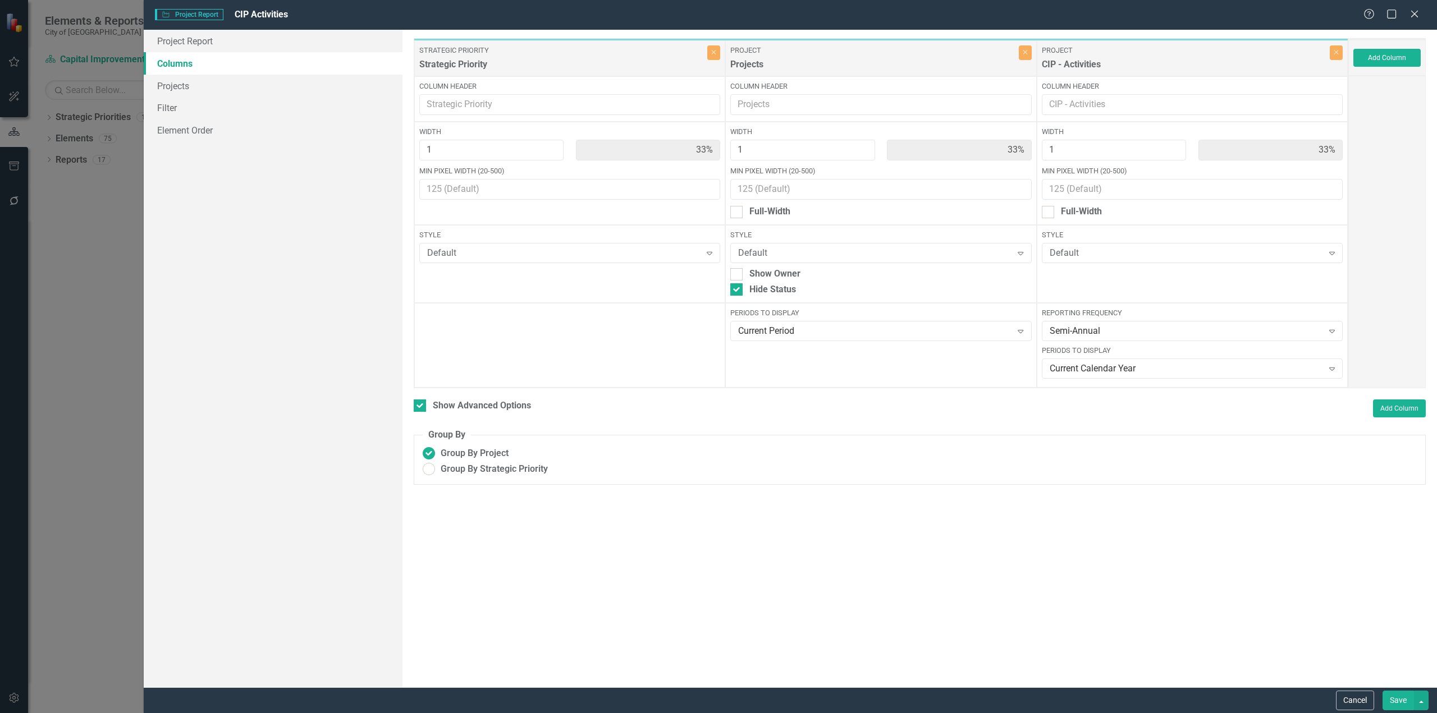
click at [1396, 691] on button "Save" at bounding box center [1397, 701] width 31 height 20
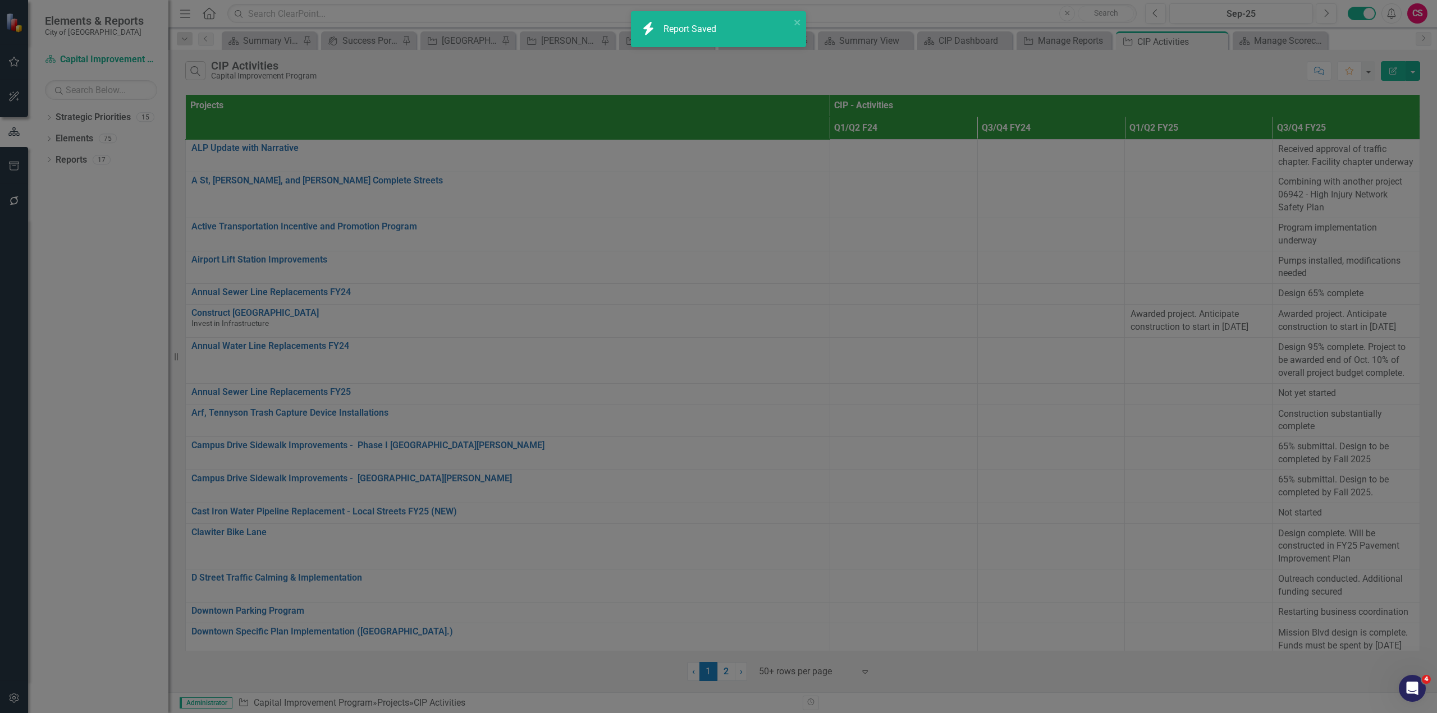
checkbox input "false"
radio input "false"
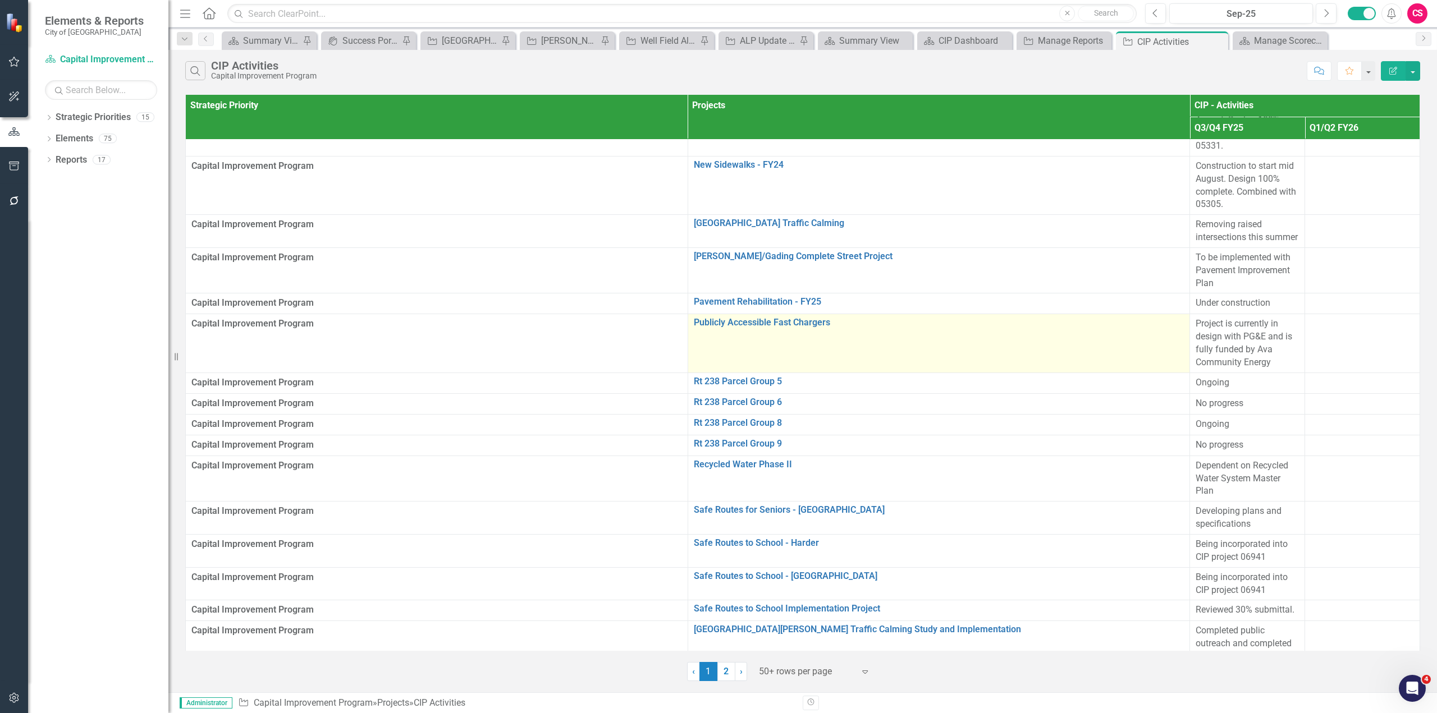
scroll to position [1479, 0]
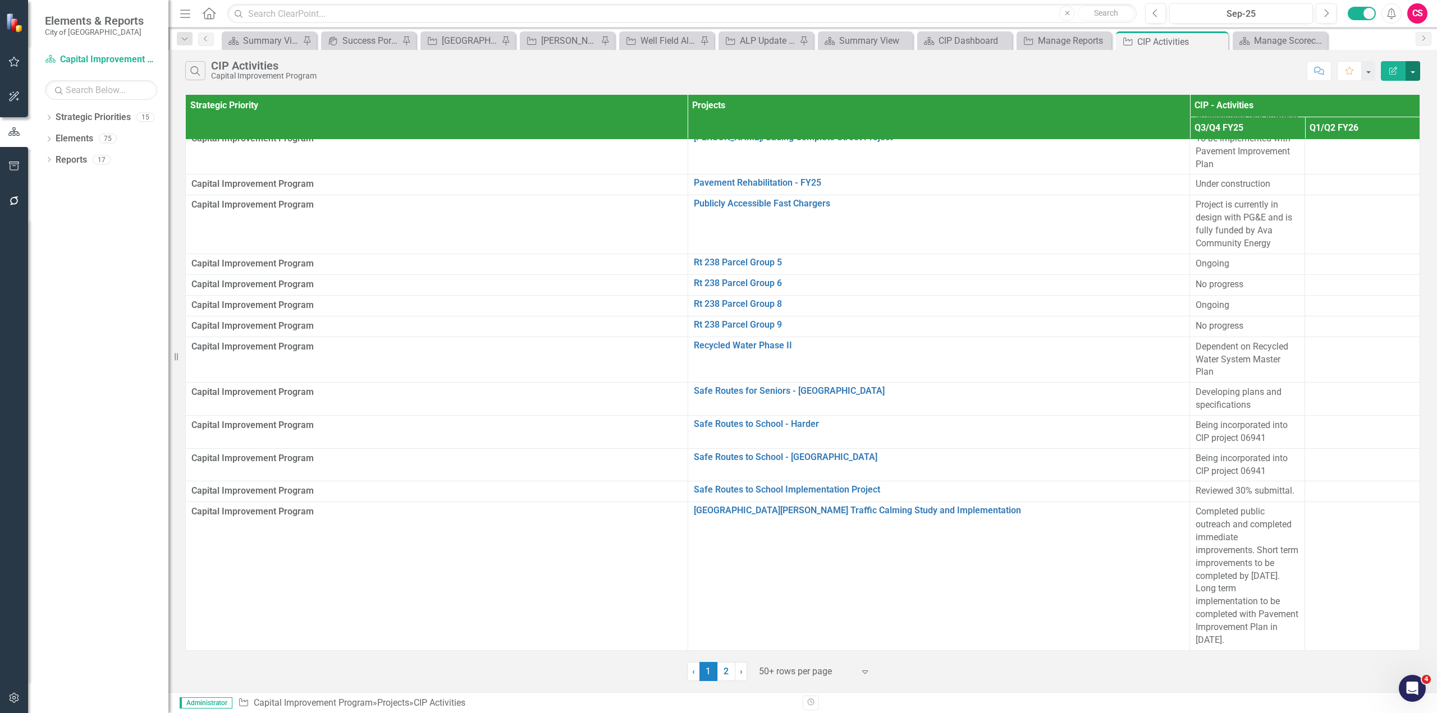
click at [1411, 71] on button "button" at bounding box center [1412, 71] width 15 height 20
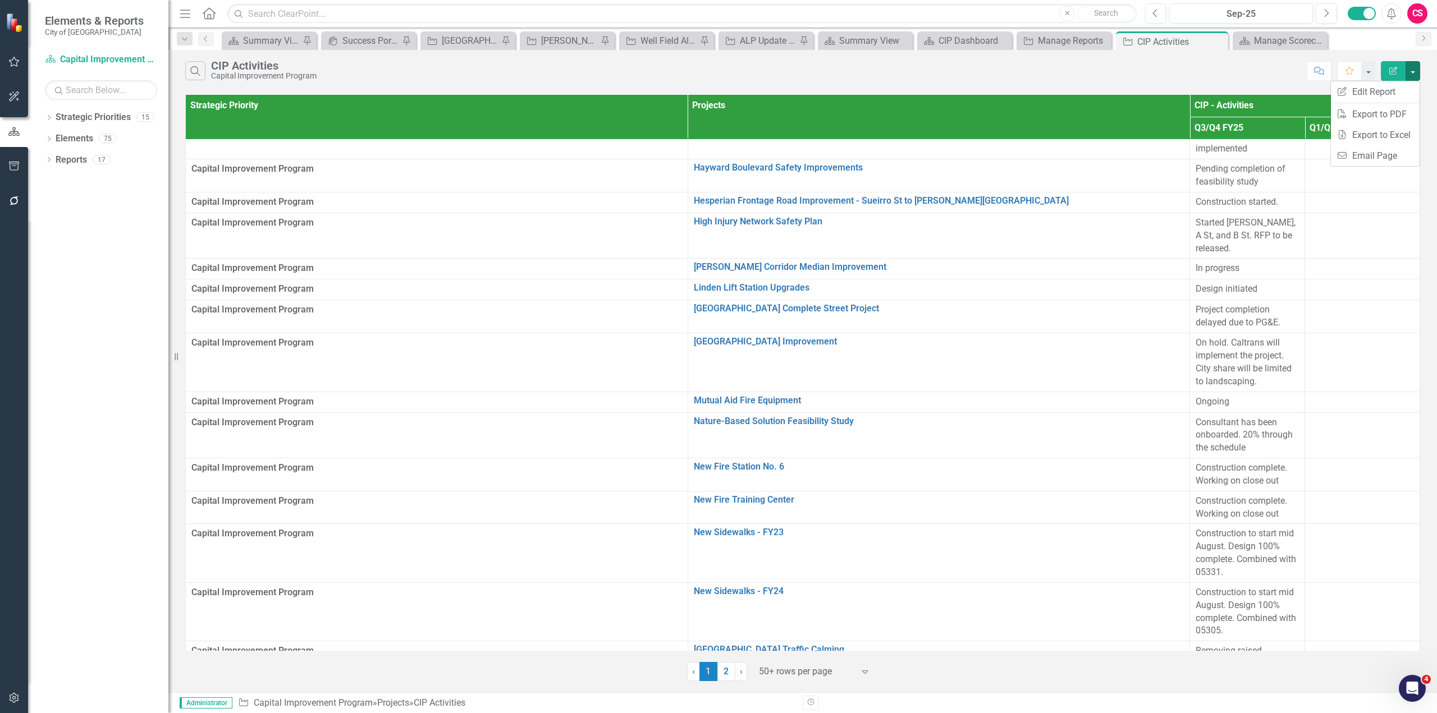
scroll to position [806, 0]
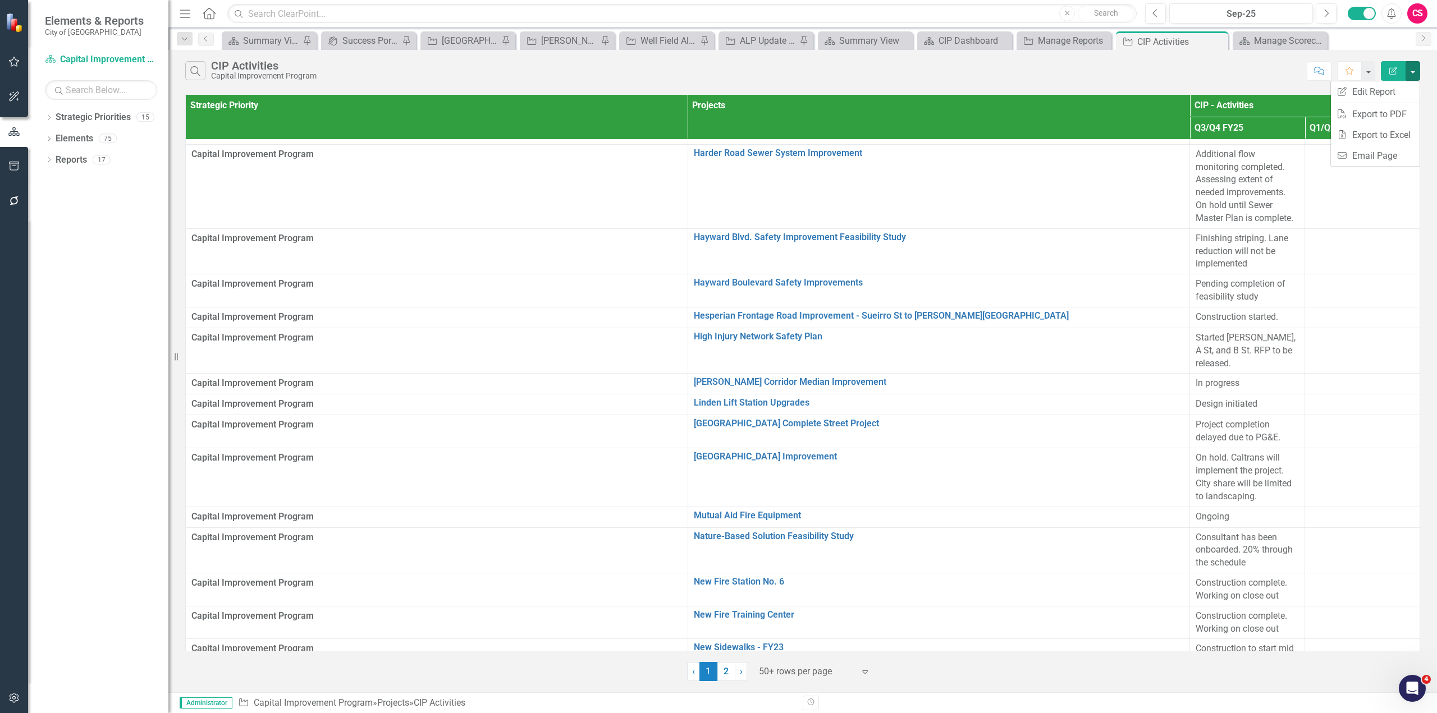
click at [1211, 51] on div "Search CIP Activities Capital Improvement Program Comment Favorite Edit Report" at bounding box center [802, 68] width 1268 height 36
click at [1413, 66] on button "button" at bounding box center [1412, 71] width 15 height 20
click at [1381, 131] on link "Excel Export to Excel" at bounding box center [1374, 135] width 89 height 21
click at [1393, 12] on icon "Alerts" at bounding box center [1391, 13] width 12 height 11
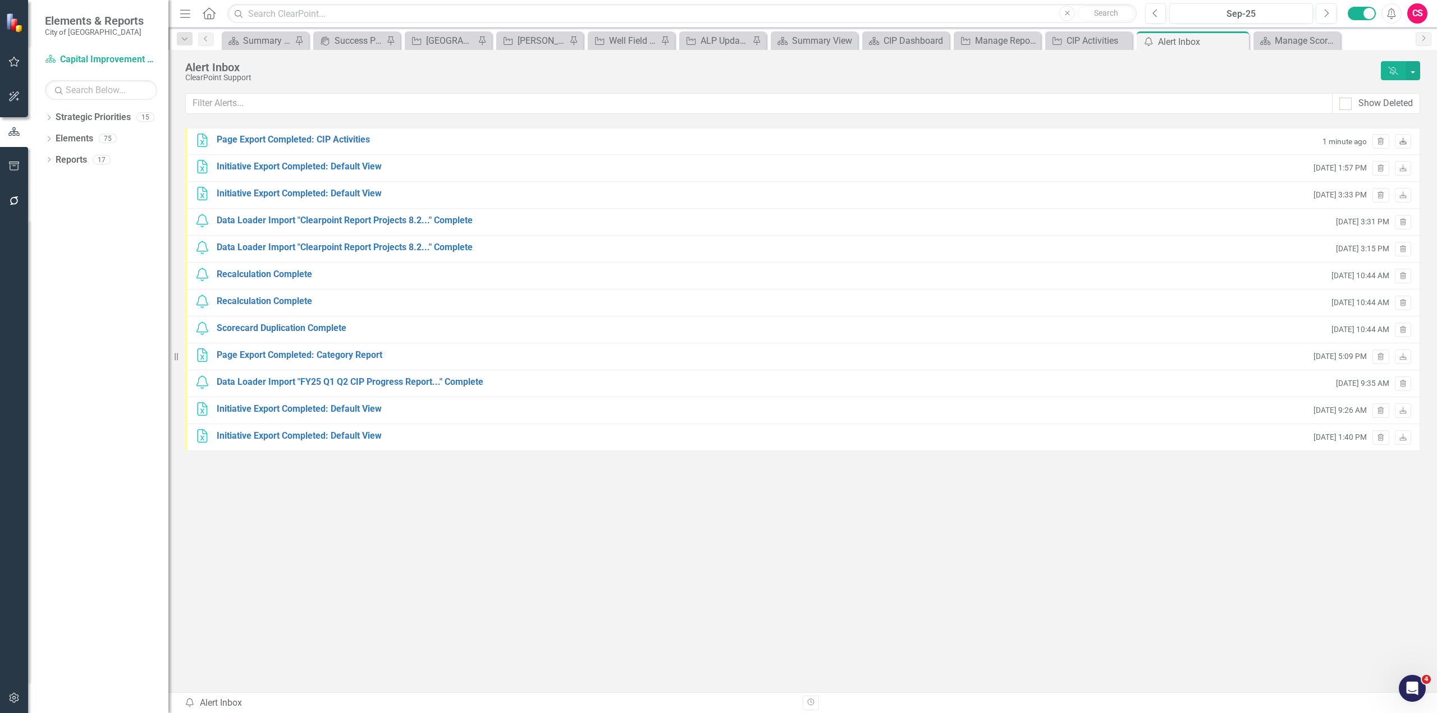
click at [1407, 145] on link "Download" at bounding box center [1402, 141] width 16 height 15
click at [18, 692] on button "button" at bounding box center [14, 699] width 25 height 24
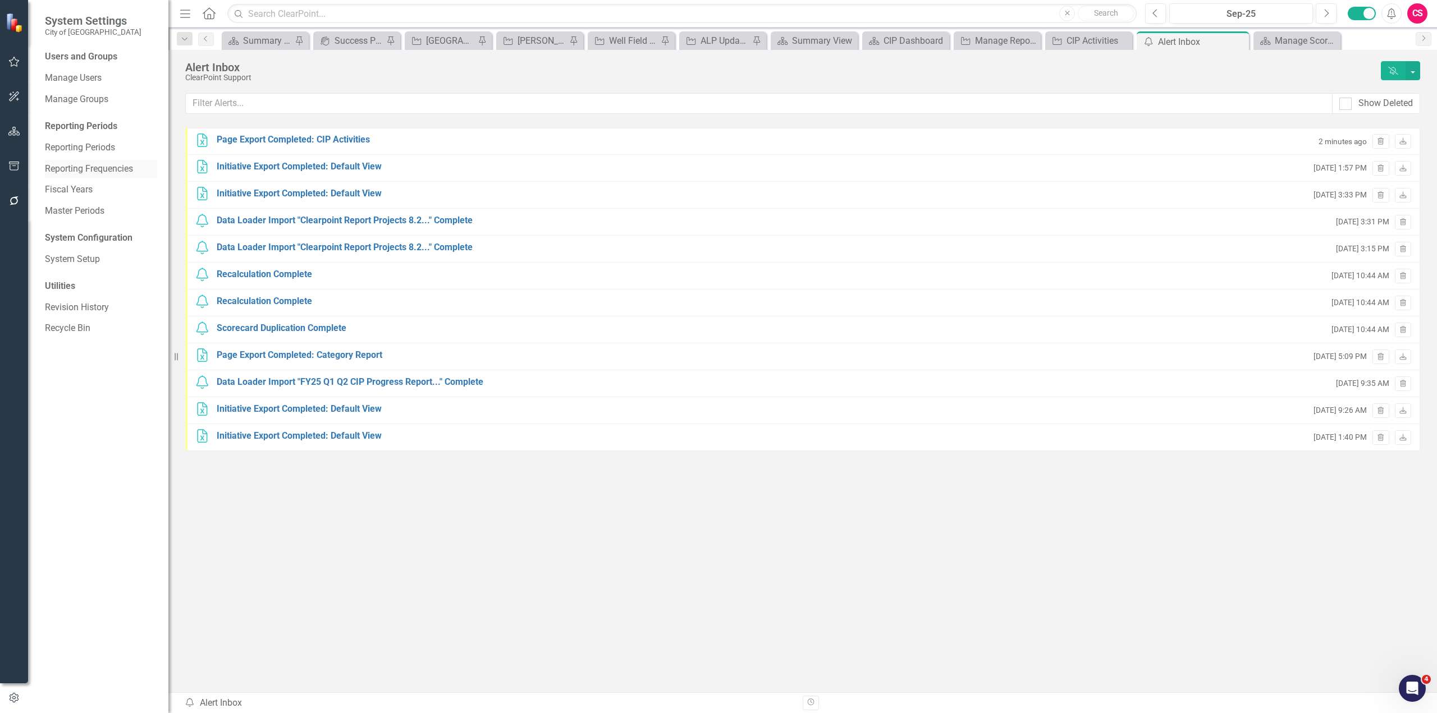
click at [67, 169] on link "Reporting Frequencies" at bounding box center [101, 169] width 112 height 13
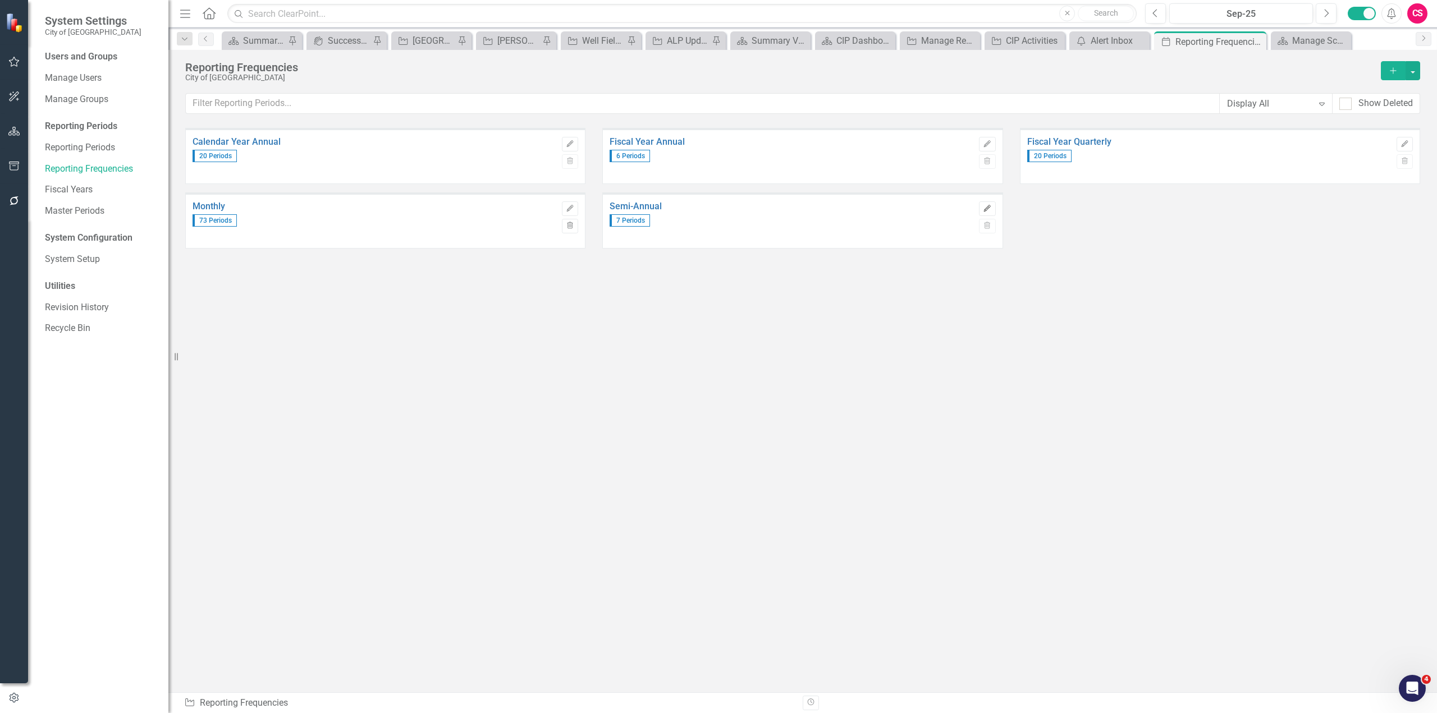
click at [990, 203] on button "Edit" at bounding box center [987, 208] width 16 height 15
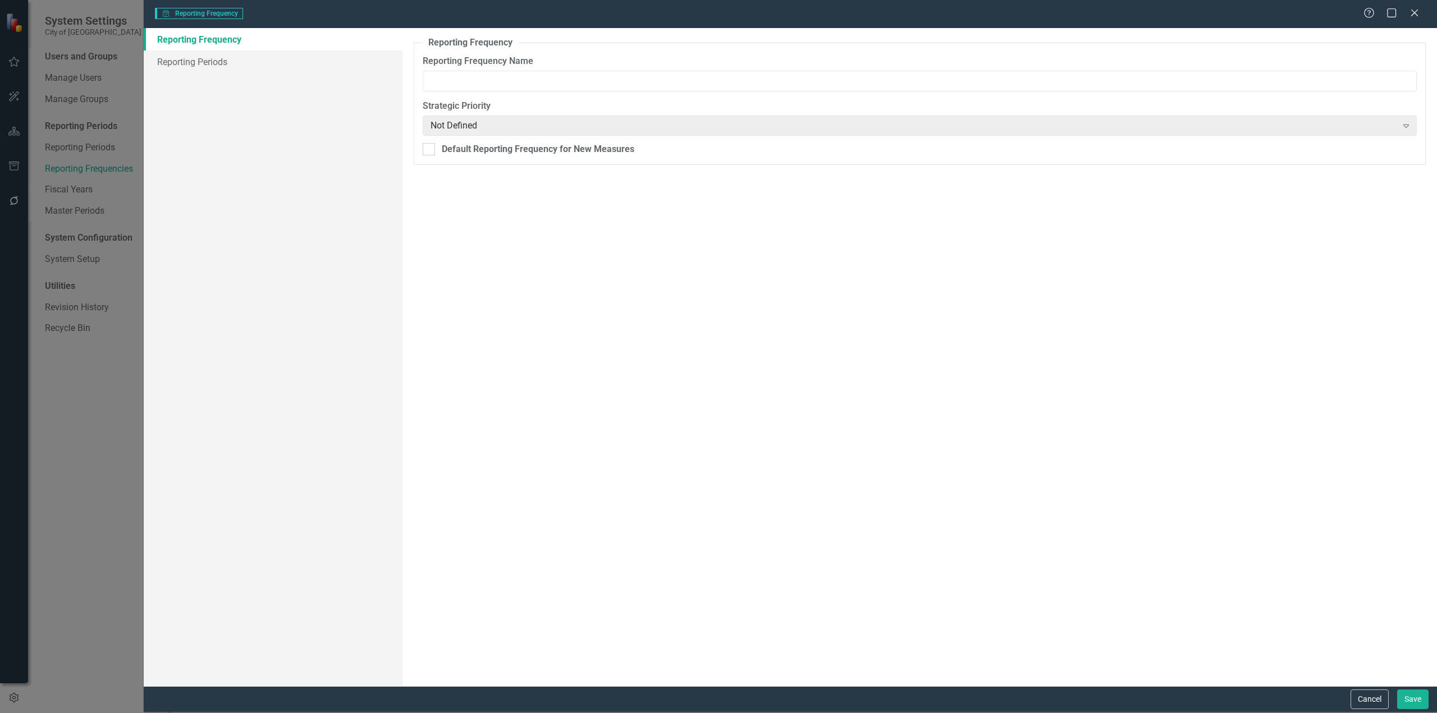
type input "Semi-Annual"
click at [232, 54] on link "Reporting Periods" at bounding box center [273, 62] width 259 height 22
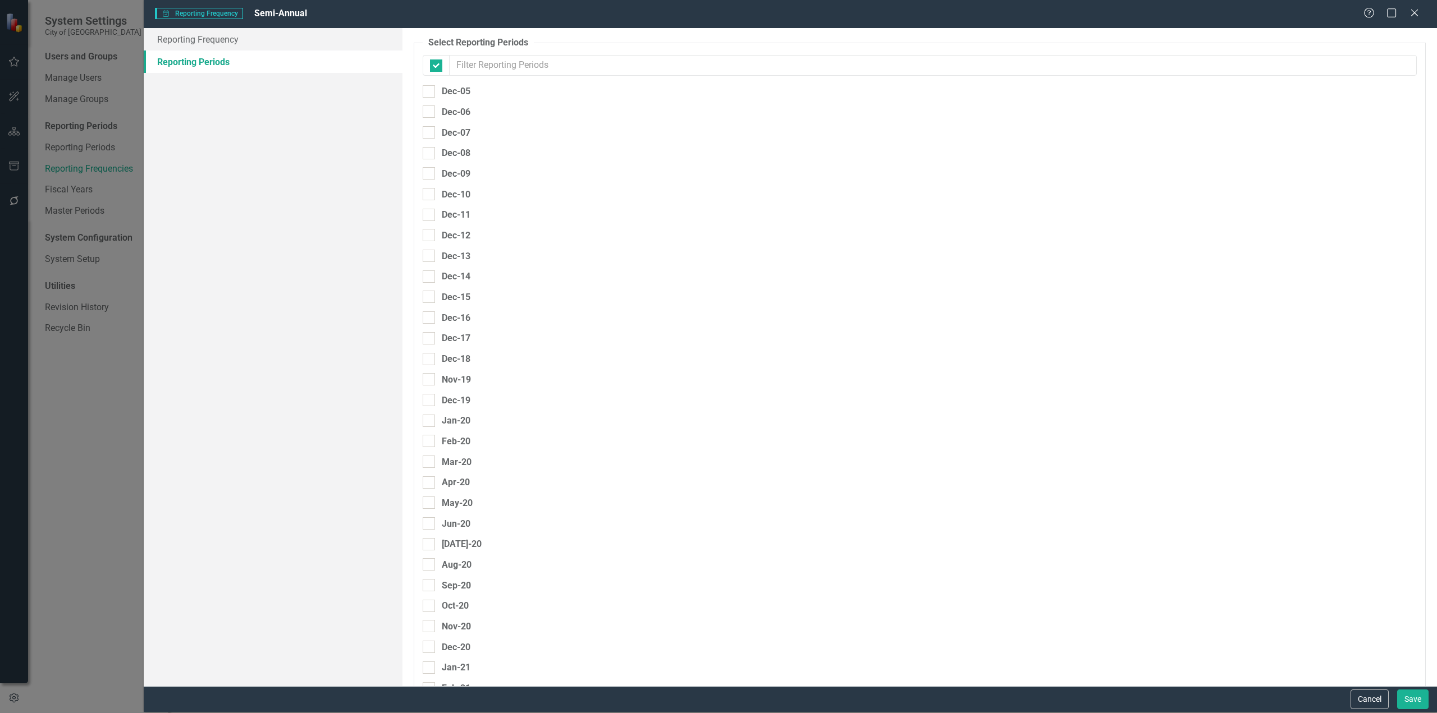
checkbox input "false"
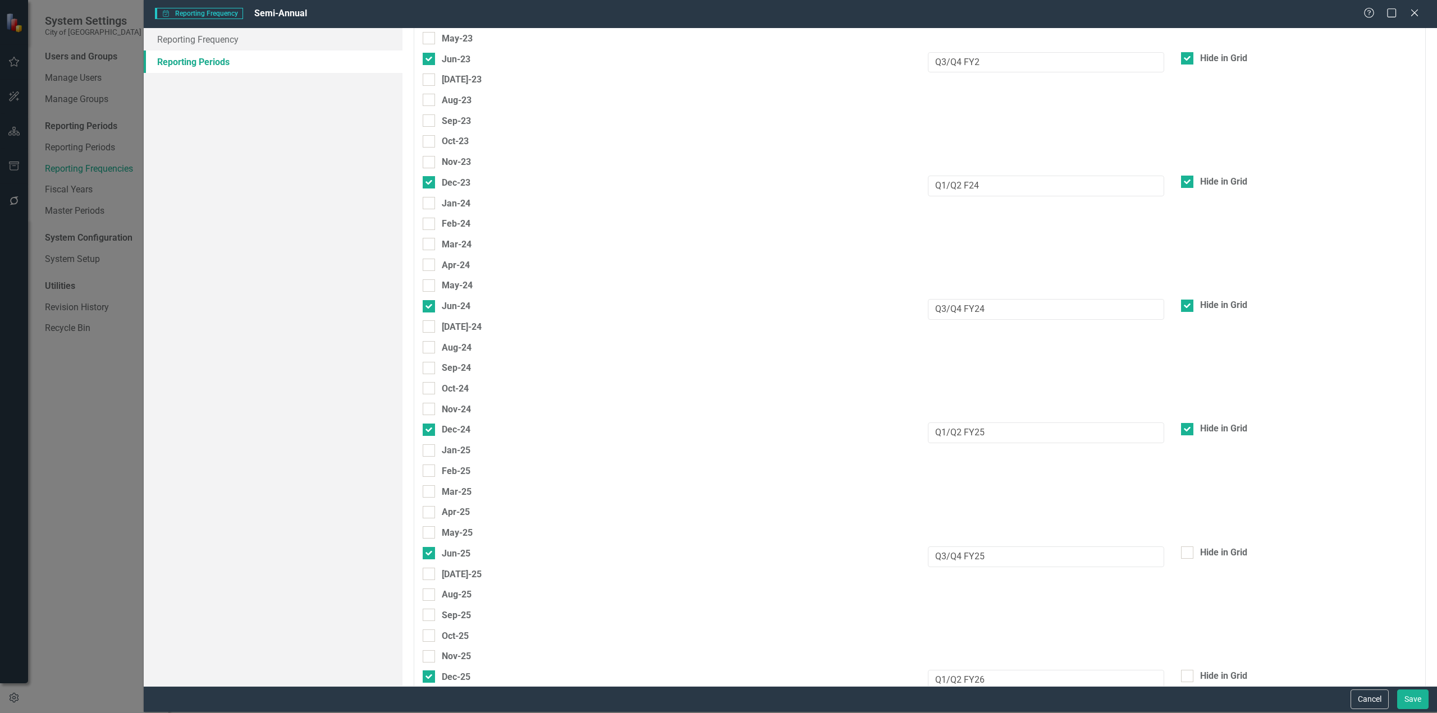
scroll to position [1219, 0]
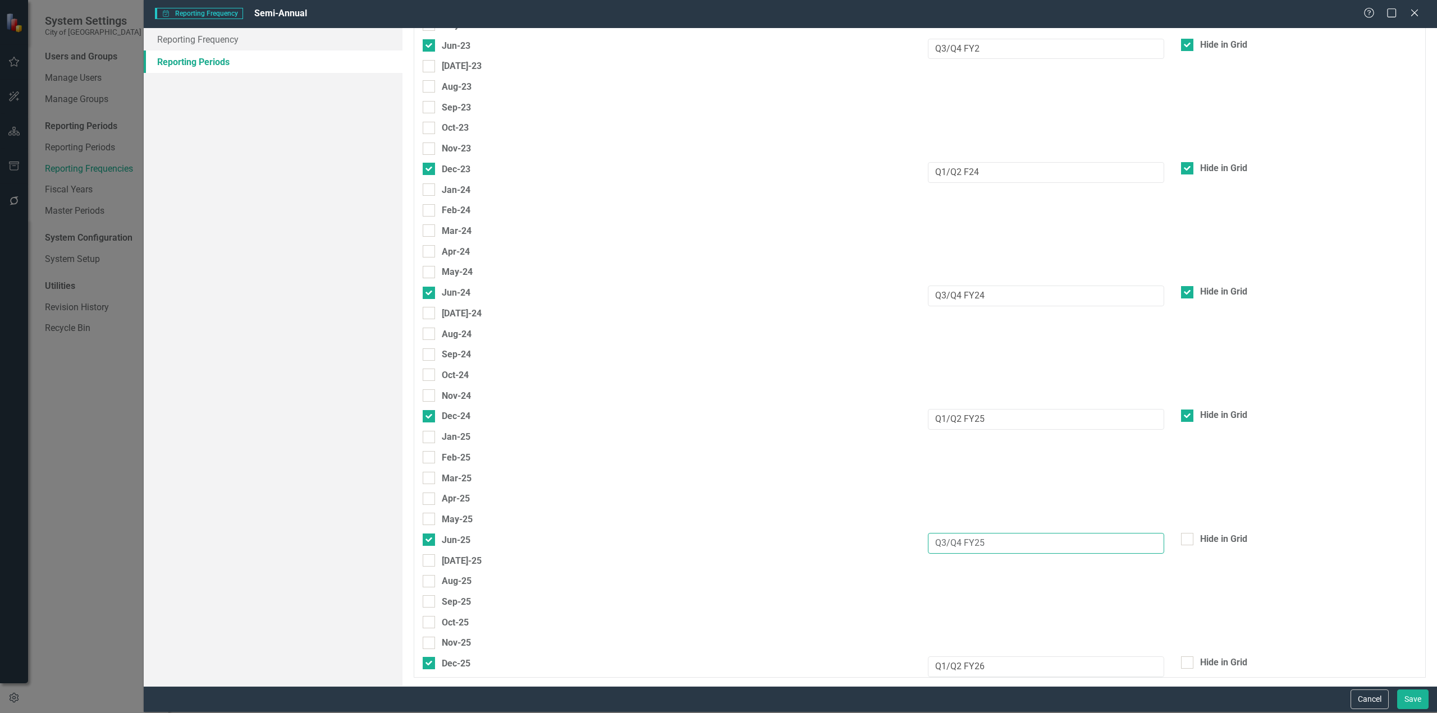
click at [1029, 540] on input "Q3/Q4 FY25" at bounding box center [1046, 543] width 236 height 21
click at [1387, 709] on div "Cancel Save" at bounding box center [790, 699] width 1293 height 26
click at [1383, 703] on button "Cancel" at bounding box center [1369, 700] width 38 height 20
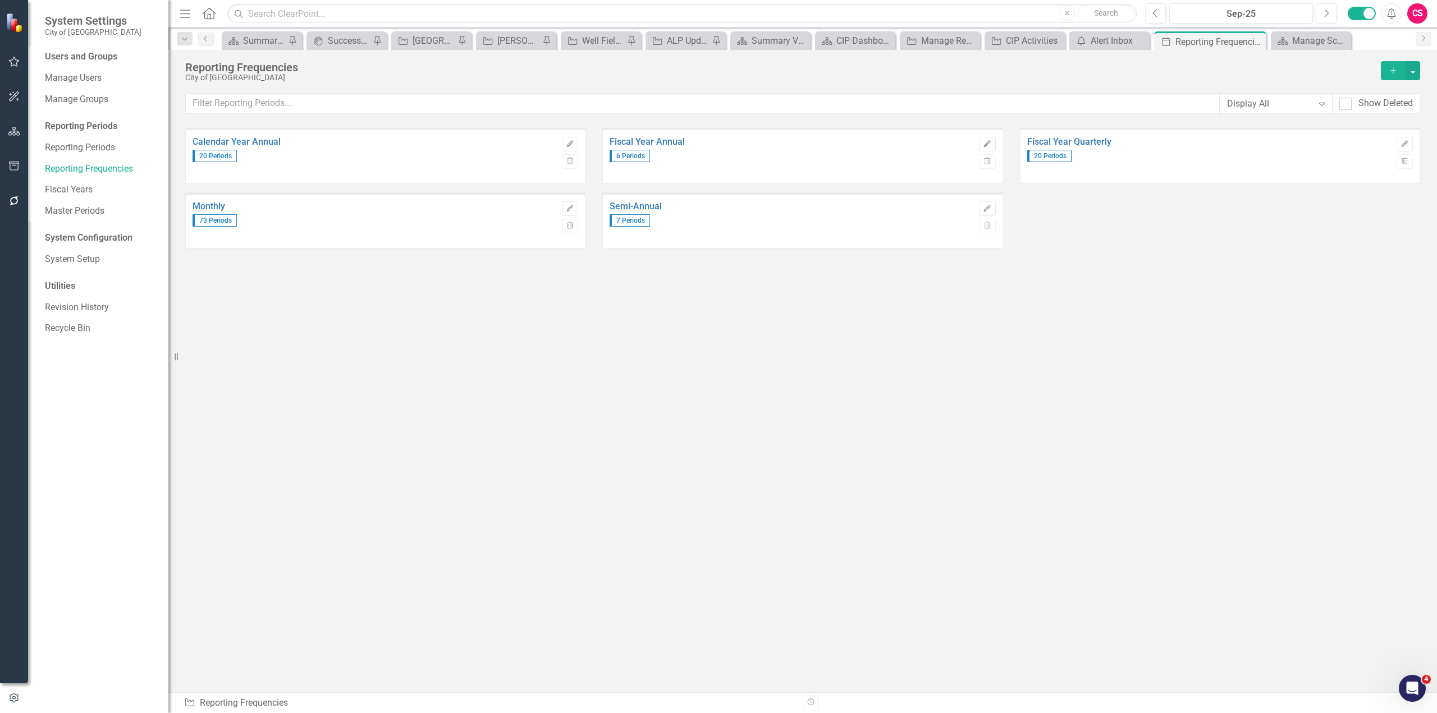
click at [567, 378] on div "Calendar Year Annual 20 Periods Edit Trash Fiscal Year Annual 6 Periods Edit Tr…" at bounding box center [802, 388] width 1234 height 521
click at [1026, 30] on div "Dropdown Search Strategic Priority Summary View Pin icon.portal Success Portal …" at bounding box center [802, 38] width 1268 height 22
click at [1013, 42] on div "CIP Activities" at bounding box center [1027, 41] width 42 height 14
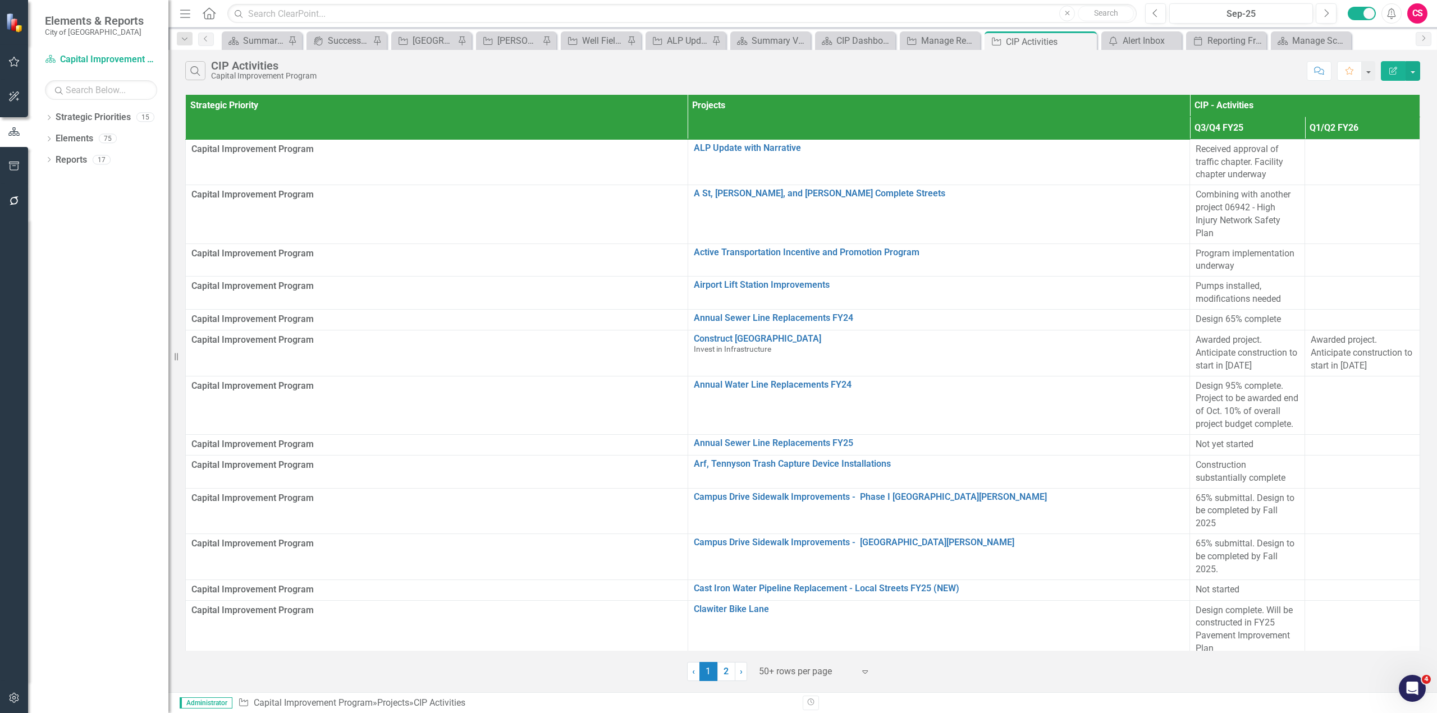
click at [1396, 74] on icon "Edit Report" at bounding box center [1393, 71] width 10 height 8
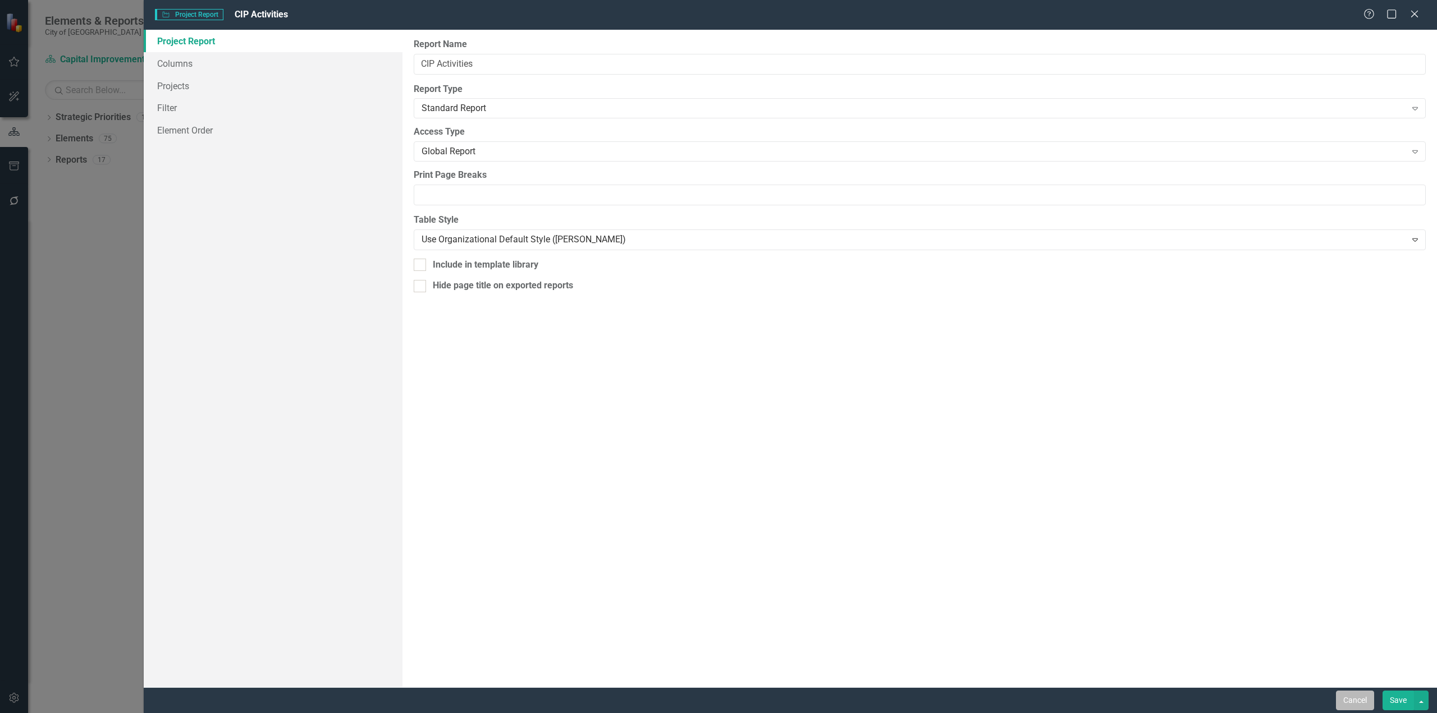
click at [1361, 704] on button "Cancel" at bounding box center [1354, 701] width 38 height 20
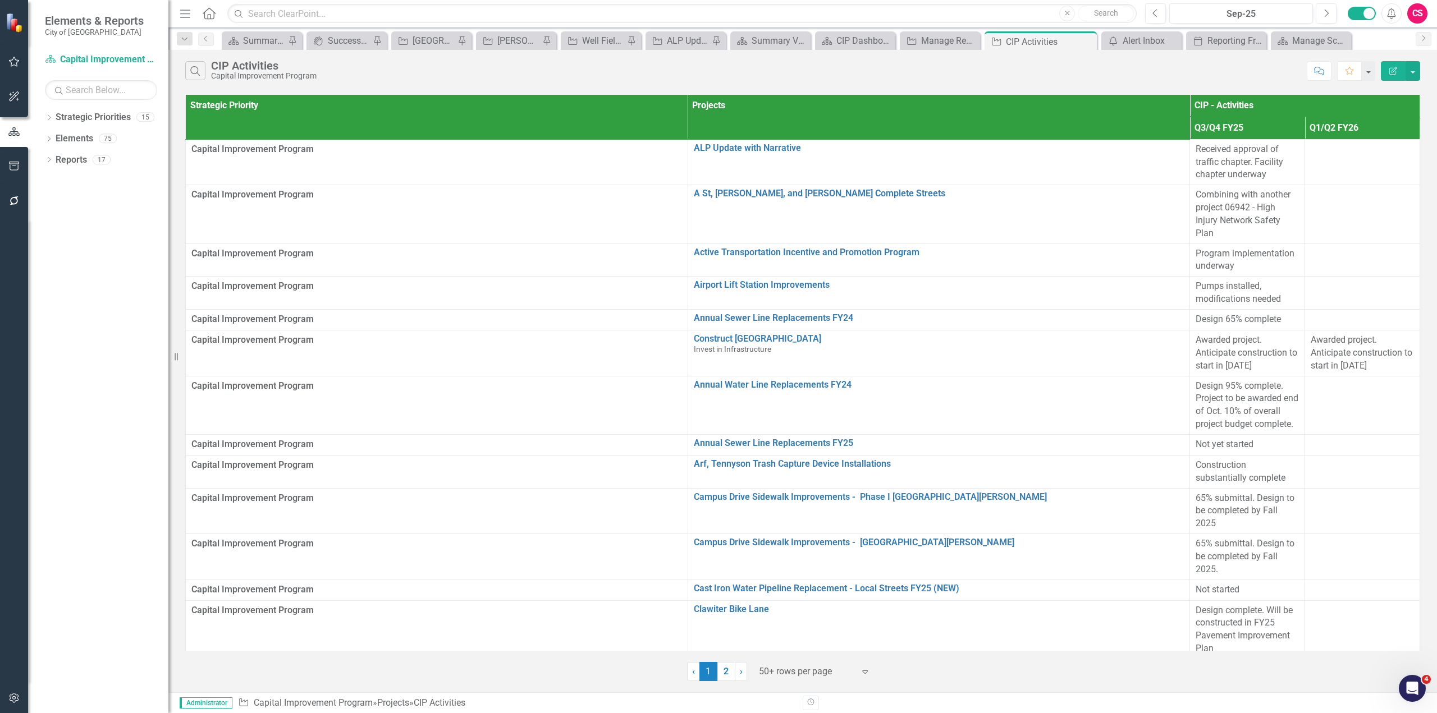
click at [1424, 11] on div "CS" at bounding box center [1417, 13] width 20 height 20
click at [1413, 34] on link "User Edit Profile" at bounding box center [1382, 34] width 89 height 21
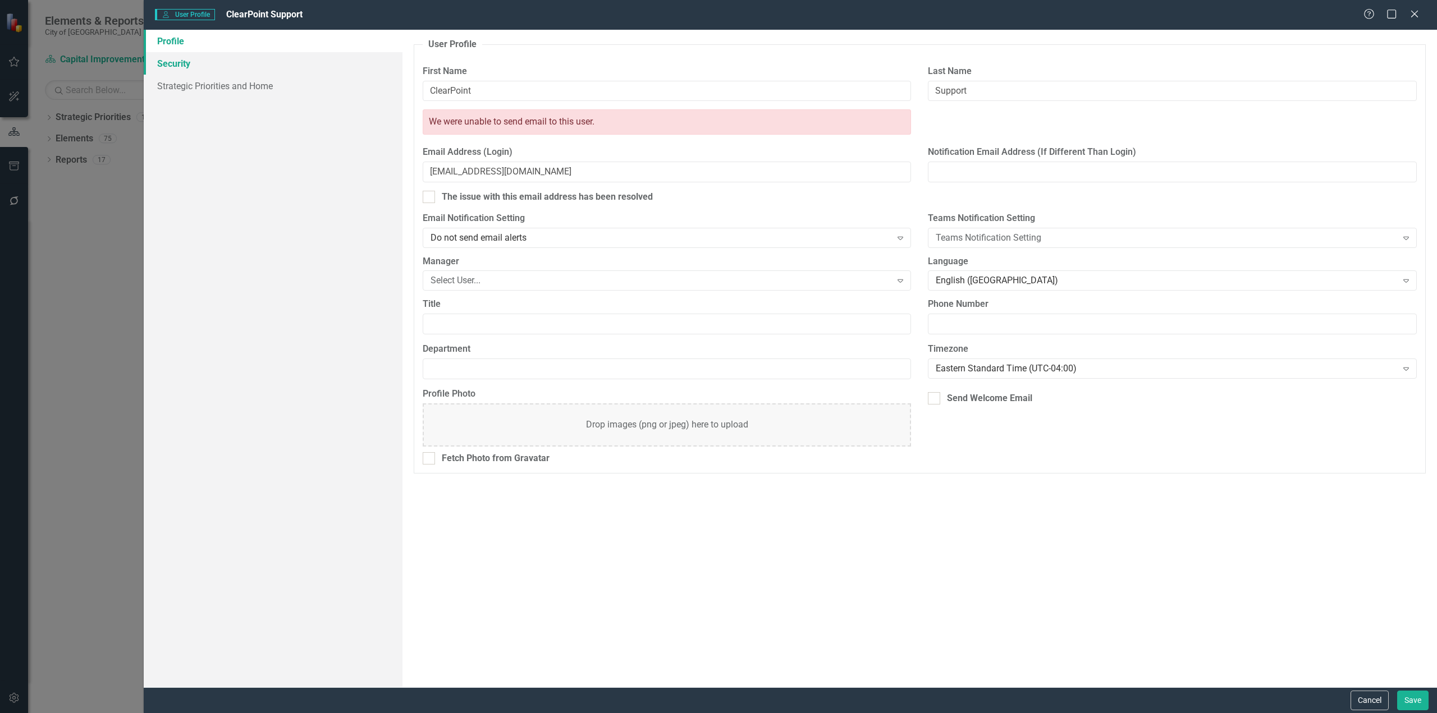
click at [194, 57] on link "Security" at bounding box center [273, 63] width 259 height 22
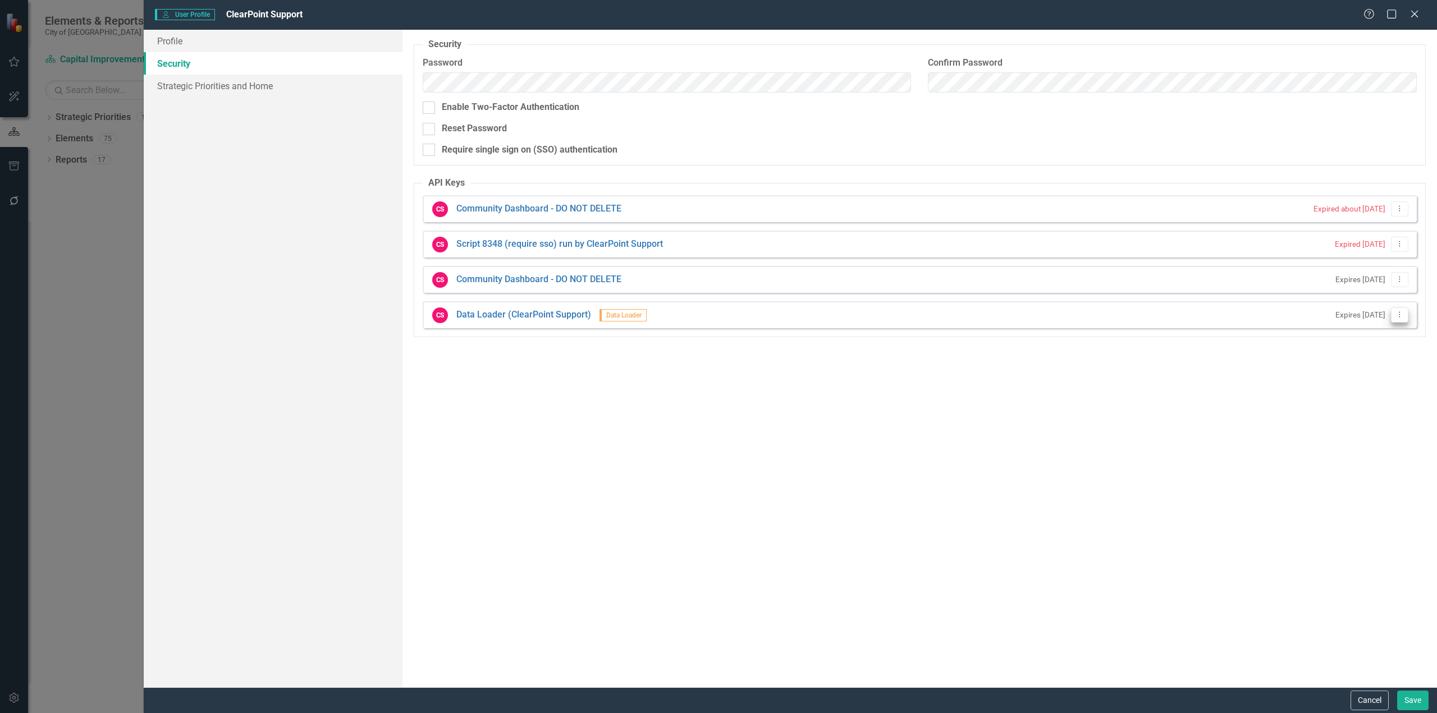
click at [1397, 311] on icon "Dropdown Menu" at bounding box center [1399, 314] width 10 height 7
click at [1376, 333] on link "API Key Edit API Key" at bounding box center [1363, 333] width 89 height 21
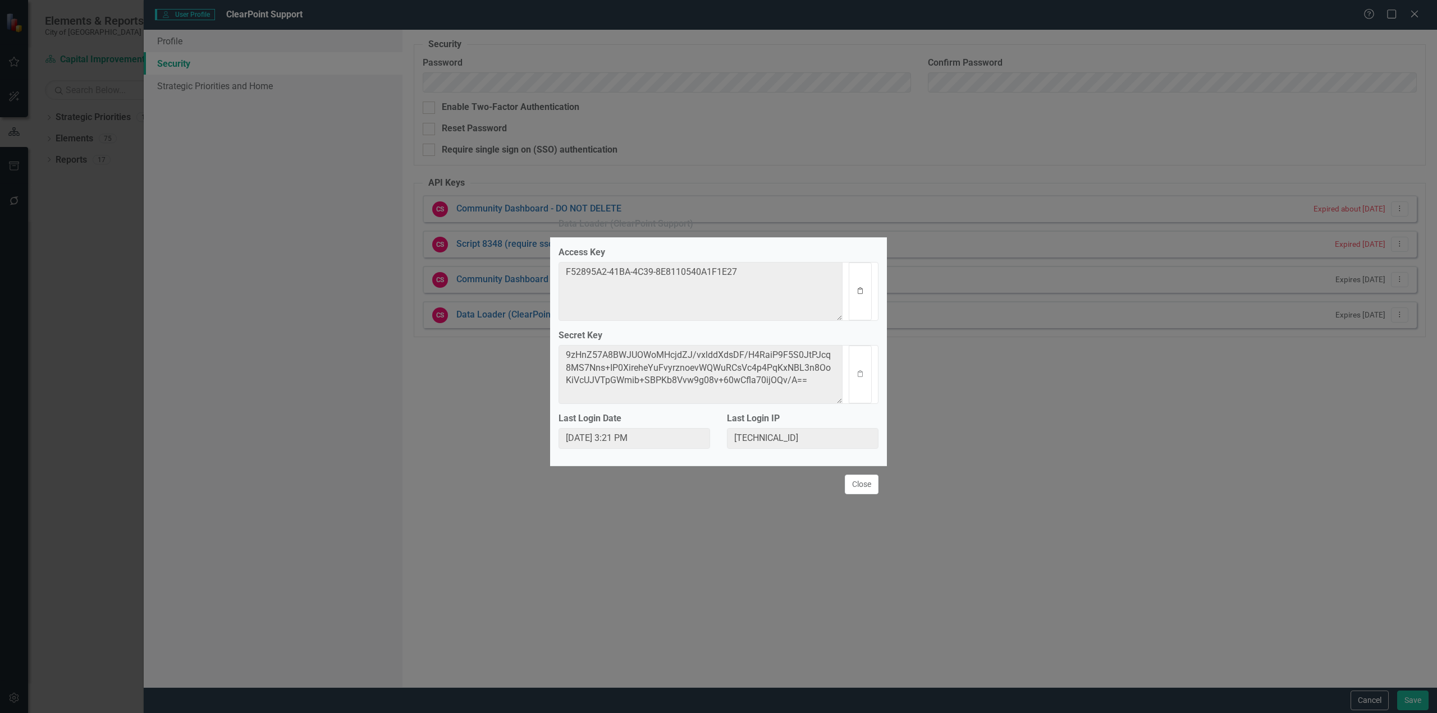
click at [862, 290] on icon "Clipboard" at bounding box center [860, 291] width 8 height 7
drag, startPoint x: 862, startPoint y: 374, endPoint x: 788, endPoint y: 383, distance: 74.0
click at [862, 374] on icon "Clipboard" at bounding box center [860, 374] width 8 height 7
drag, startPoint x: 868, startPoint y: 489, endPoint x: 885, endPoint y: 494, distance: 18.0
click at [868, 489] on button "Close" at bounding box center [862, 485] width 34 height 20
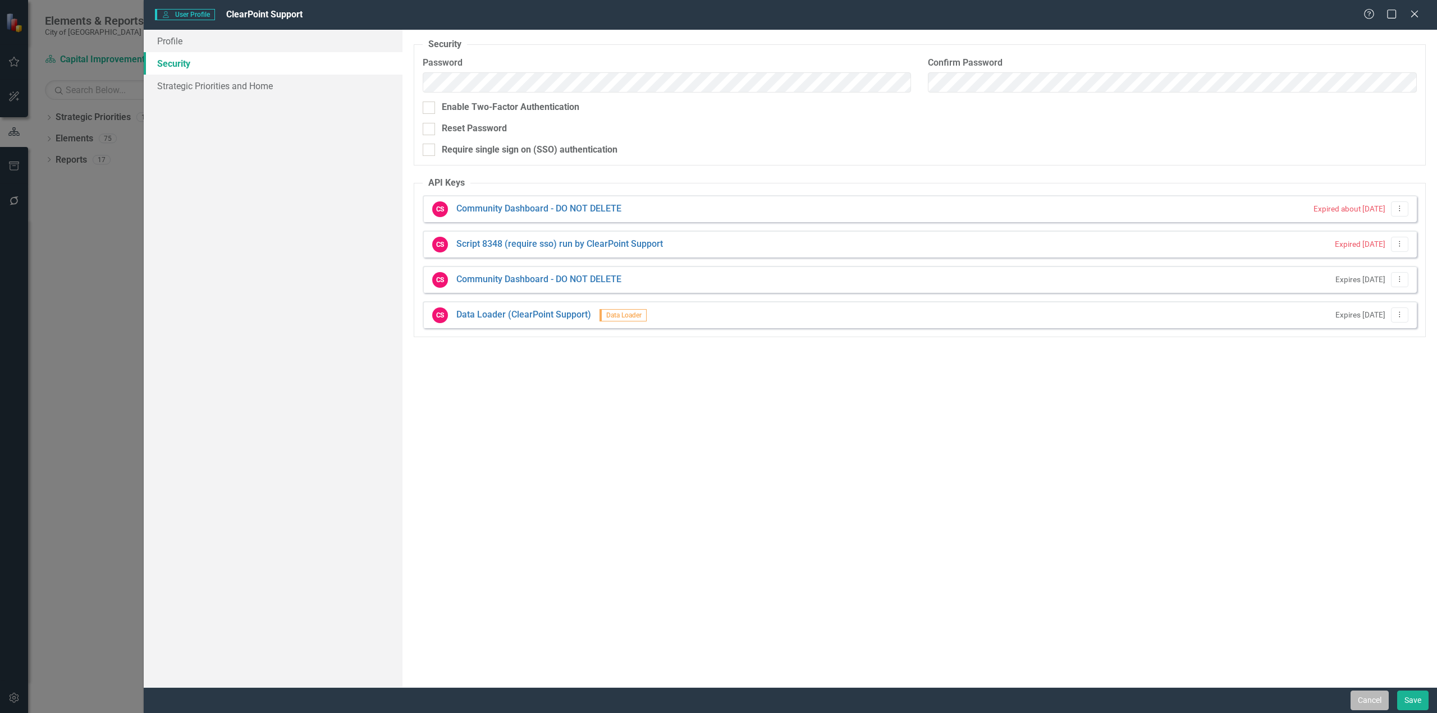
click at [1364, 692] on button "Cancel" at bounding box center [1369, 701] width 38 height 20
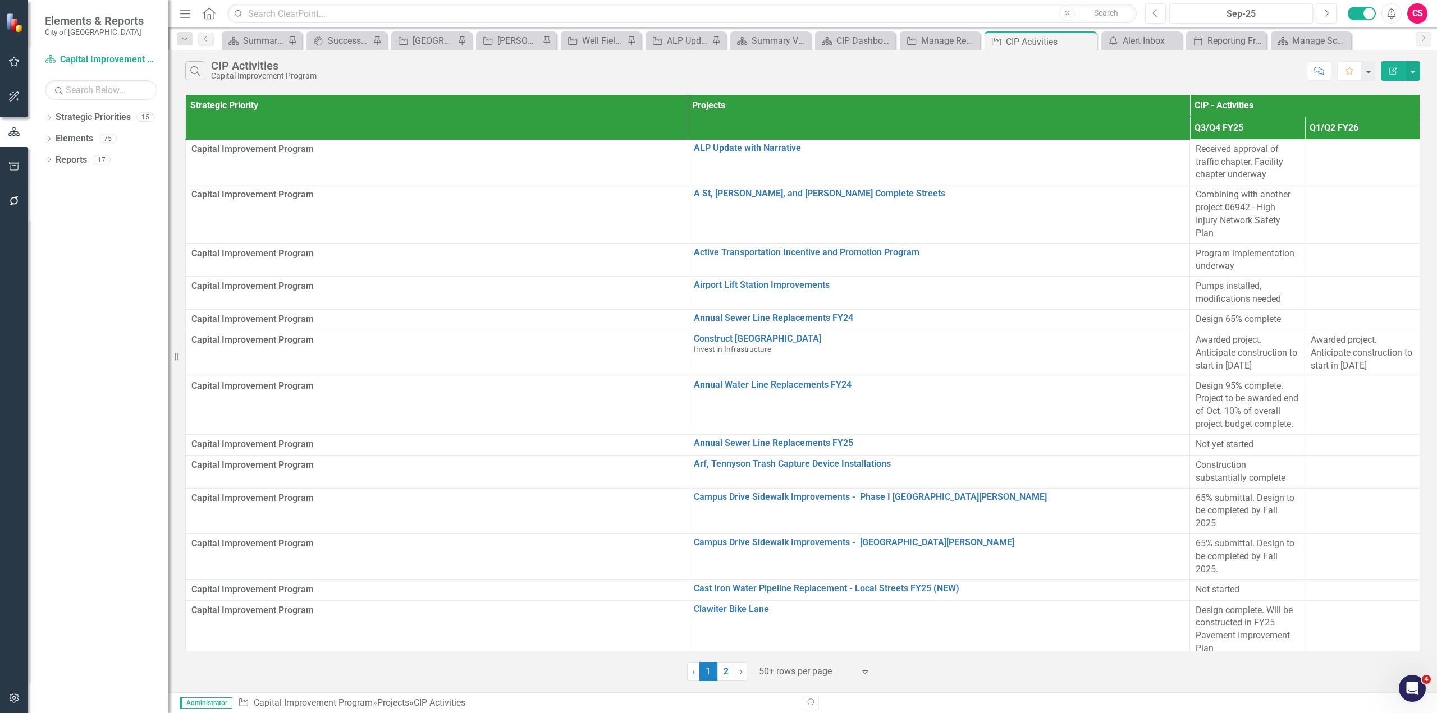
click at [16, 698] on icon "button" at bounding box center [14, 698] width 10 height 10
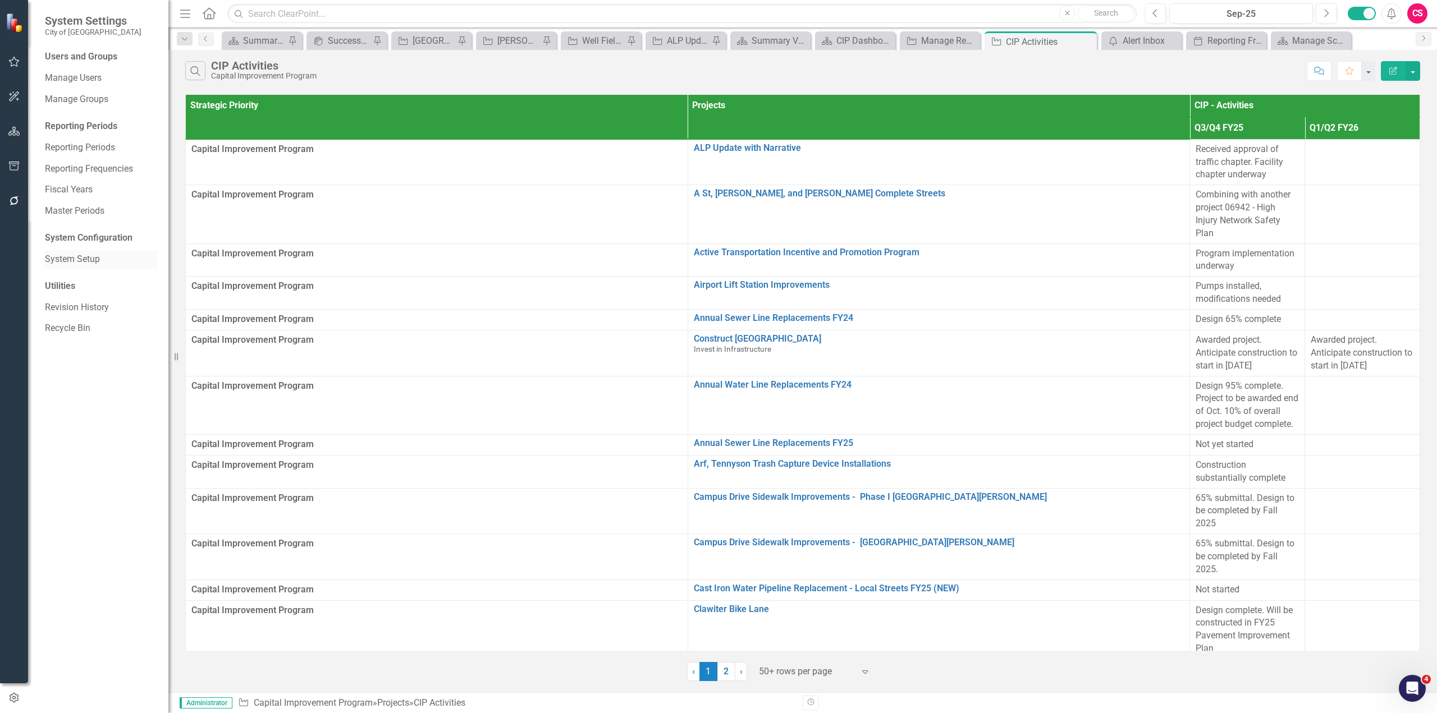
click at [98, 257] on link "System Setup" at bounding box center [101, 259] width 112 height 13
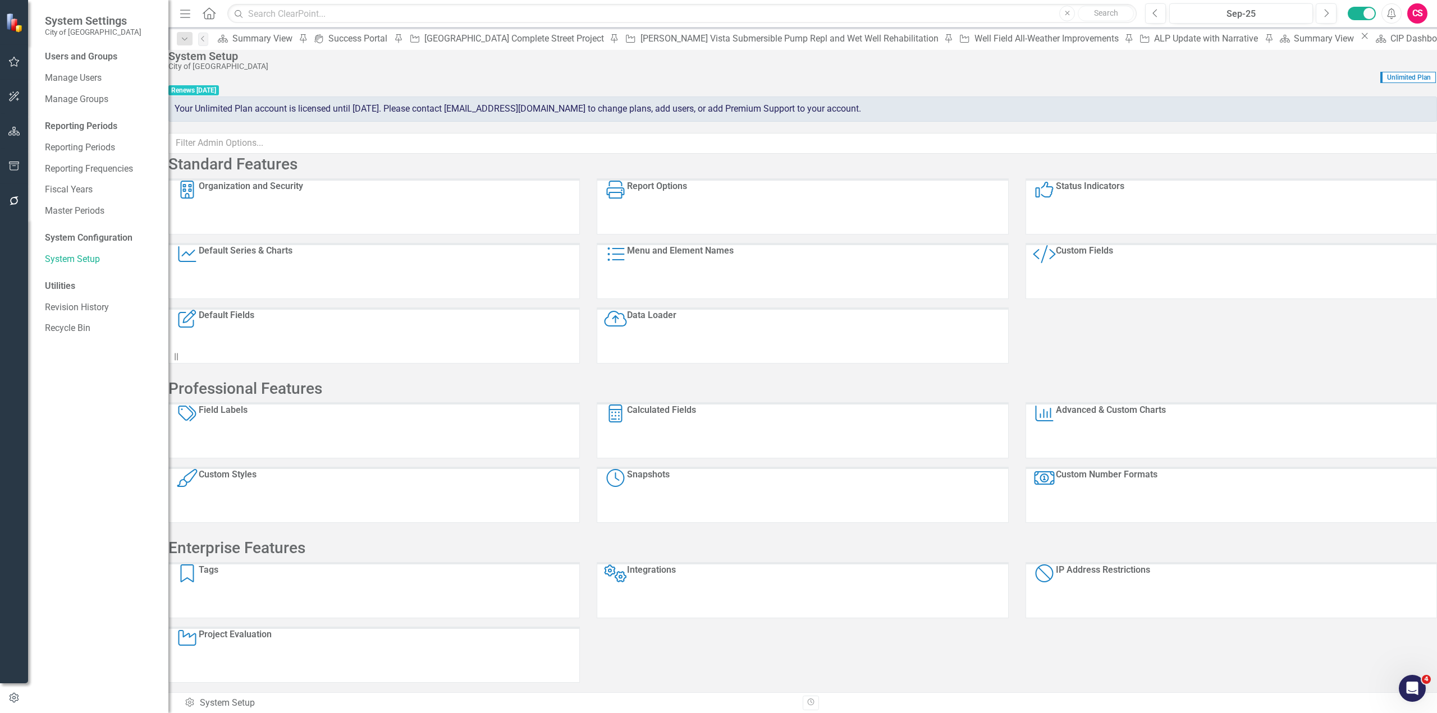
click at [710, 336] on div "Data Loader Data Loader" at bounding box center [801, 336] width 411 height 56
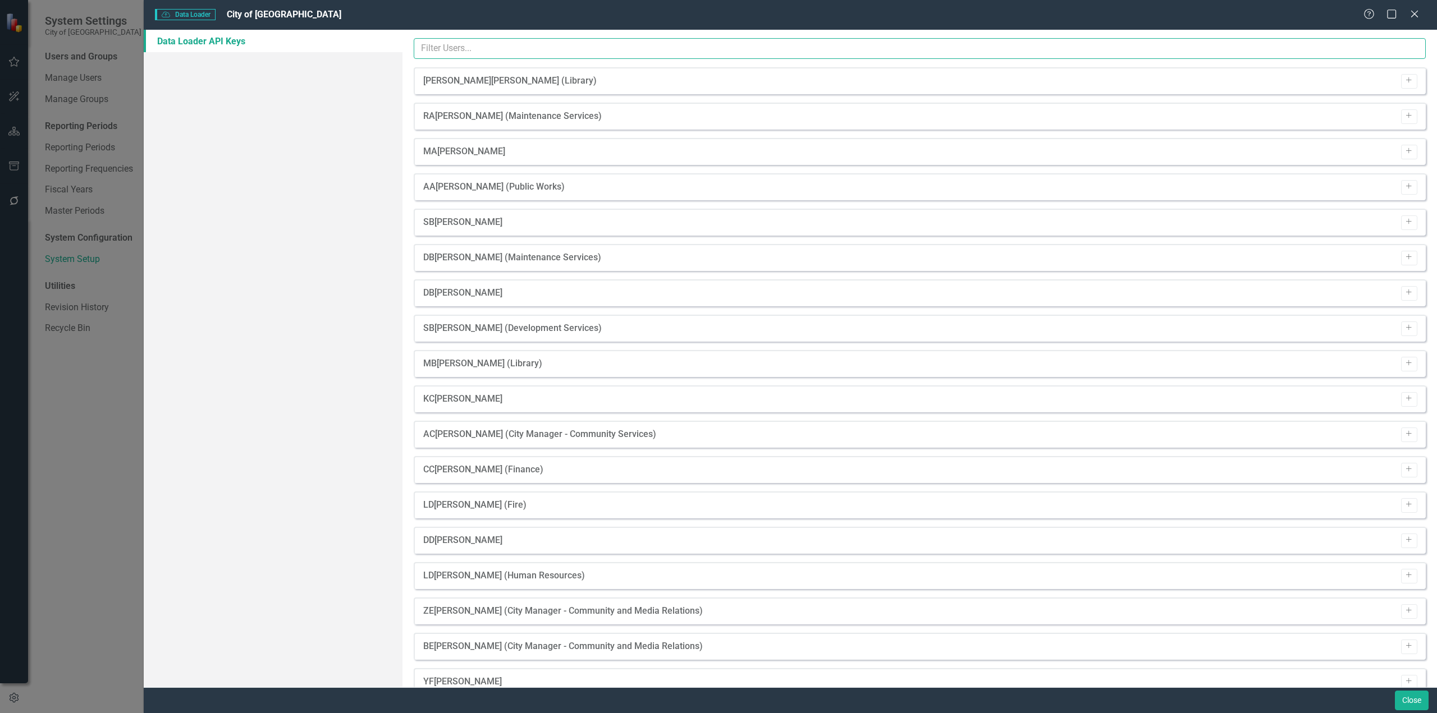
click at [552, 44] on input "text" at bounding box center [920, 48] width 1012 height 21
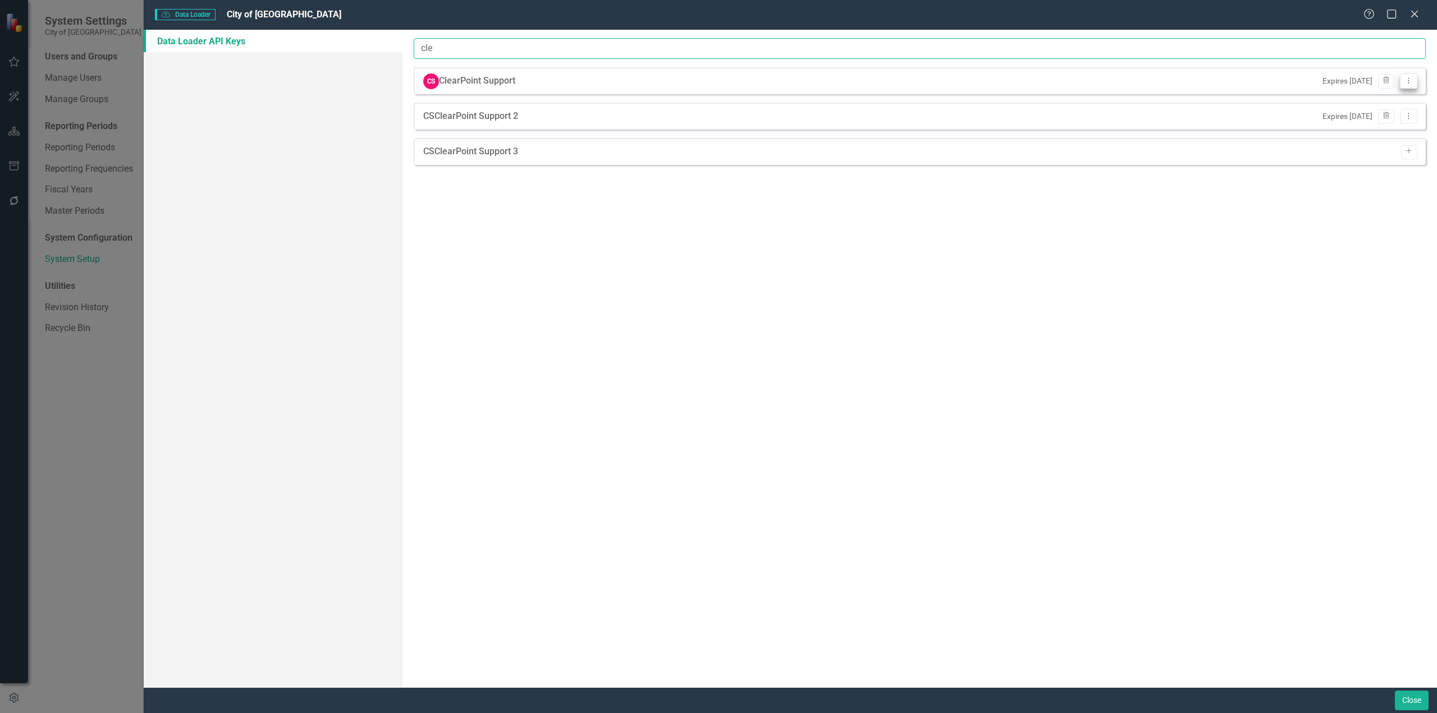
type input "cle"
click at [1407, 85] on button "Dropdown Menu" at bounding box center [1407, 81] width 17 height 15
click at [1396, 108] on link "API Key View API Key" at bounding box center [1372, 99] width 89 height 21
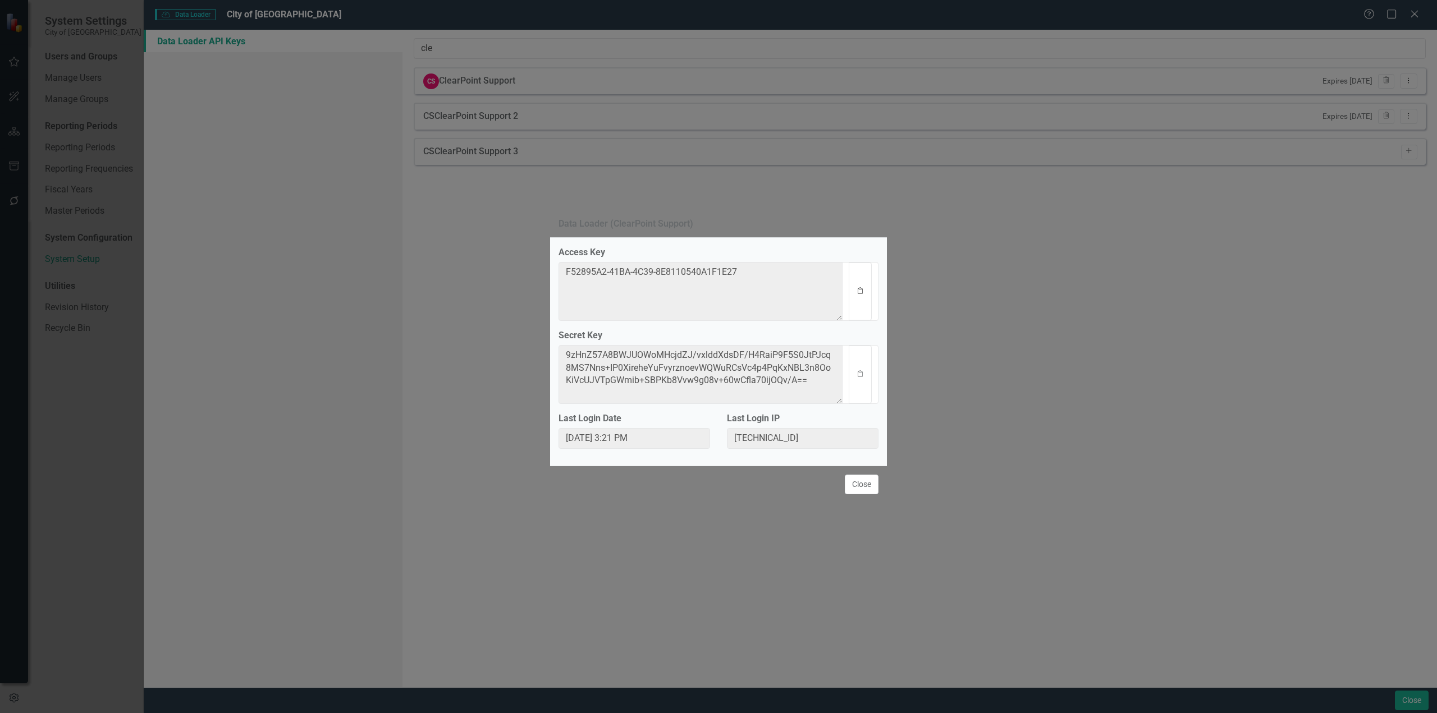
click at [859, 286] on button "Clipboard" at bounding box center [859, 292] width 23 height 58
click at [868, 375] on button "Clipboard" at bounding box center [859, 375] width 23 height 58
click at [867, 484] on button "Close" at bounding box center [862, 485] width 34 height 20
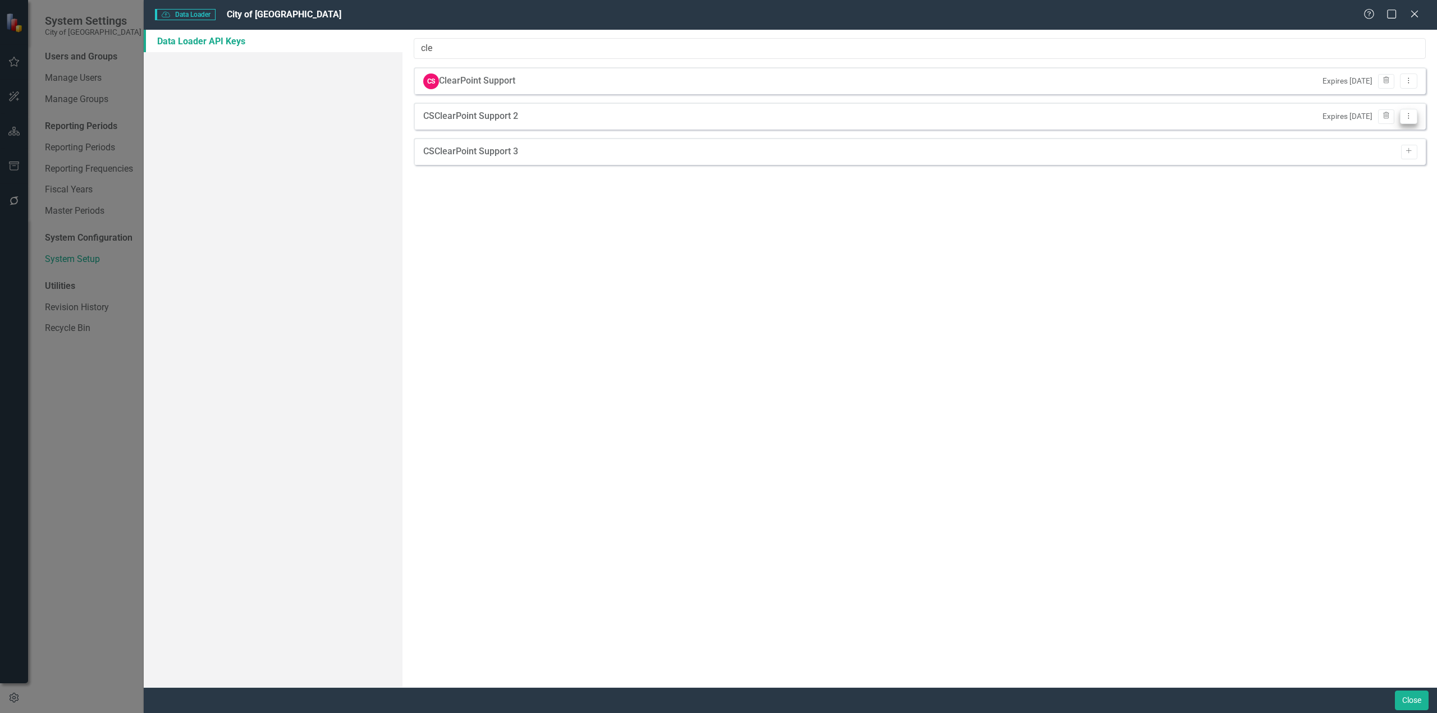
click at [1410, 114] on icon "Dropdown Menu" at bounding box center [1408, 115] width 10 height 7
click at [1393, 138] on link "API Key View API Key" at bounding box center [1372, 135] width 89 height 21
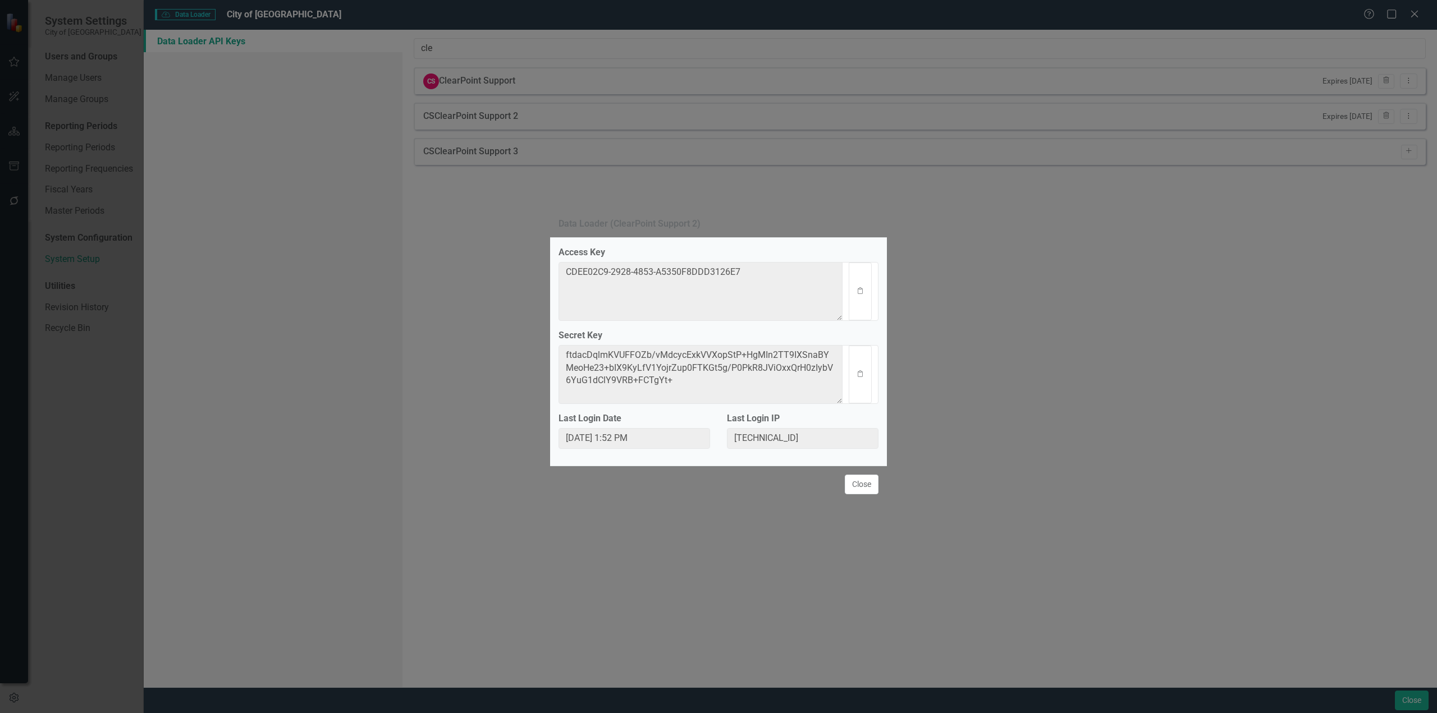
click at [845, 290] on div "Clipboard" at bounding box center [860, 291] width 36 height 59
click at [867, 289] on button "Clipboard" at bounding box center [859, 292] width 23 height 58
drag, startPoint x: 863, startPoint y: 378, endPoint x: 674, endPoint y: 382, distance: 189.2
click at [863, 378] on button "Clipboard" at bounding box center [859, 375] width 23 height 58
click at [873, 476] on button "Close" at bounding box center [862, 485] width 34 height 20
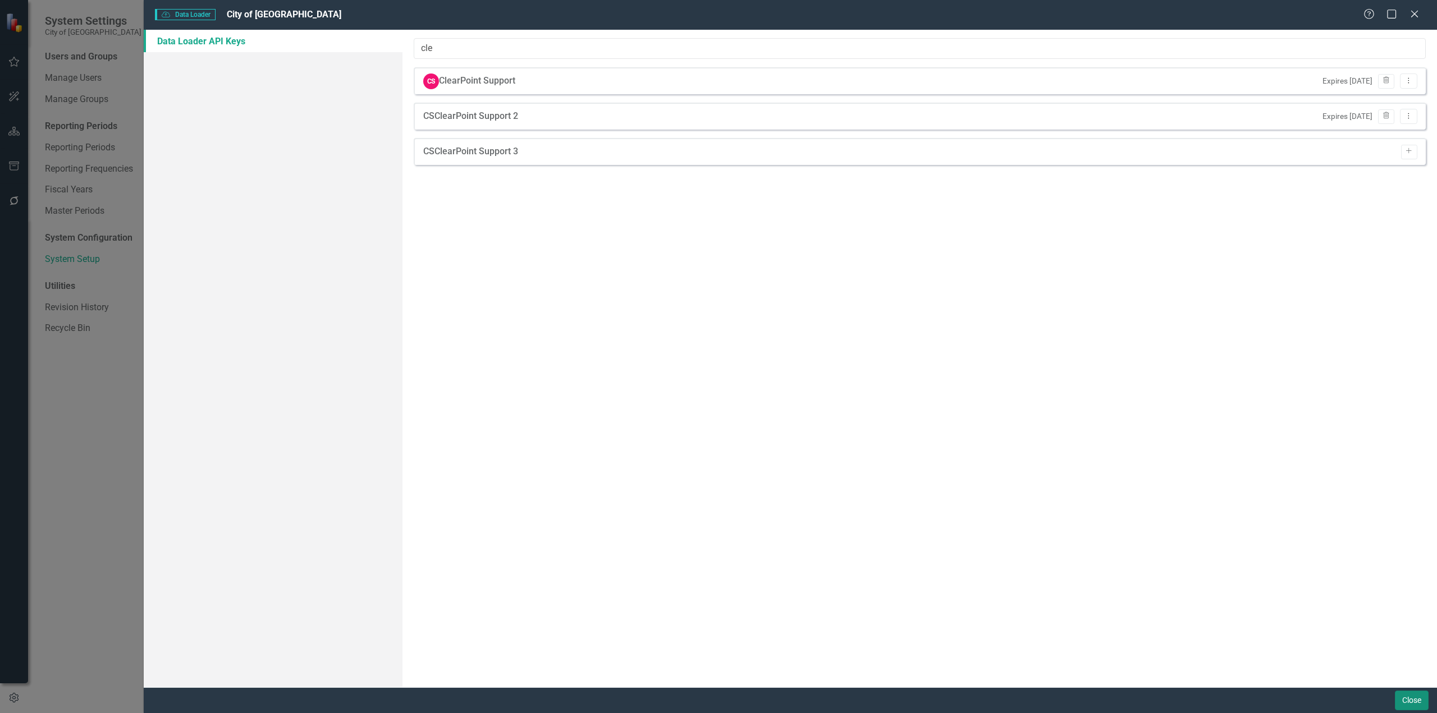
click at [1396, 695] on button "Close" at bounding box center [1411, 701] width 34 height 20
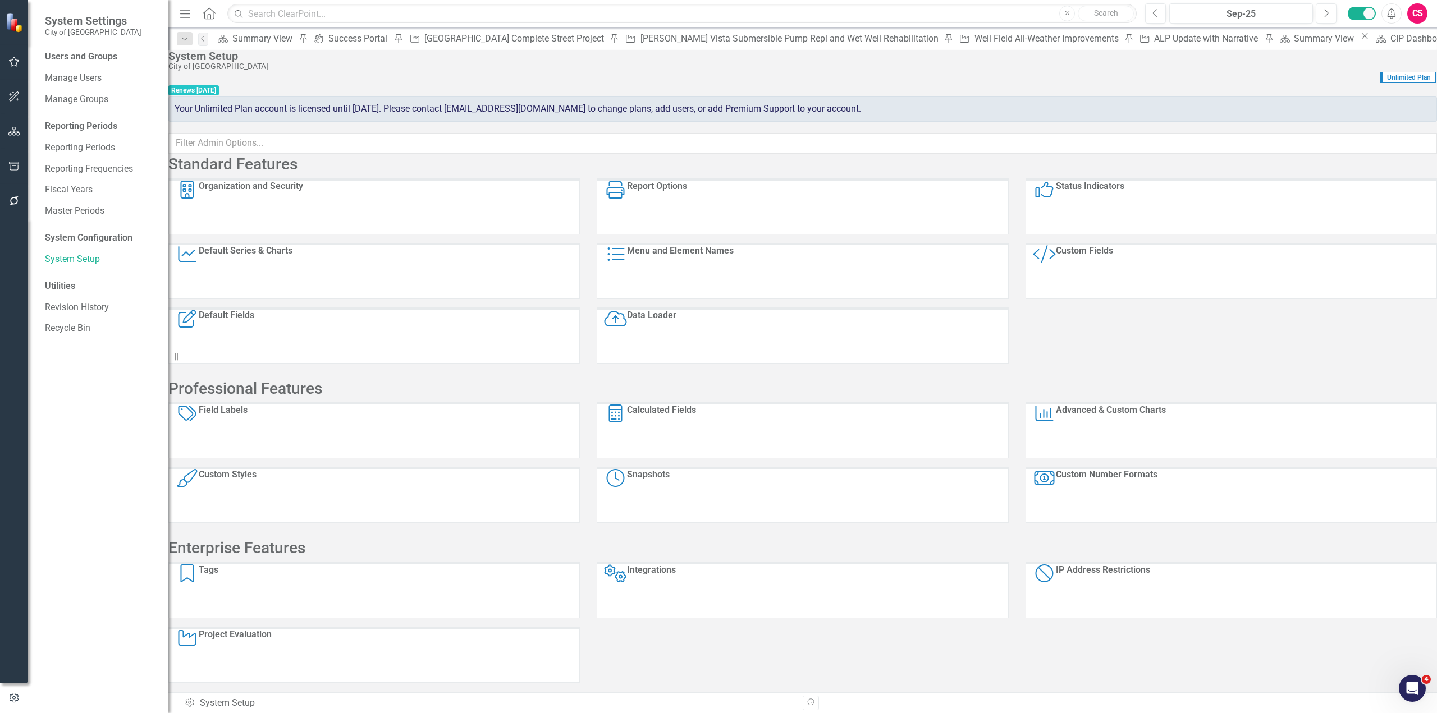
click at [1113, 271] on div "Custom Fields" at bounding box center [1083, 271] width 57 height 53
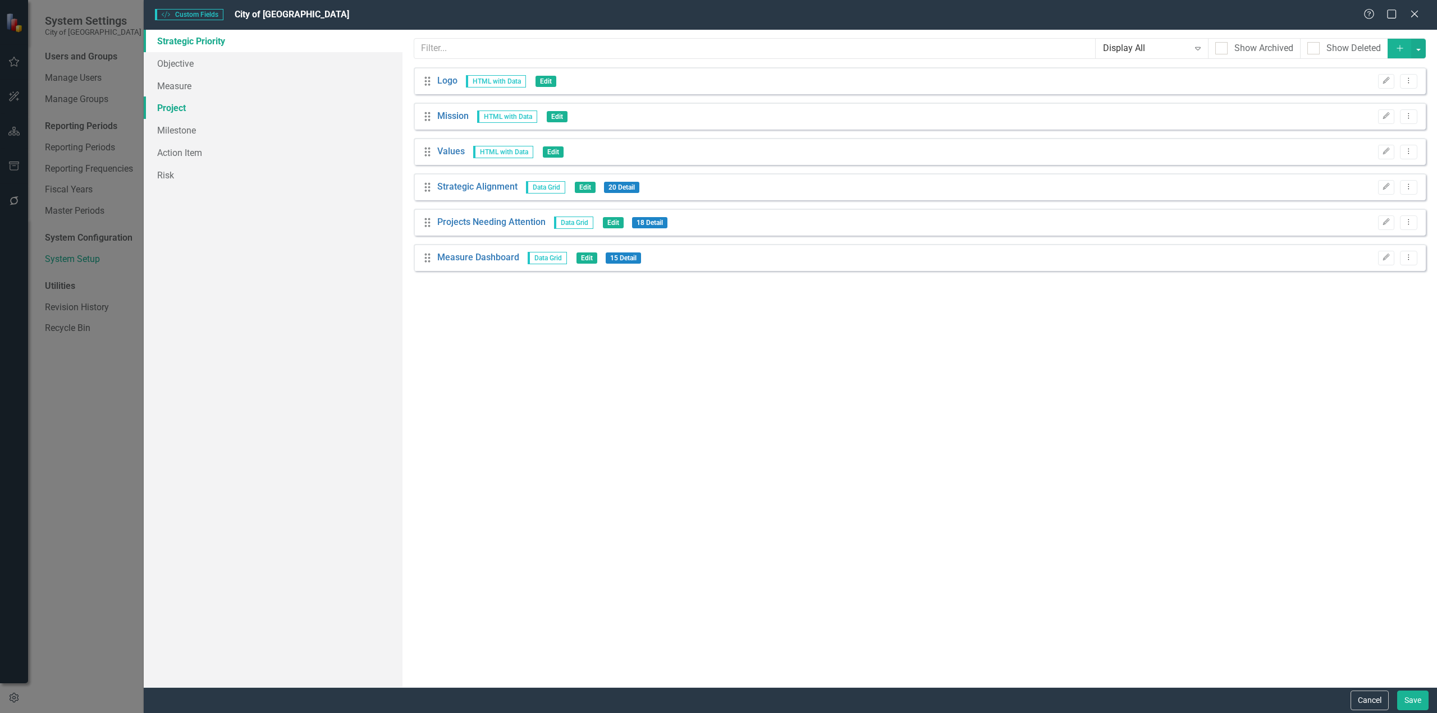
click at [213, 104] on link "Project" at bounding box center [273, 108] width 259 height 22
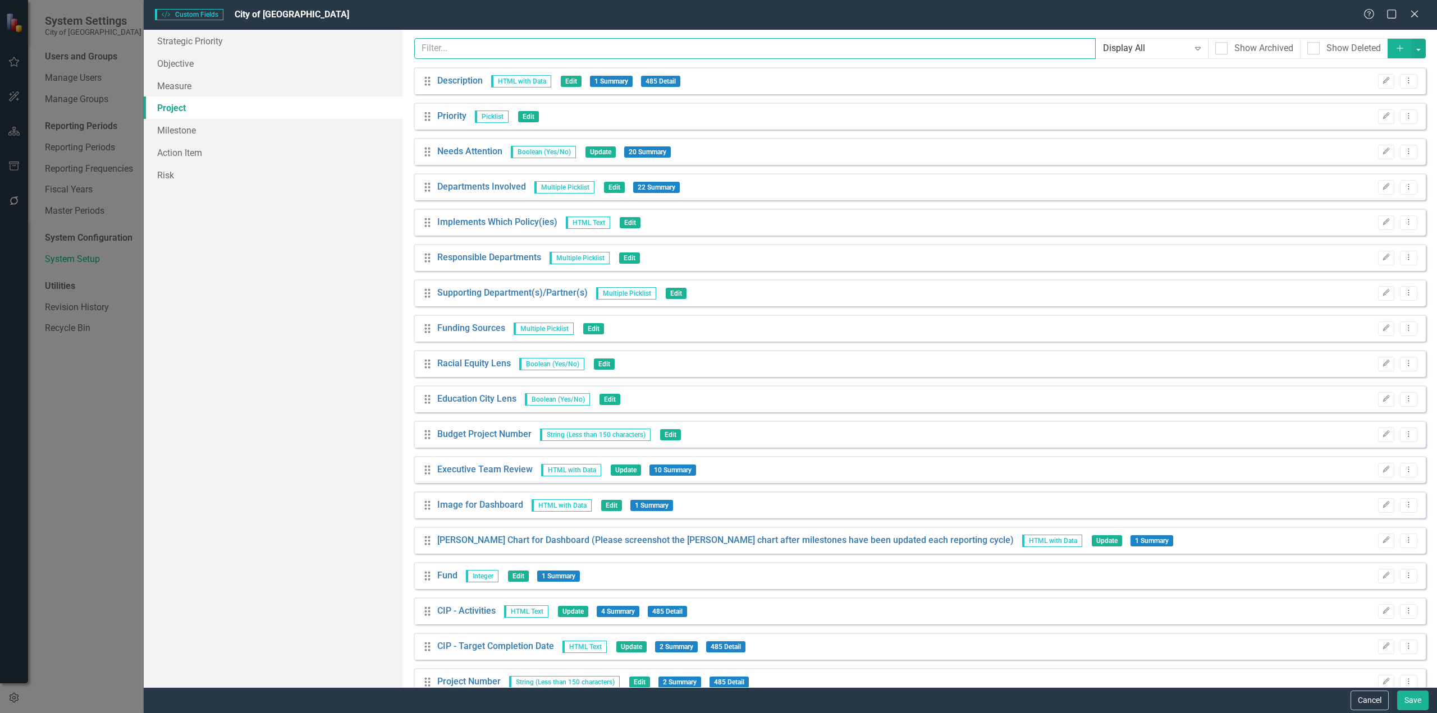
click at [541, 47] on input "text" at bounding box center [754, 48] width 681 height 21
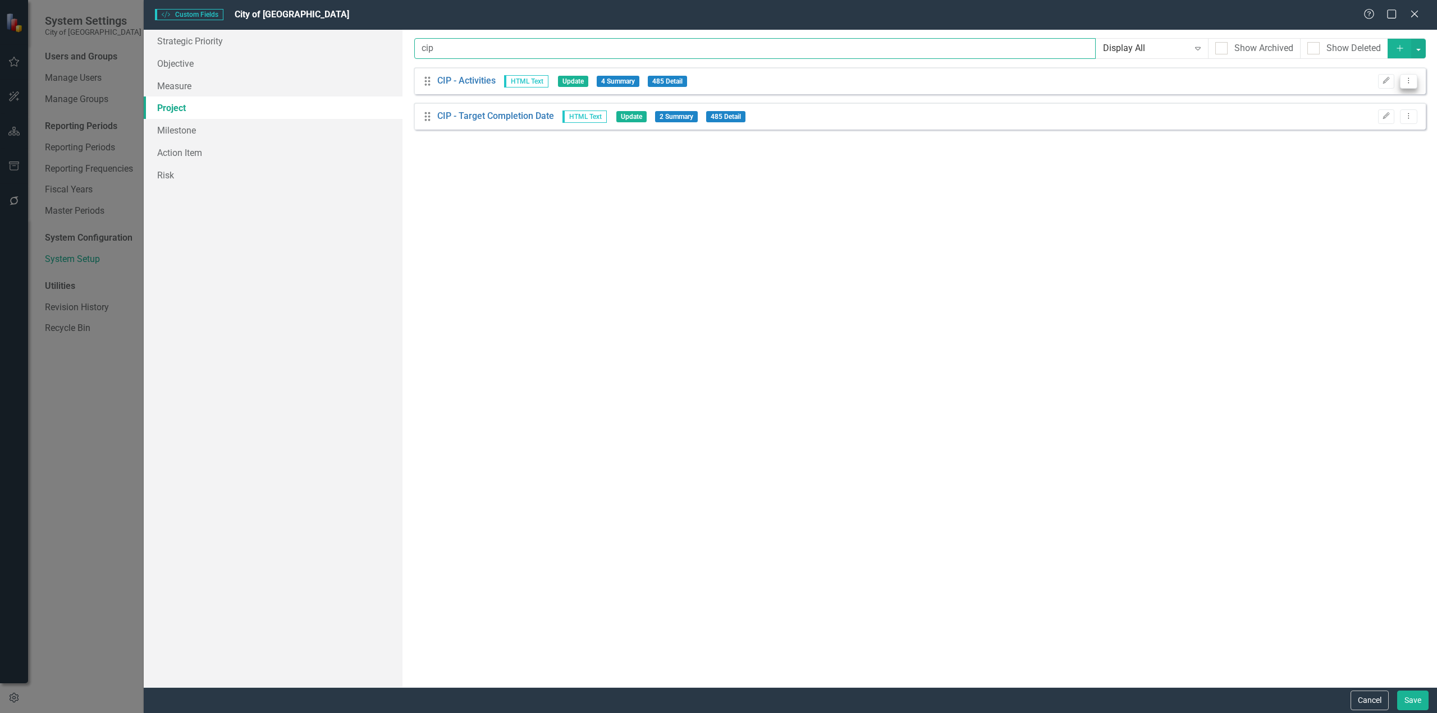
type input "cip"
click at [1410, 85] on button "Dropdown Menu" at bounding box center [1407, 81] width 17 height 15
click at [1386, 85] on button "Edit" at bounding box center [1386, 81] width 16 height 15
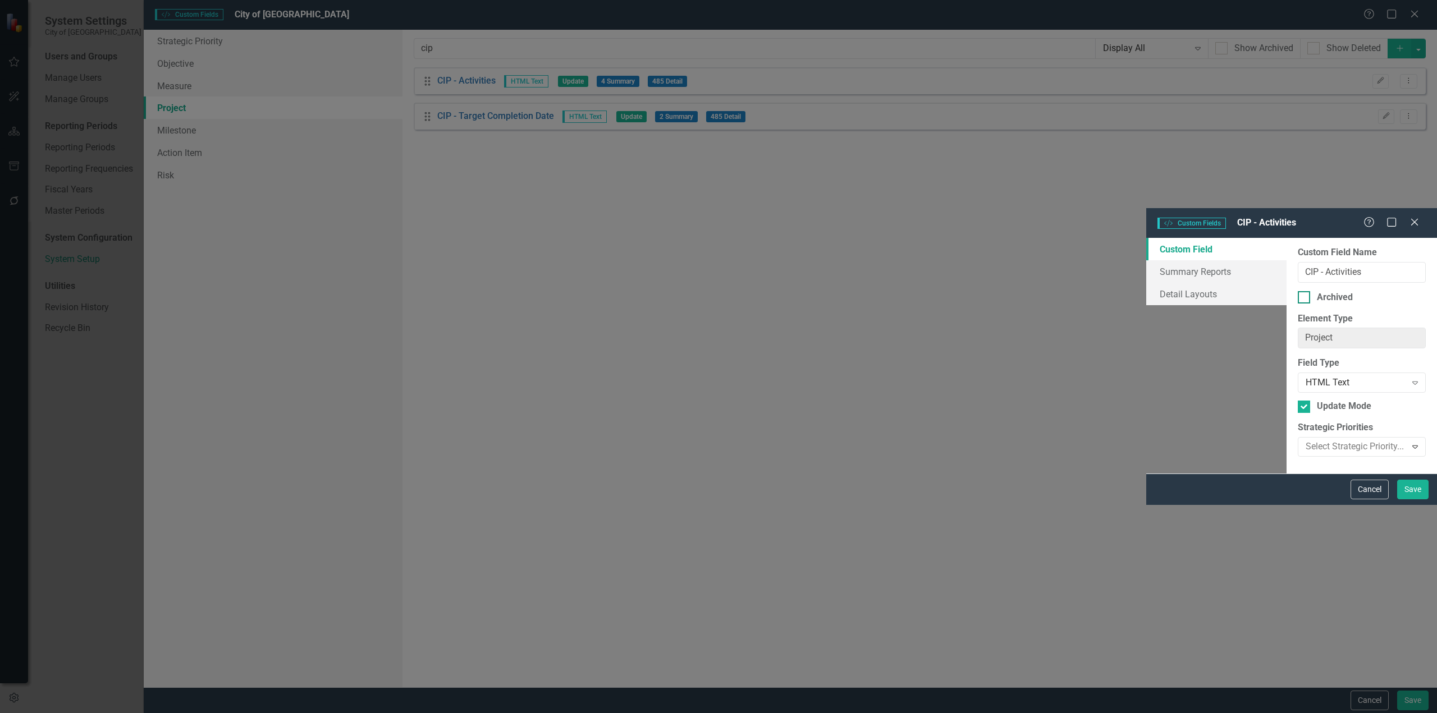
click at [1316, 291] on div "Archived" at bounding box center [1334, 297] width 36 height 13
click at [1297, 291] on input "Archived" at bounding box center [1300, 294] width 7 height 7
checkbox input "true"
click at [1425, 499] on button "Save" at bounding box center [1412, 490] width 31 height 20
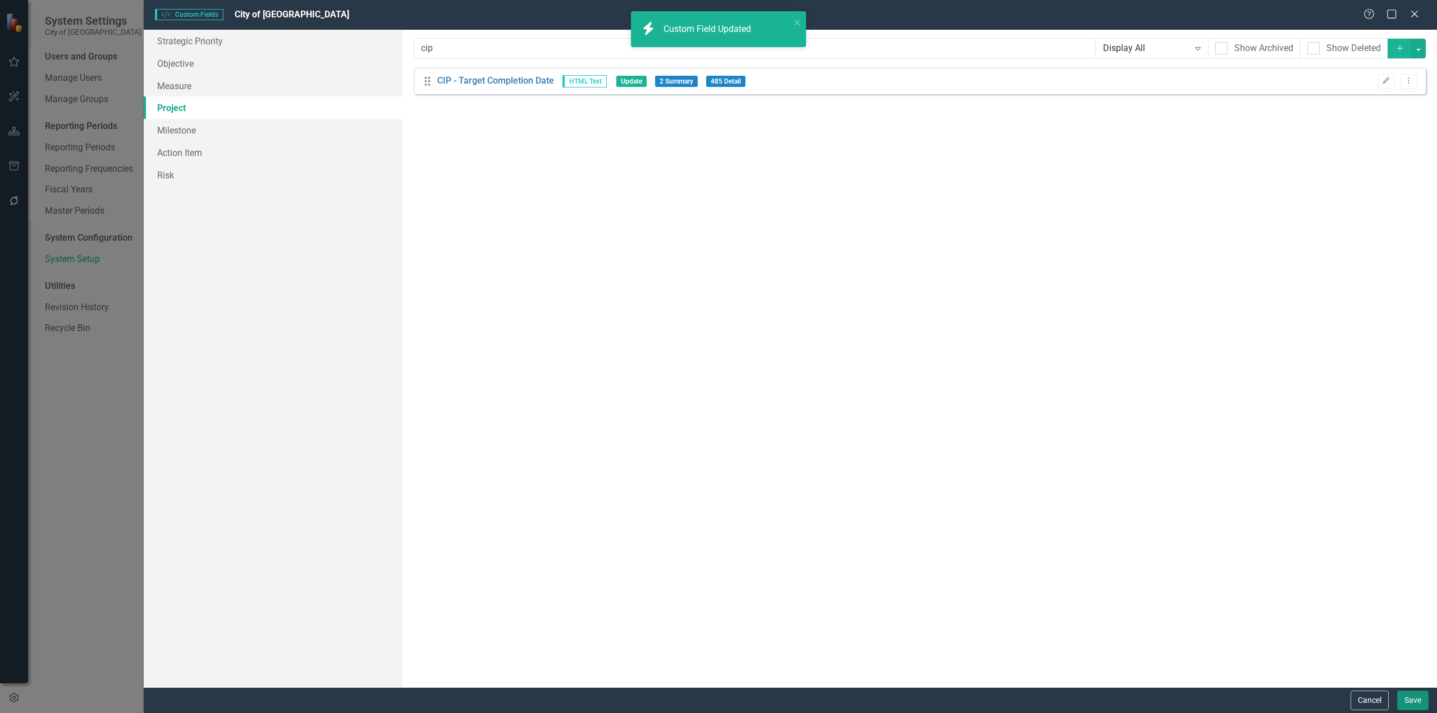
click at [1424, 706] on button "Save" at bounding box center [1412, 701] width 31 height 20
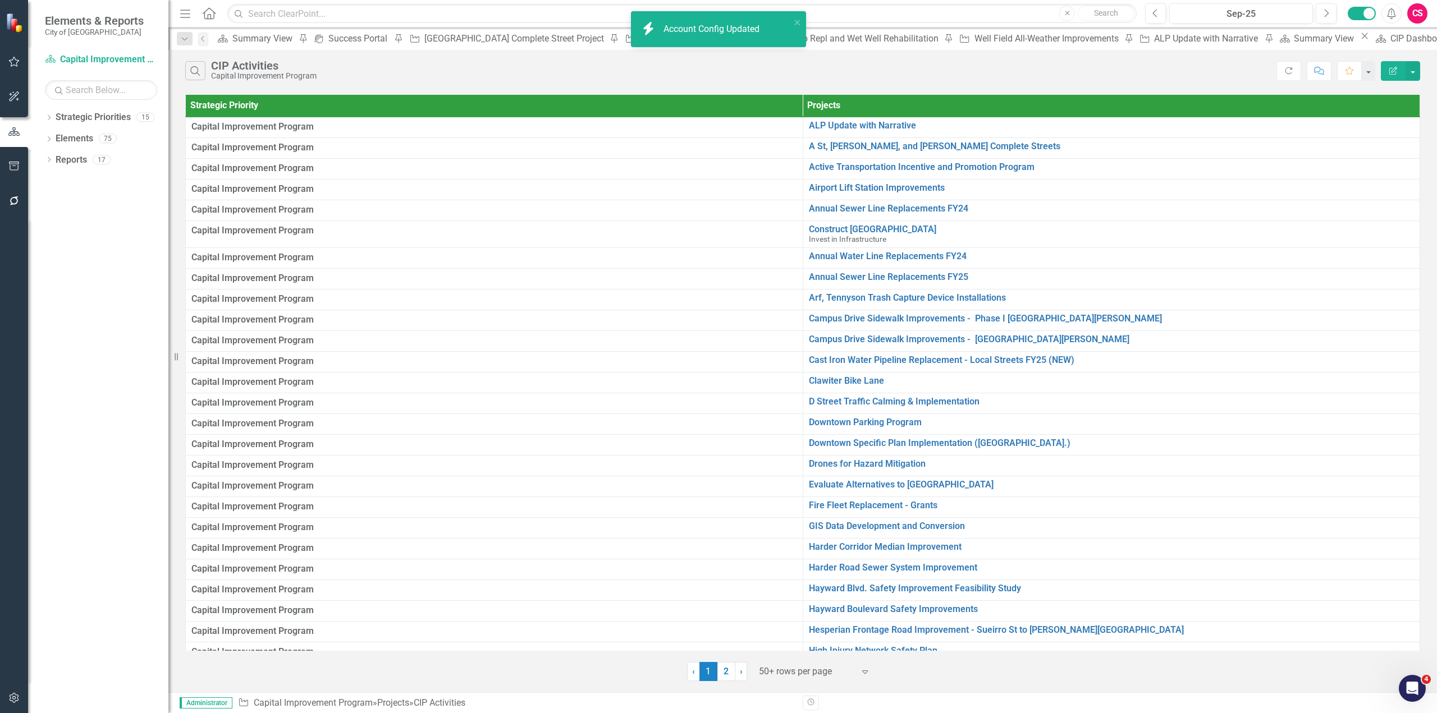
click at [1392, 70] on icon "button" at bounding box center [1393, 71] width 8 height 8
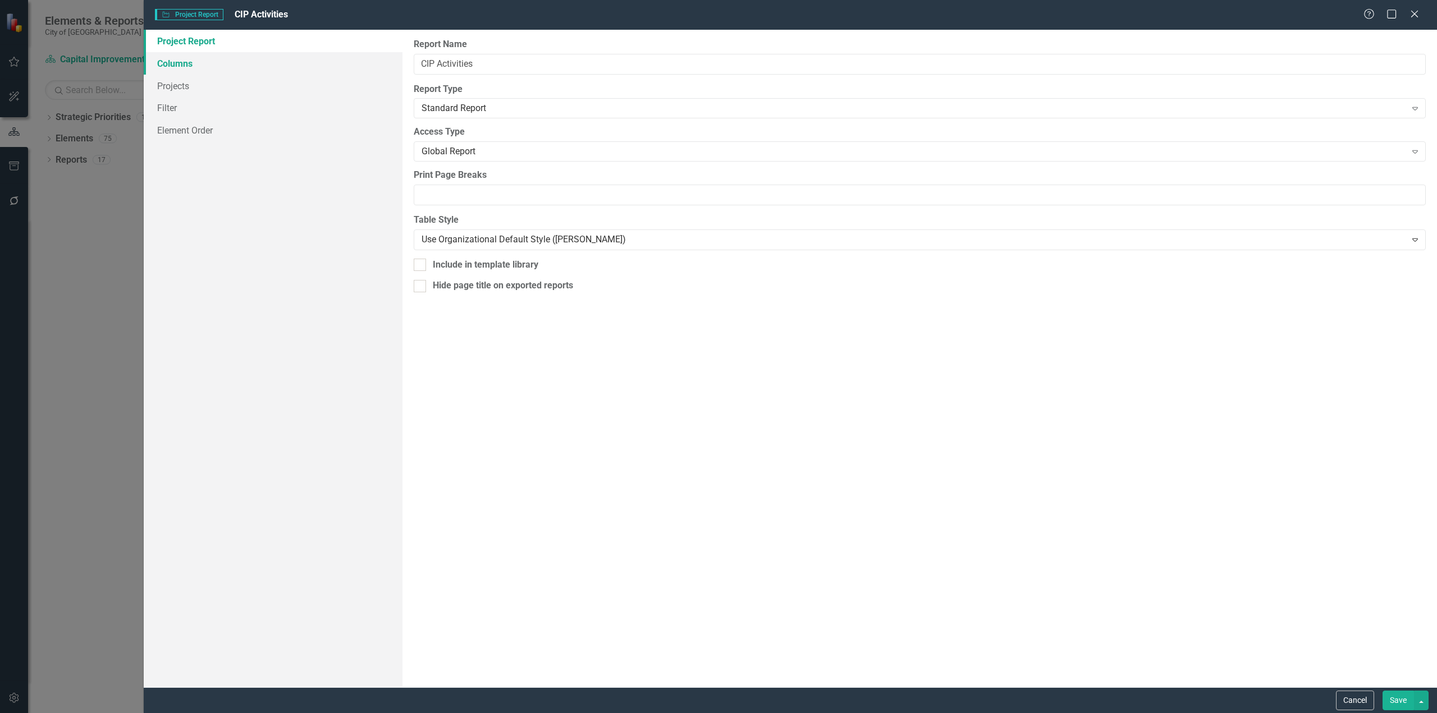
click at [208, 63] on link "Columns" at bounding box center [273, 63] width 259 height 22
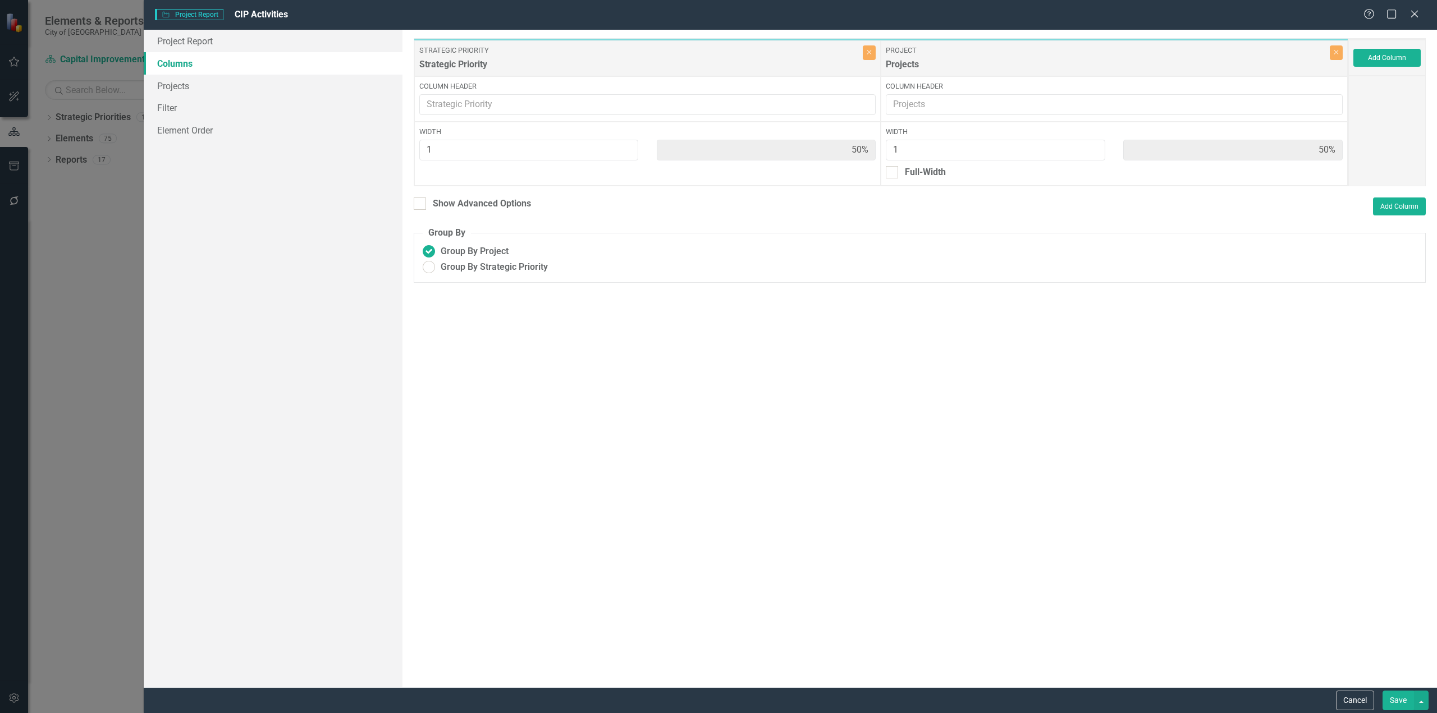
click at [1393, 68] on div "Add Column" at bounding box center [1386, 58] width 77 height 36
click at [1384, 56] on button "Add Column" at bounding box center [1386, 58] width 67 height 18
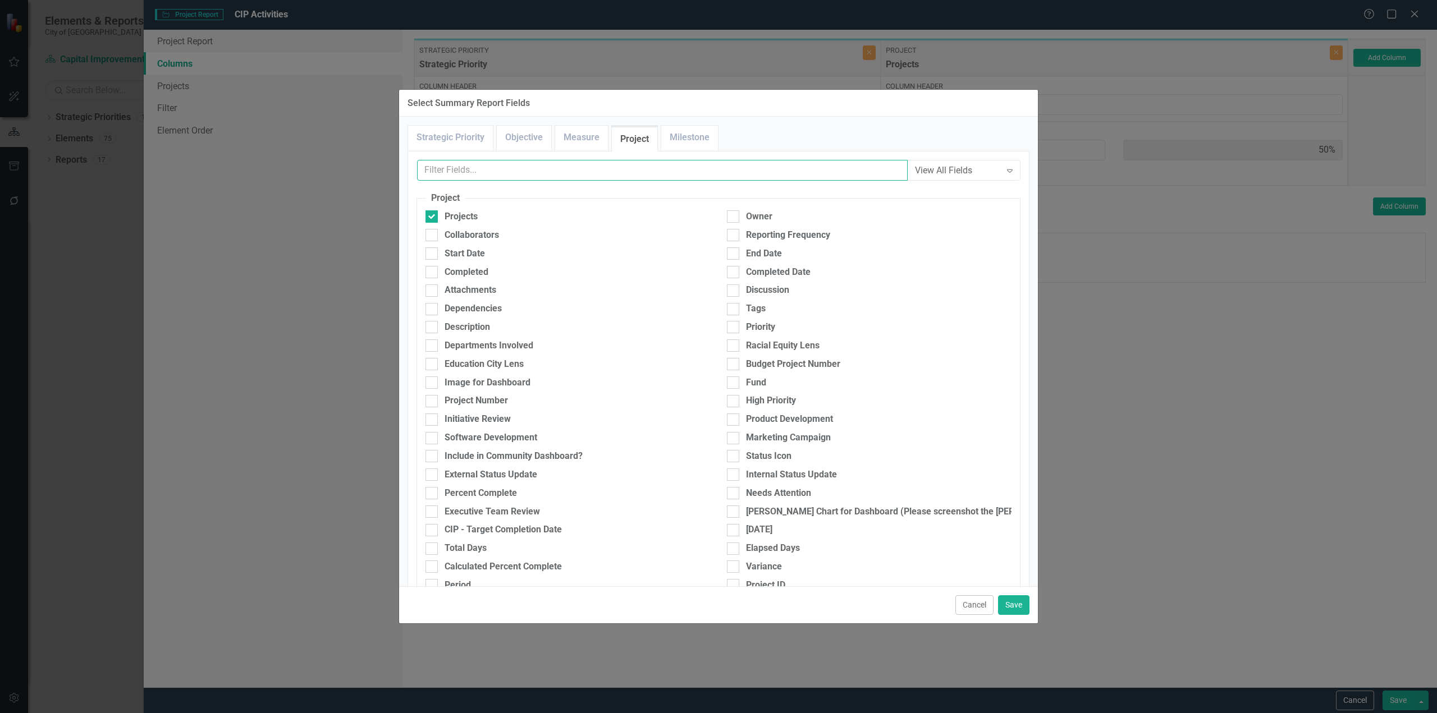
click at [590, 178] on input "text" at bounding box center [662, 170] width 490 height 21
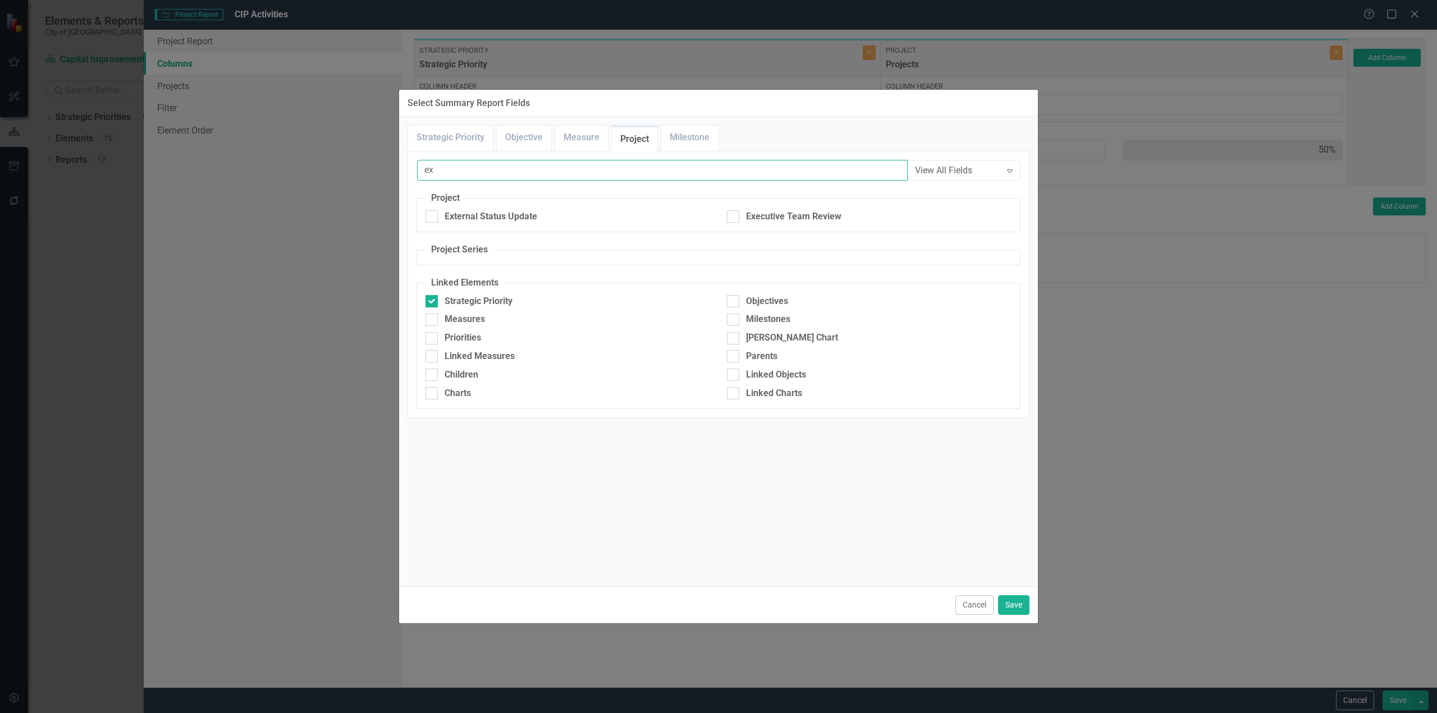
type input "ex"
click at [502, 201] on fieldset "Project External Status Update Executive Team Review" at bounding box center [718, 212] width 604 height 40
click at [490, 215] on div "External Status Update" at bounding box center [490, 216] width 93 height 13
click at [433, 215] on input "External Status Update" at bounding box center [428, 213] width 7 height 7
checkbox input "true"
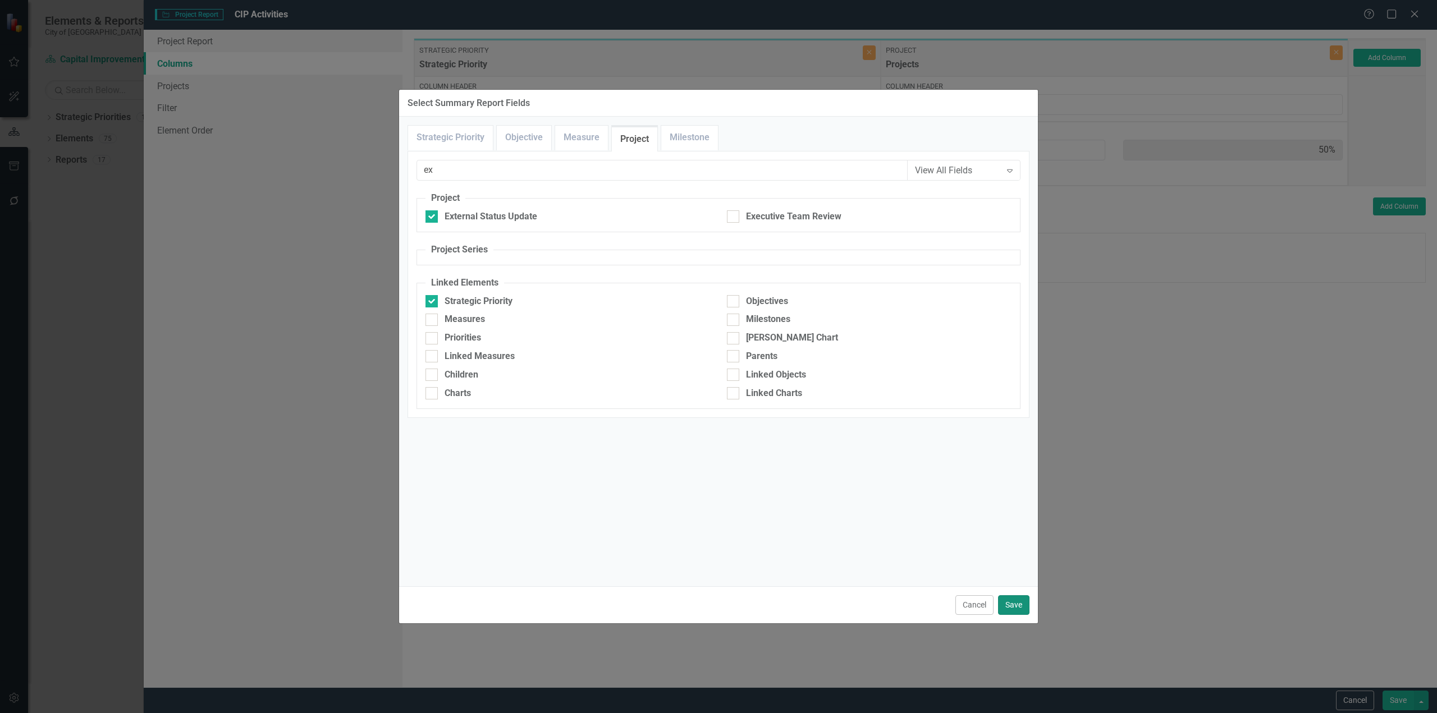
click at [1020, 596] on button "Save" at bounding box center [1013, 605] width 31 height 20
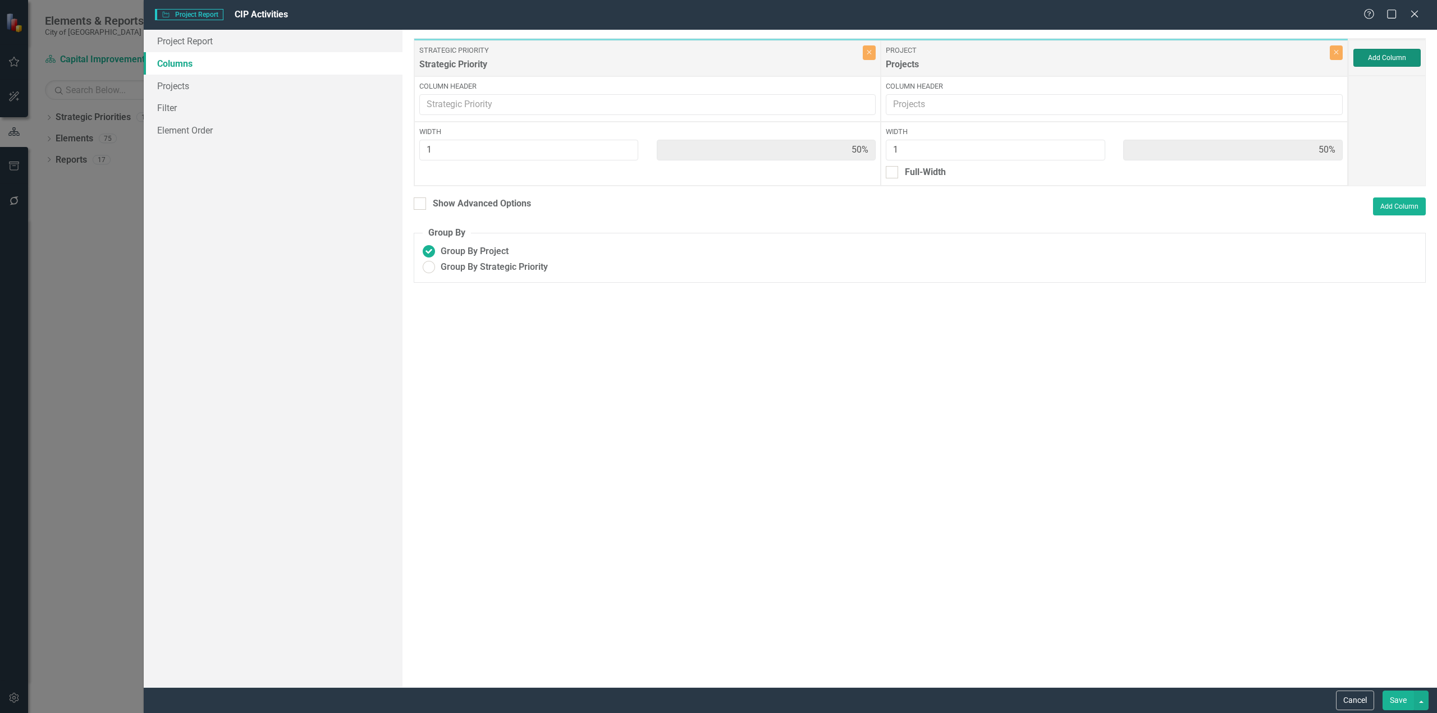
type input "33%"
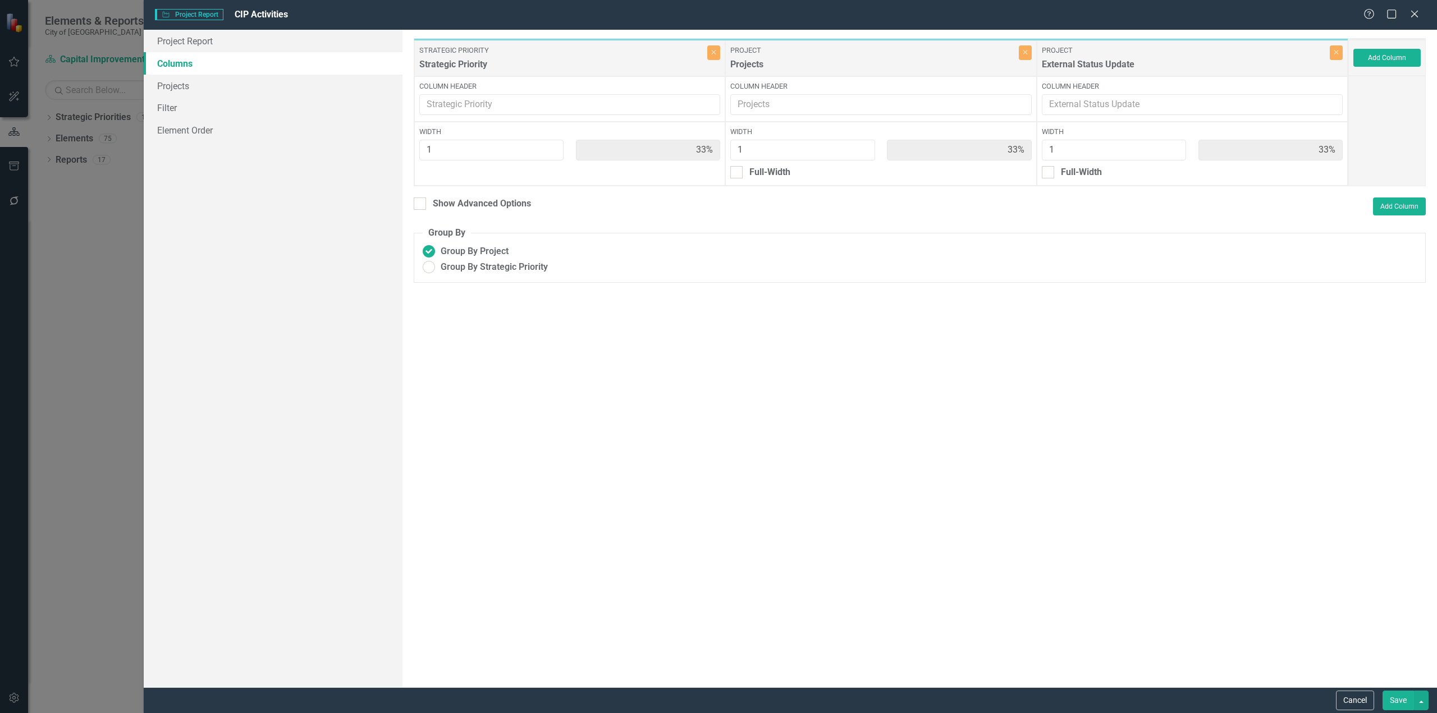
click at [1399, 708] on button "Save" at bounding box center [1397, 701] width 31 height 20
radio input "false"
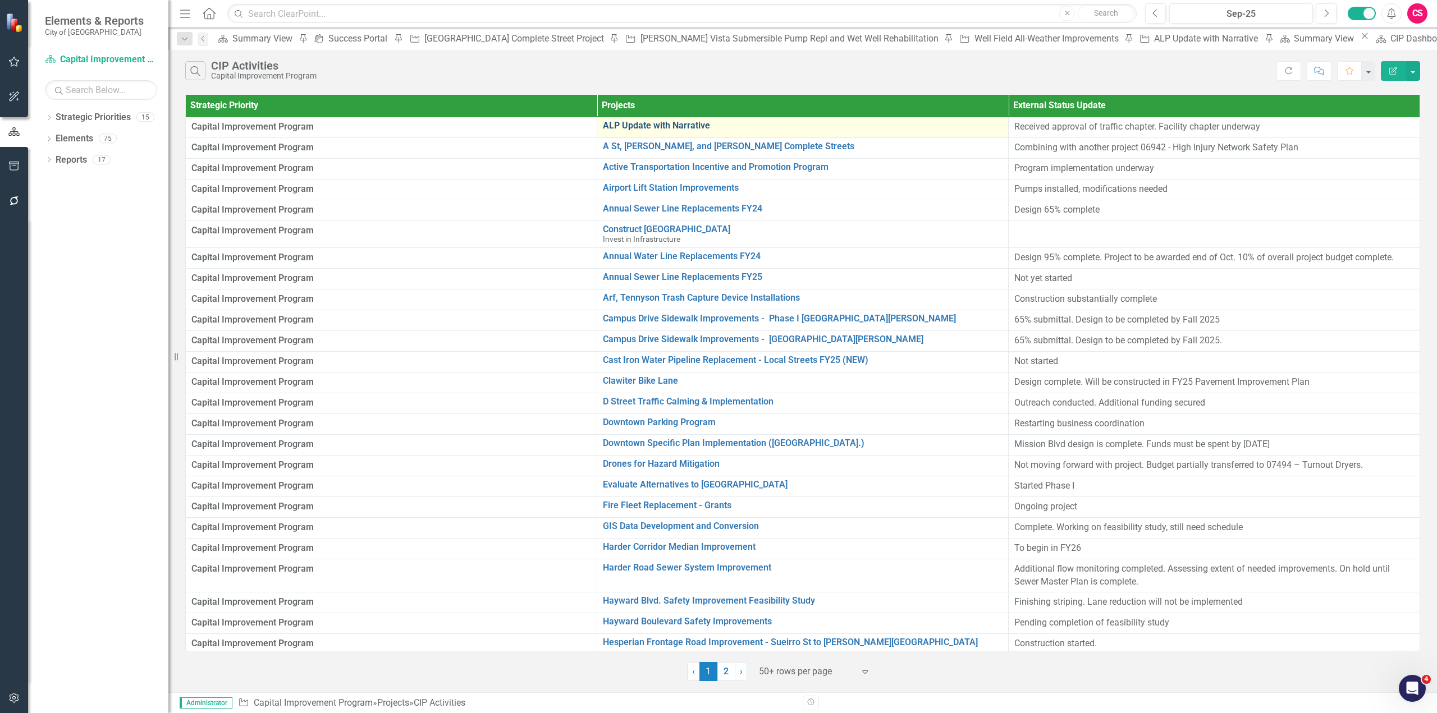
click at [624, 129] on link "ALP Update with Narrative" at bounding box center [803, 126] width 400 height 10
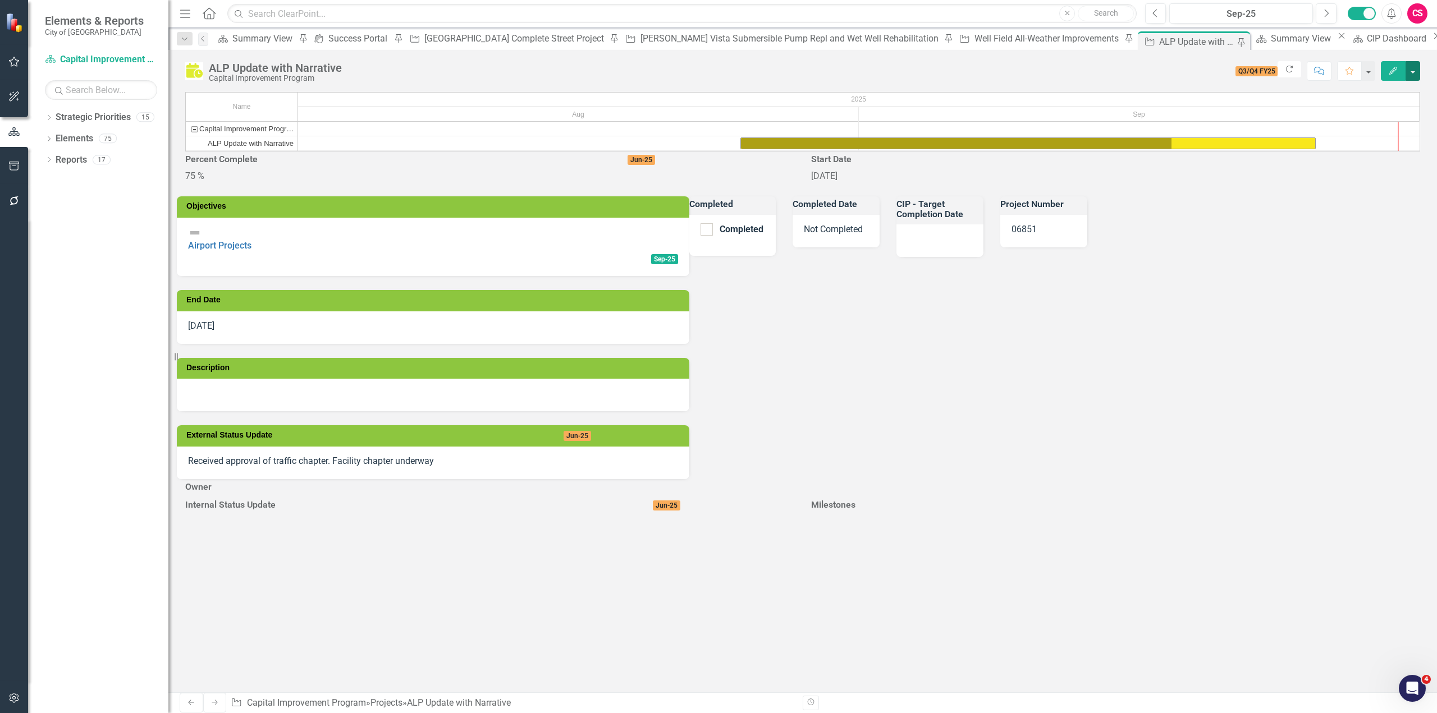
click at [1410, 68] on button "button" at bounding box center [1412, 71] width 15 height 20
click at [1377, 108] on link "Edit Report Edit Layout" at bounding box center [1351, 112] width 136 height 21
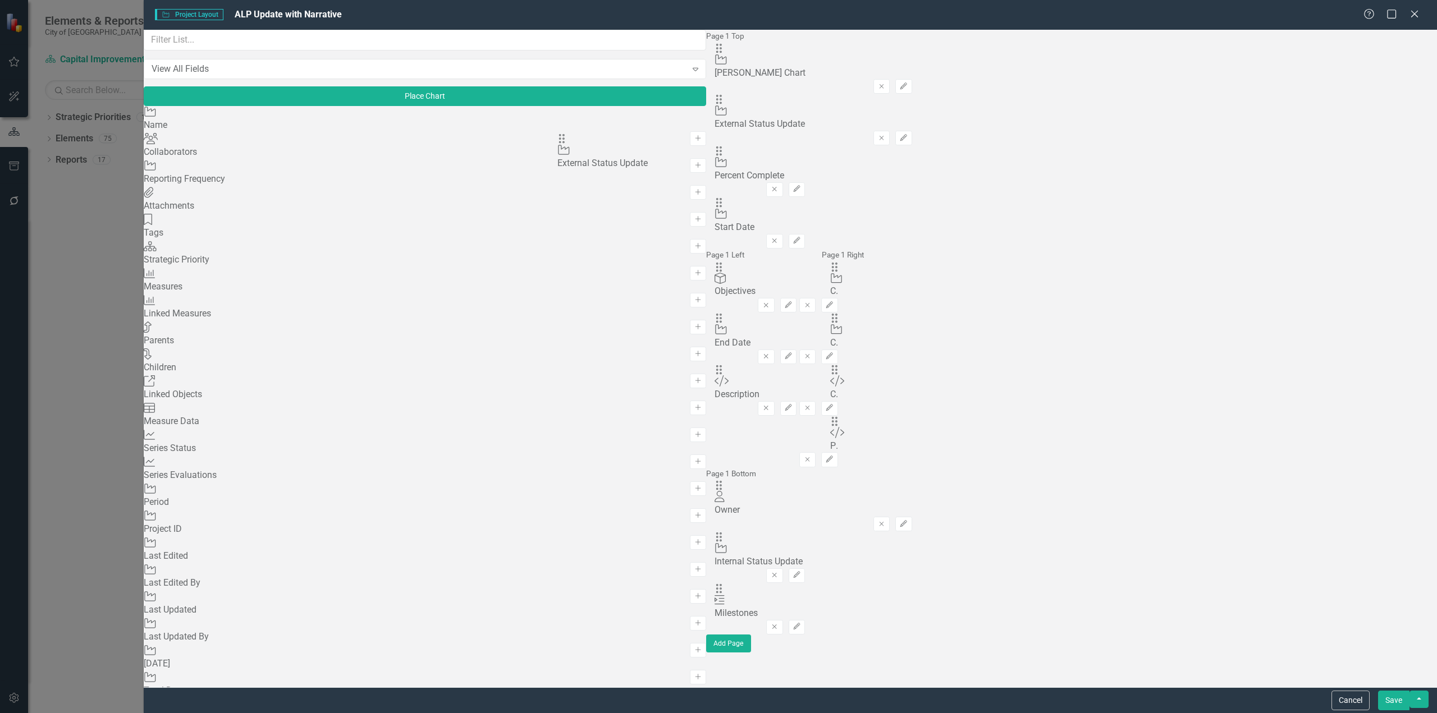
drag, startPoint x: 507, startPoint y: 287, endPoint x: 584, endPoint y: 152, distance: 155.3
drag, startPoint x: 503, startPoint y: 185, endPoint x: 520, endPoint y: 152, distance: 36.4
click at [706, 143] on div "The fields (or pods) that are available for you to include on the detail page a…" at bounding box center [813, 341] width 214 height 623
click at [907, 237] on icon "button" at bounding box center [903, 240] width 7 height 7
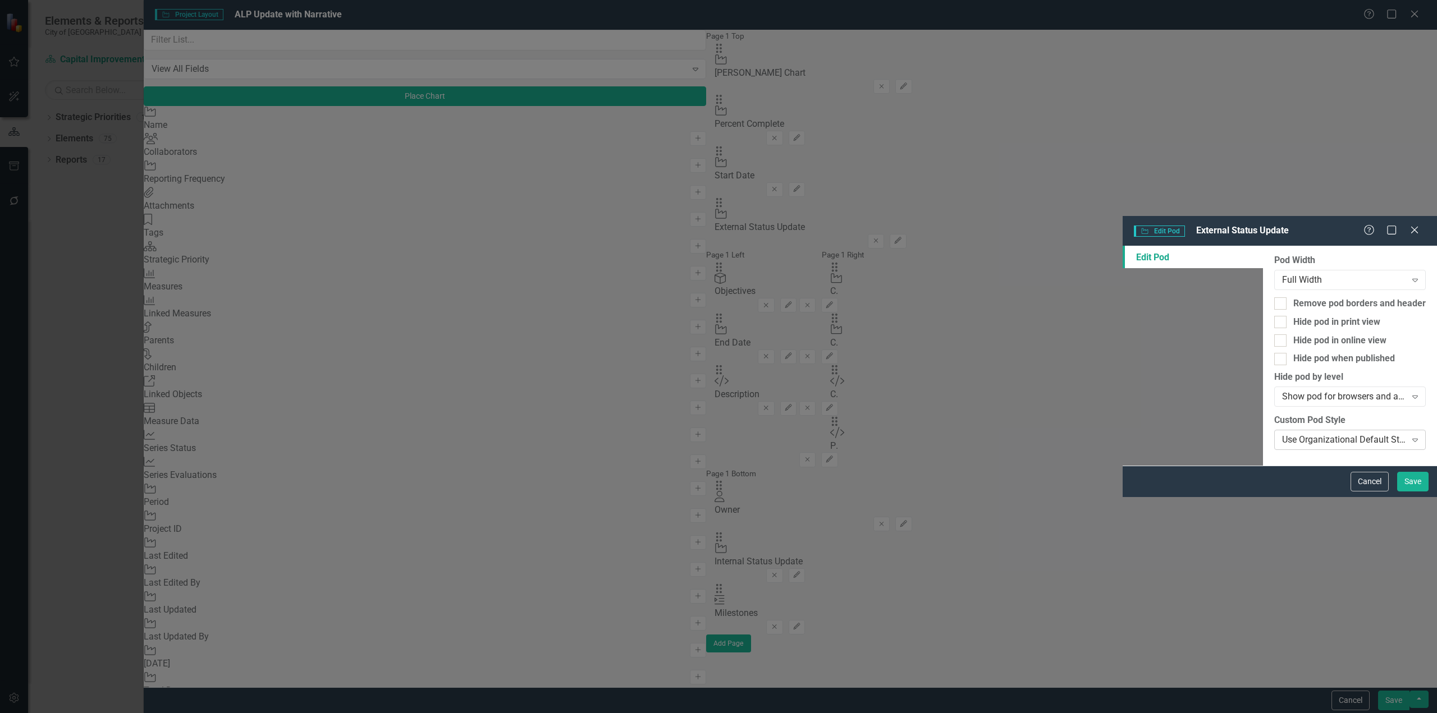
click at [1282, 434] on div "Use Organizational Default Style (Hayward Pod Style - Light Green)" at bounding box center [1344, 440] width 124 height 13
click at [1416, 492] on button "Save" at bounding box center [1412, 482] width 31 height 20
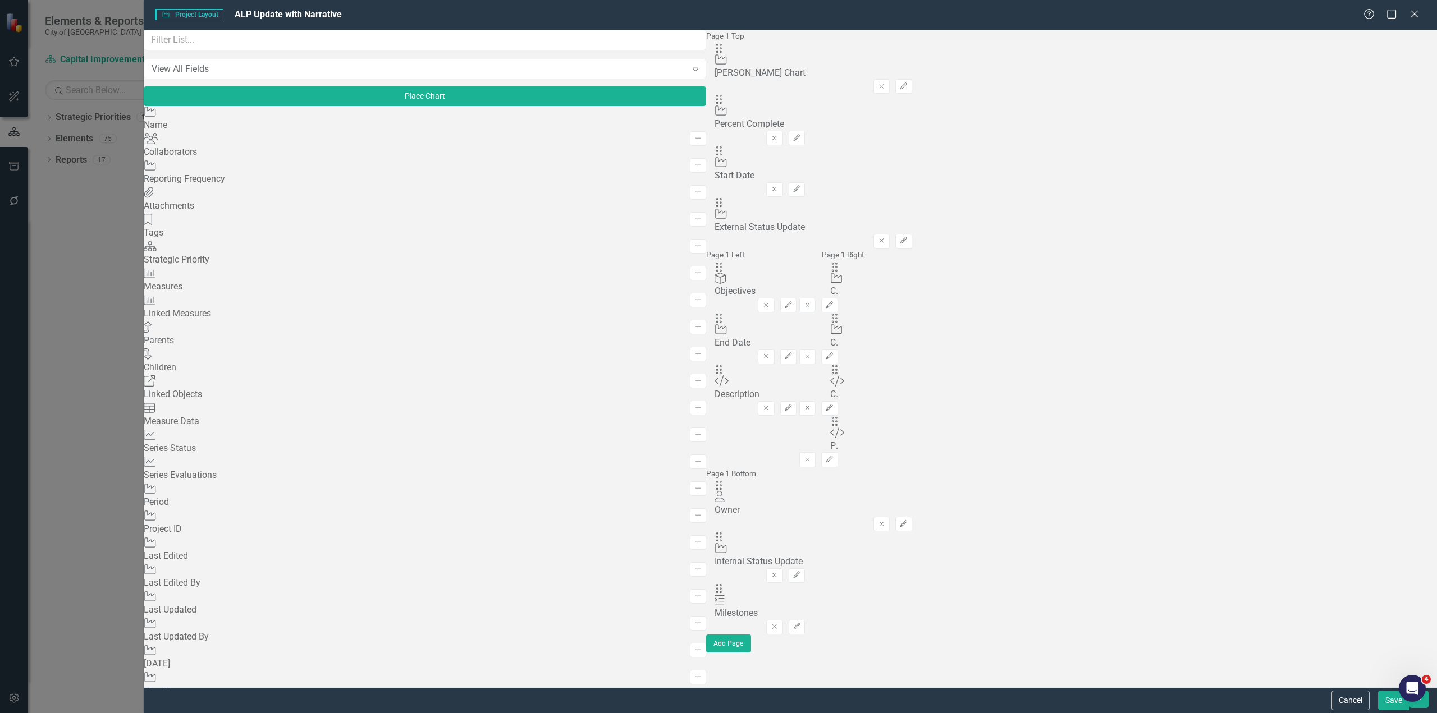
click at [1419, 710] on div "Cancel Save" at bounding box center [790, 700] width 1293 height 26
click at [1421, 708] on button "button" at bounding box center [1418, 699] width 19 height 17
click at [1365, 685] on link "Update all Projects in this account" at bounding box center [1315, 679] width 223 height 21
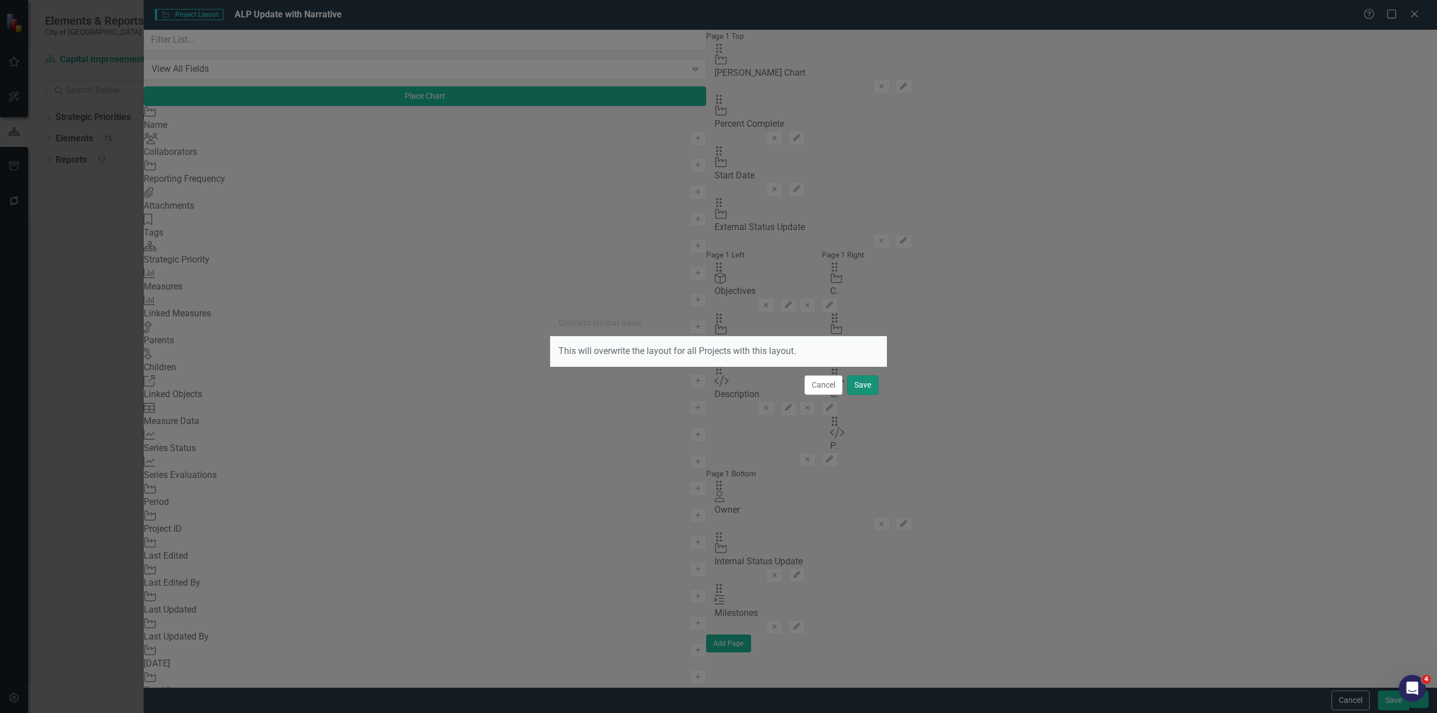
click at [860, 389] on button "Save" at bounding box center [862, 385] width 31 height 20
